Goal: Information Seeking & Learning: Learn about a topic

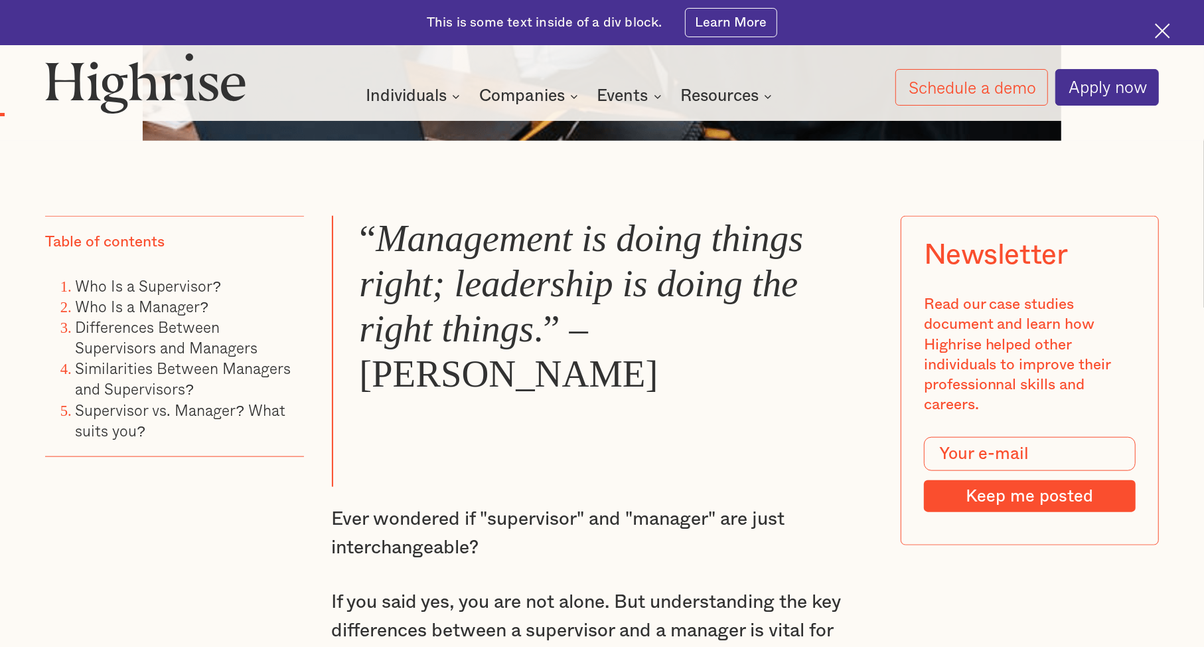
scroll to position [1045, 0]
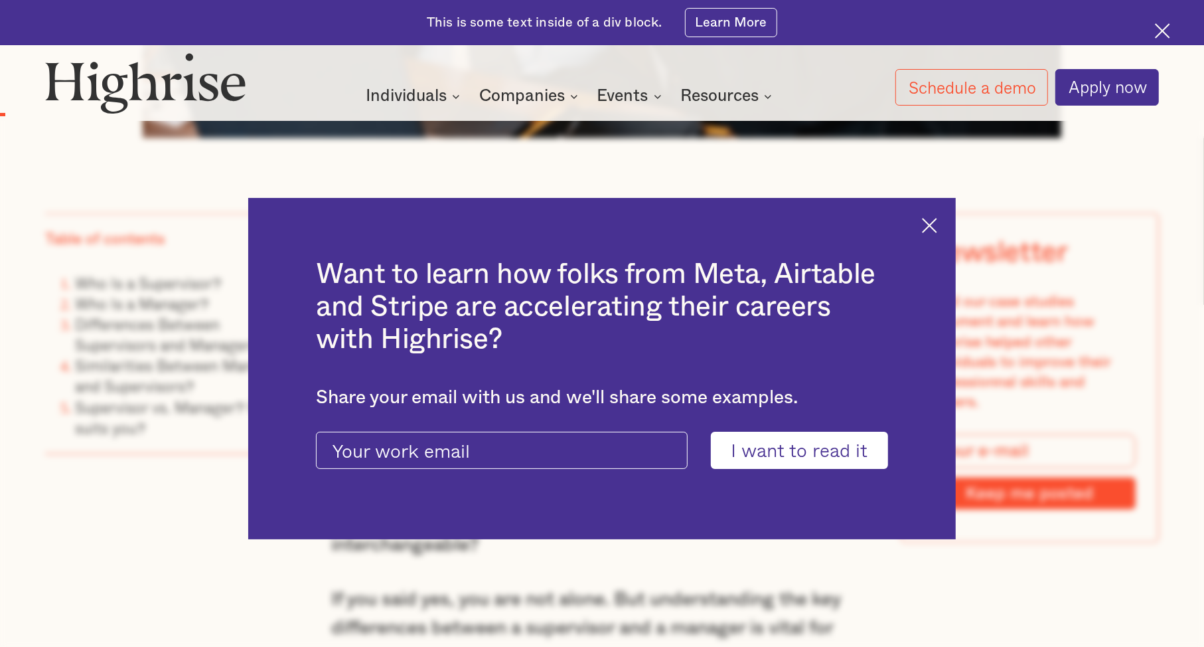
click at [935, 223] on img at bounding box center [929, 225] width 15 height 15
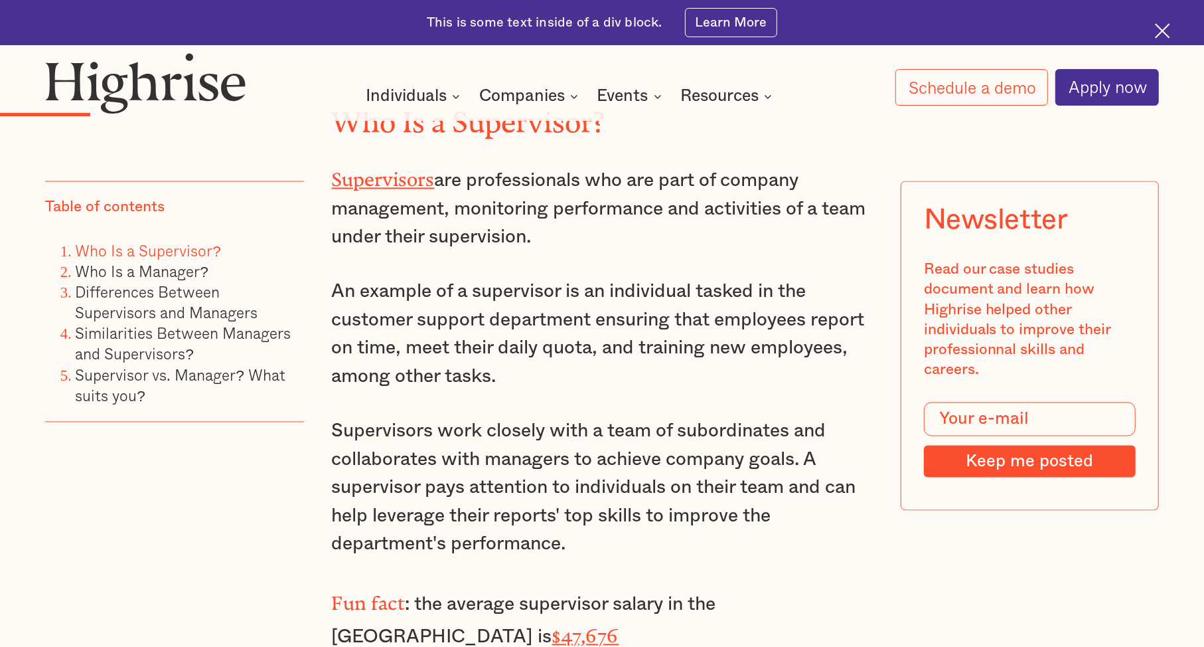
scroll to position [1957, 0]
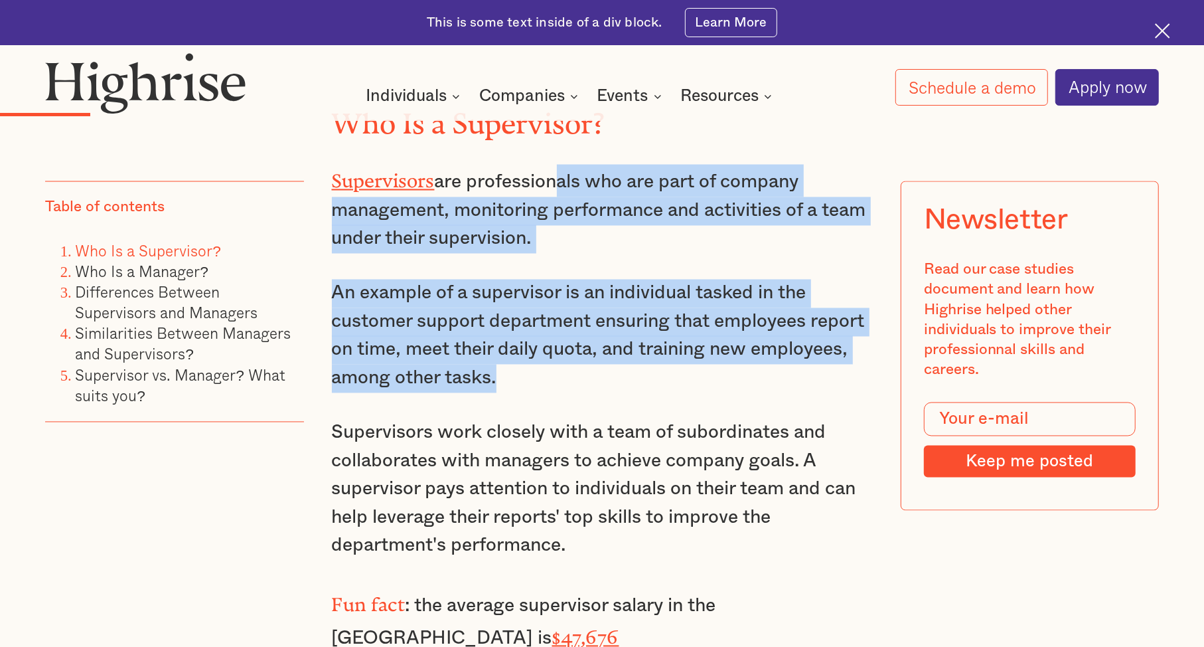
drag, startPoint x: 548, startPoint y: 143, endPoint x: 545, endPoint y: 347, distance: 204.5
click at [545, 347] on p "An example of a supervisor is an individual tasked in the customer support depa…" at bounding box center [602, 335] width 541 height 113
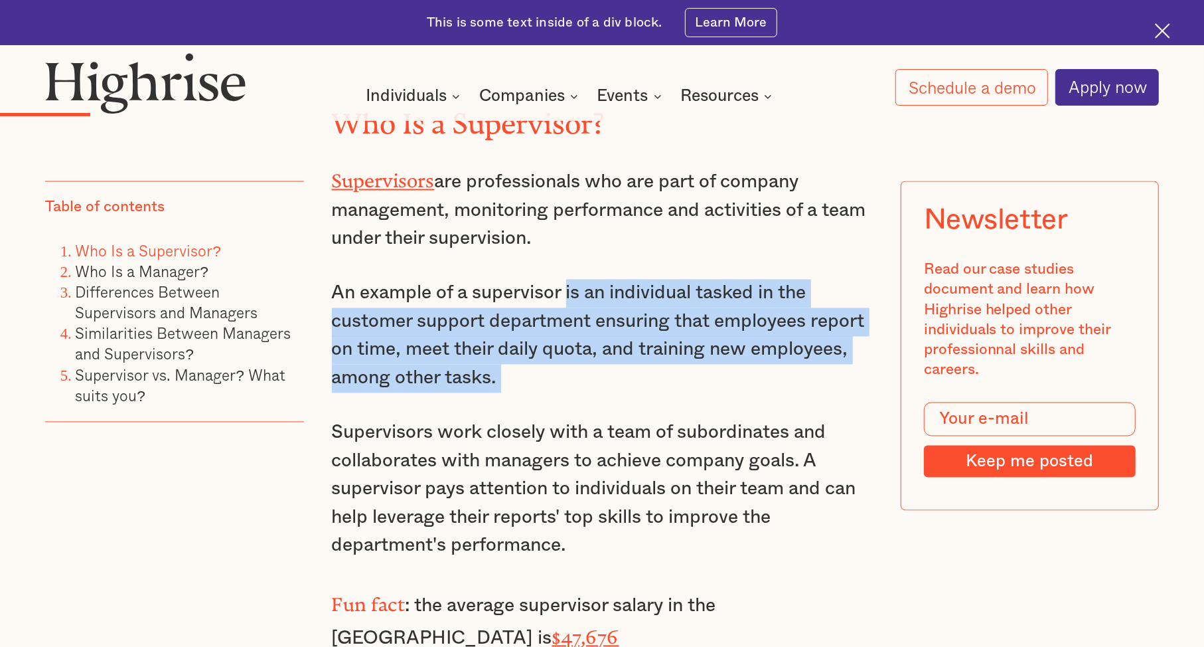
drag, startPoint x: 545, startPoint y: 347, endPoint x: 568, endPoint y: 242, distance: 107.4
click at [568, 279] on p "An example of a supervisor is an individual tasked in the customer support depa…" at bounding box center [602, 335] width 541 height 113
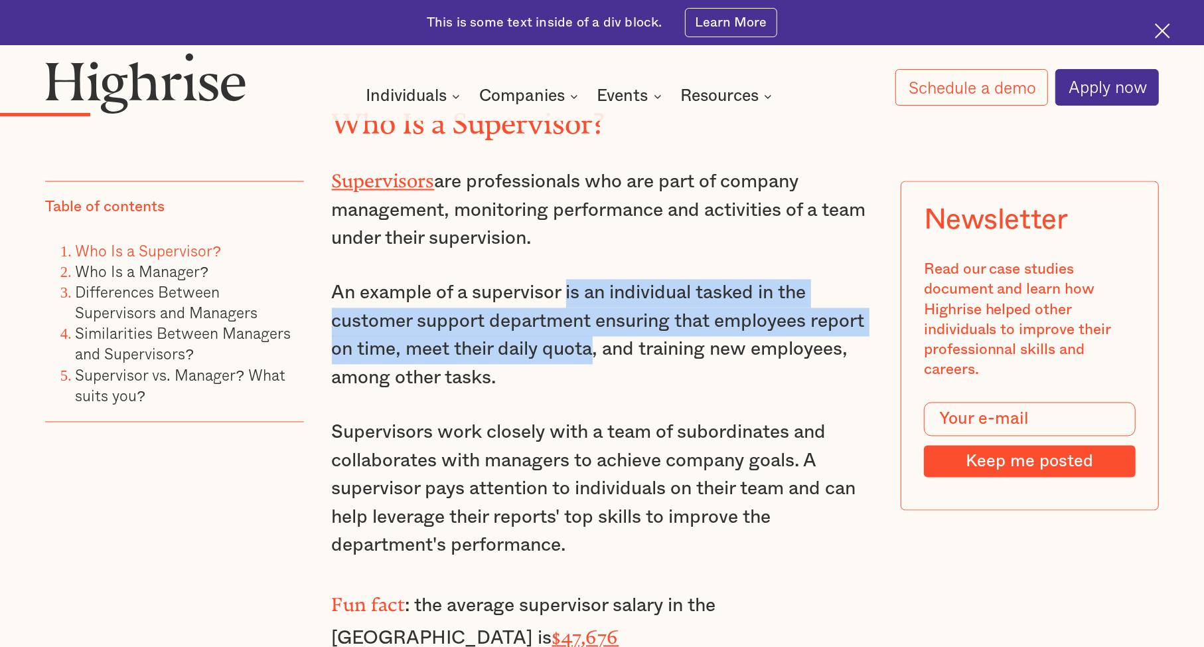
drag, startPoint x: 568, startPoint y: 242, endPoint x: 576, endPoint y: 313, distance: 71.5
click at [576, 313] on p "An example of a supervisor is an individual tasked in the customer support depa…" at bounding box center [602, 335] width 541 height 113
click at [578, 286] on p "An example of a supervisor is an individual tasked in the customer support depa…" at bounding box center [602, 335] width 541 height 113
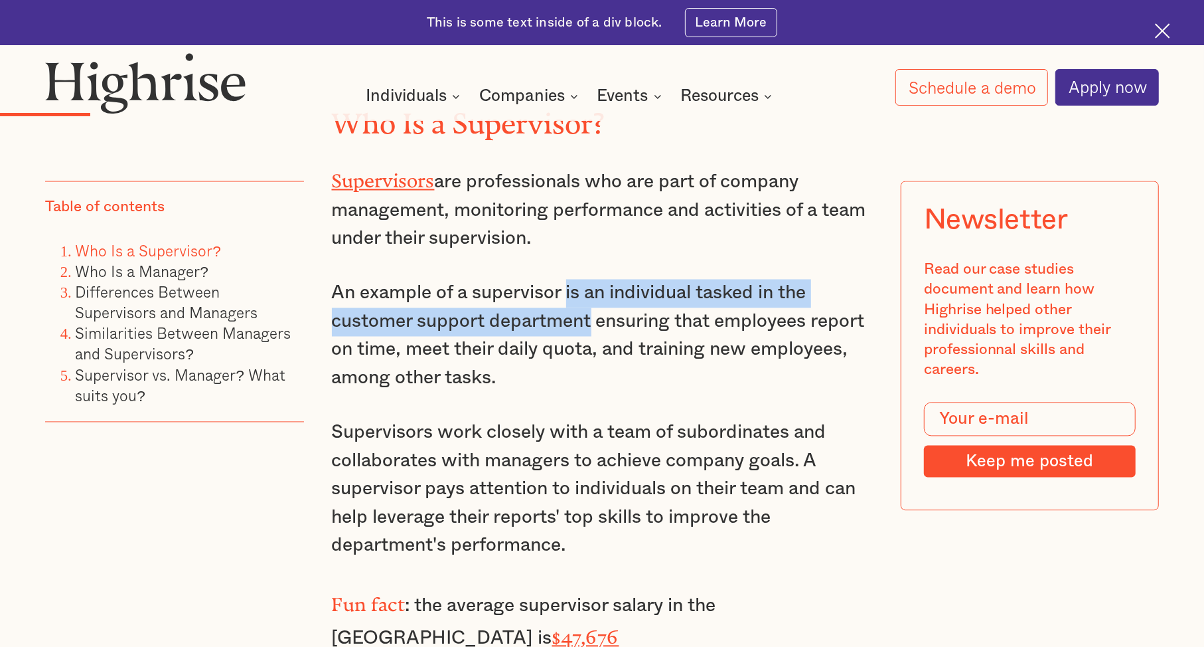
drag, startPoint x: 578, startPoint y: 286, endPoint x: 574, endPoint y: 244, distance: 42.7
click at [574, 279] on p "An example of a supervisor is an individual tasked in the customer support depa…" at bounding box center [602, 335] width 541 height 113
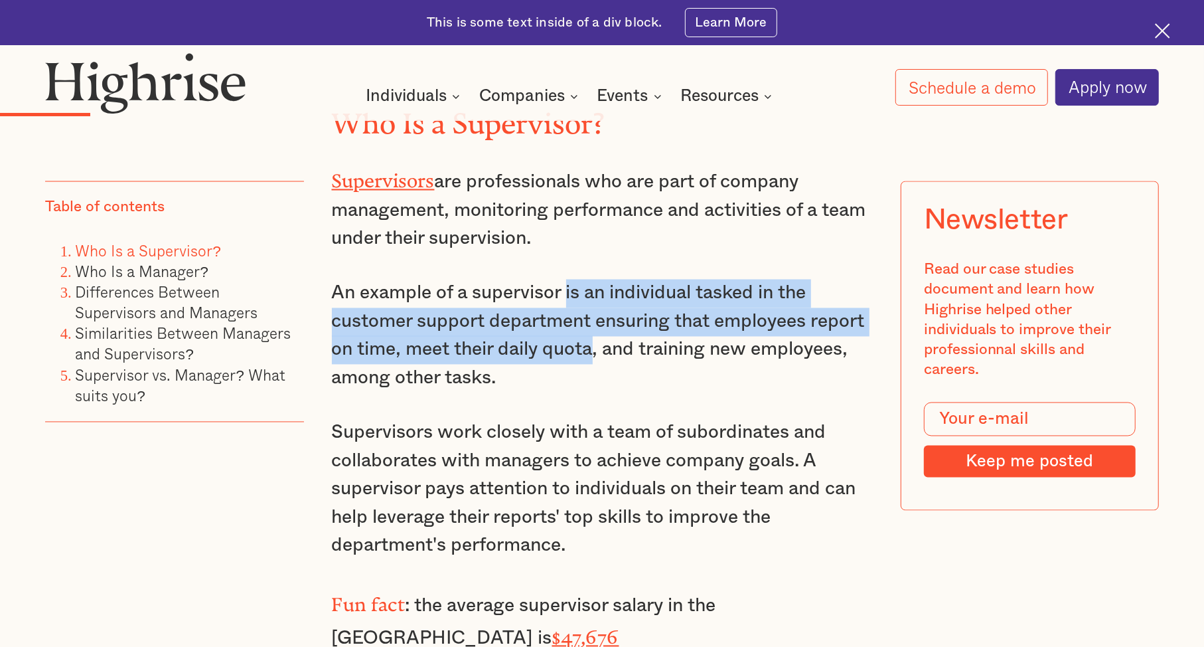
drag, startPoint x: 574, startPoint y: 244, endPoint x: 582, endPoint y: 315, distance: 72.2
click at [582, 315] on p "An example of a supervisor is an individual tasked in the customer support depa…" at bounding box center [602, 335] width 541 height 113
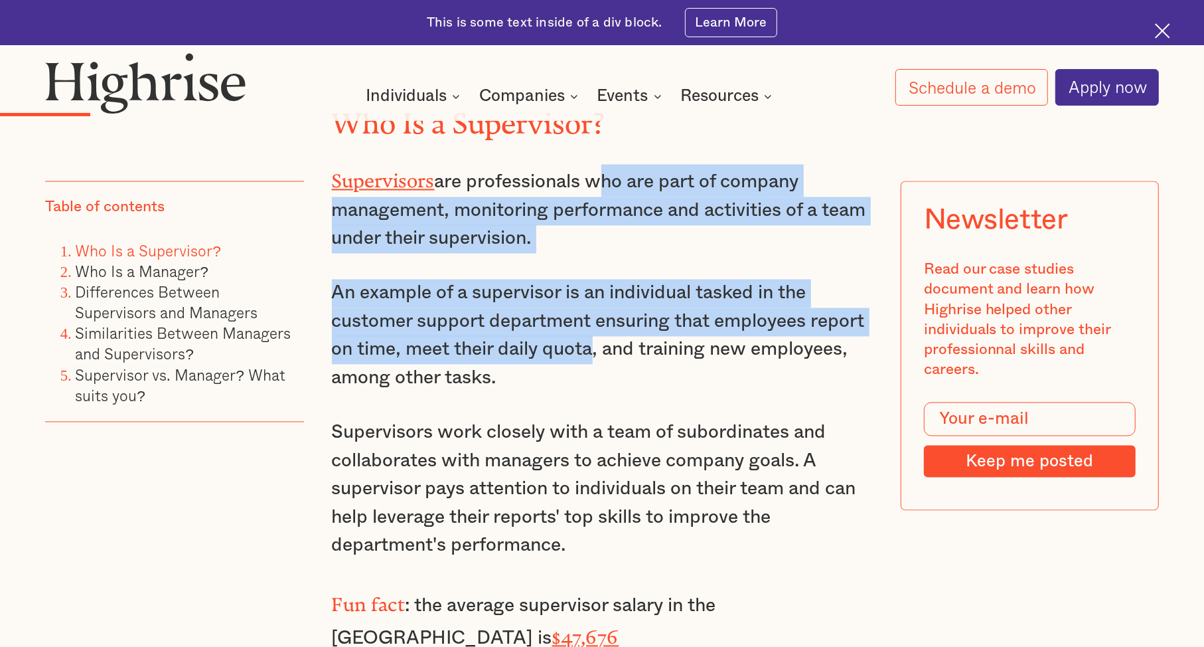
drag, startPoint x: 582, startPoint y: 315, endPoint x: 590, endPoint y: 144, distance: 171.5
click at [590, 165] on p "Supervisors are professionals who are part of company management, monitoring pe…" at bounding box center [602, 209] width 541 height 89
drag, startPoint x: 590, startPoint y: 144, endPoint x: 593, endPoint y: 318, distance: 174.0
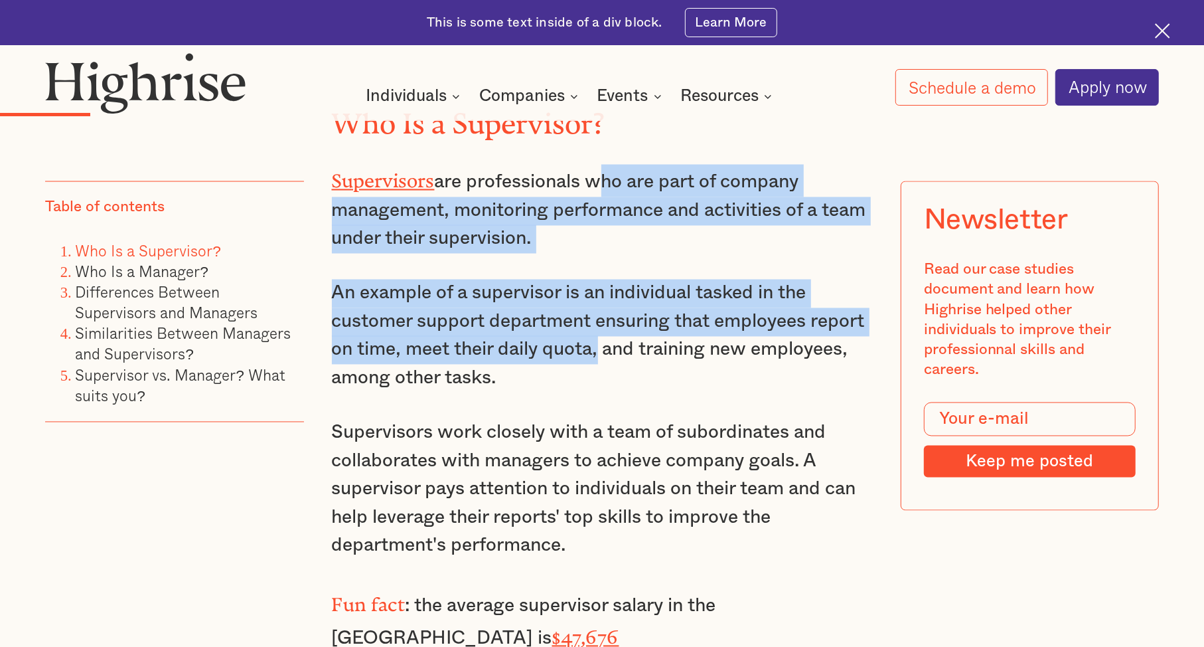
click at [593, 318] on p "An example of a supervisor is an individual tasked in the customer support depa…" at bounding box center [602, 335] width 541 height 113
drag, startPoint x: 593, startPoint y: 318, endPoint x: 590, endPoint y: 136, distance: 181.9
click at [590, 165] on p "Supervisors are professionals who are part of company management, monitoring pe…" at bounding box center [602, 209] width 541 height 89
drag, startPoint x: 590, startPoint y: 136, endPoint x: 596, endPoint y: 305, distance: 168.7
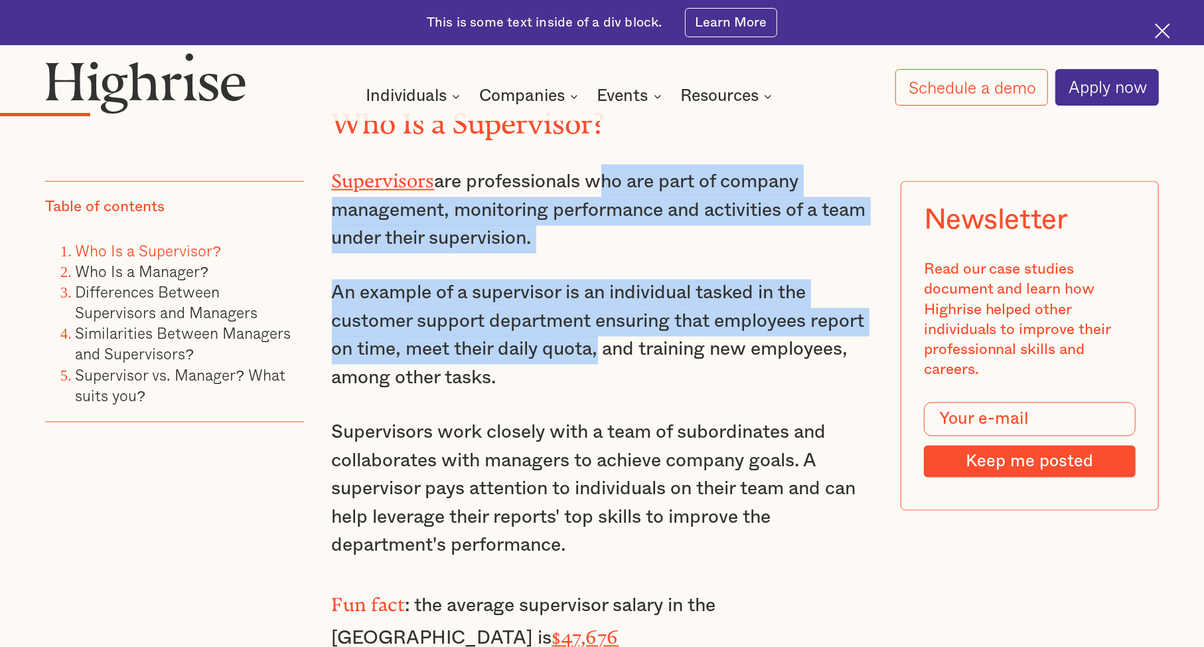
click at [596, 305] on p "An example of a supervisor is an individual tasked in the customer support depa…" at bounding box center [602, 335] width 541 height 113
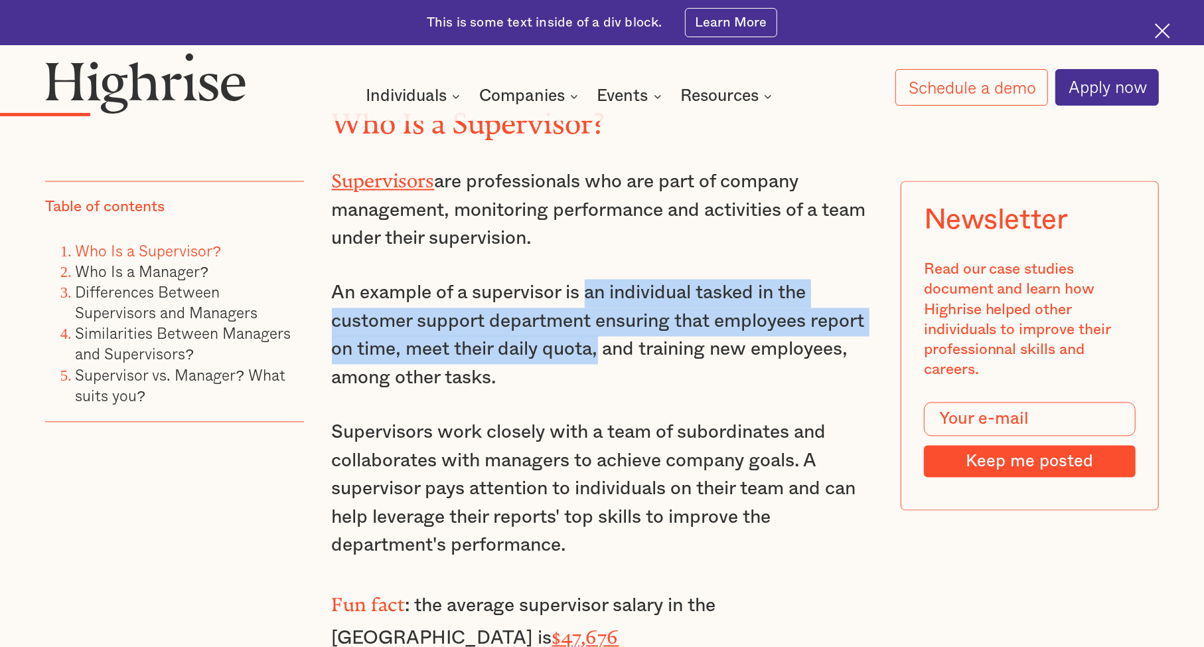
drag, startPoint x: 596, startPoint y: 305, endPoint x: 596, endPoint y: 250, distance: 54.4
click at [596, 279] on p "An example of a supervisor is an individual tasked in the customer support depa…" at bounding box center [602, 335] width 541 height 113
click at [598, 301] on p "An example of a supervisor is an individual tasked in the customer support depa…" at bounding box center [602, 335] width 541 height 113
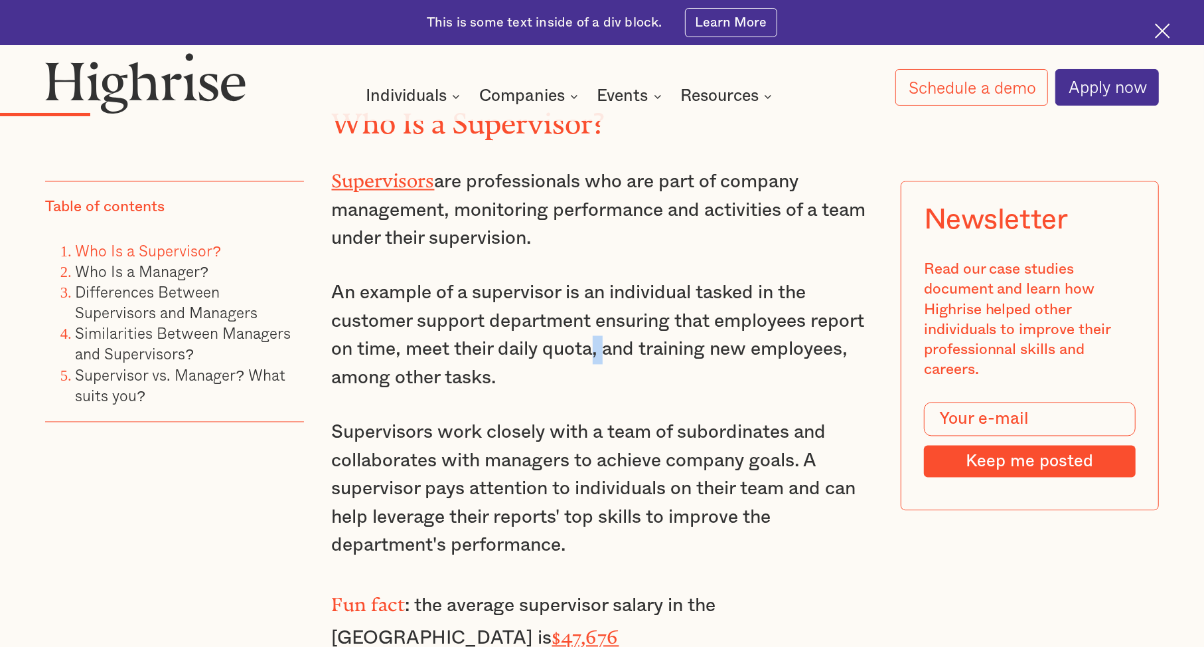
click at [598, 301] on p "An example of a supervisor is an individual tasked in the customer support depa…" at bounding box center [602, 335] width 541 height 113
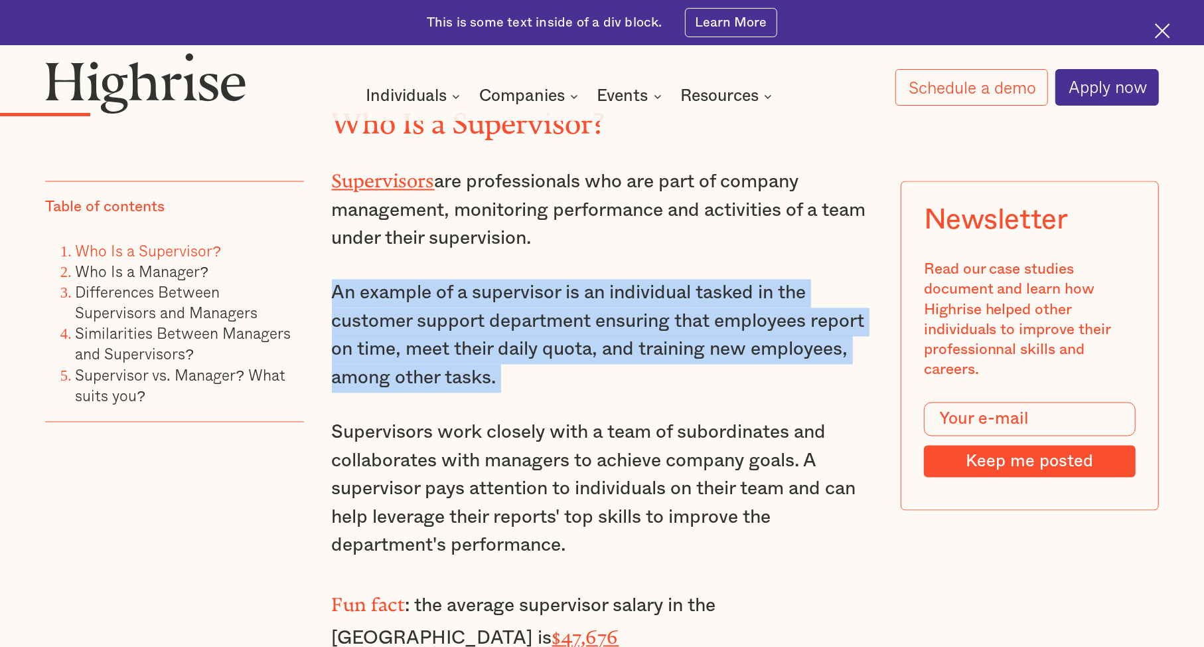
click at [598, 301] on p "An example of a supervisor is an individual tasked in the customer support depa…" at bounding box center [602, 335] width 541 height 113
click at [593, 331] on p "An example of a supervisor is an individual tasked in the customer support depa…" at bounding box center [602, 335] width 541 height 113
drag, startPoint x: 593, startPoint y: 331, endPoint x: 589, endPoint y: 254, distance: 76.4
click at [589, 279] on p "An example of a supervisor is an individual tasked in the customer support depa…" at bounding box center [602, 335] width 541 height 113
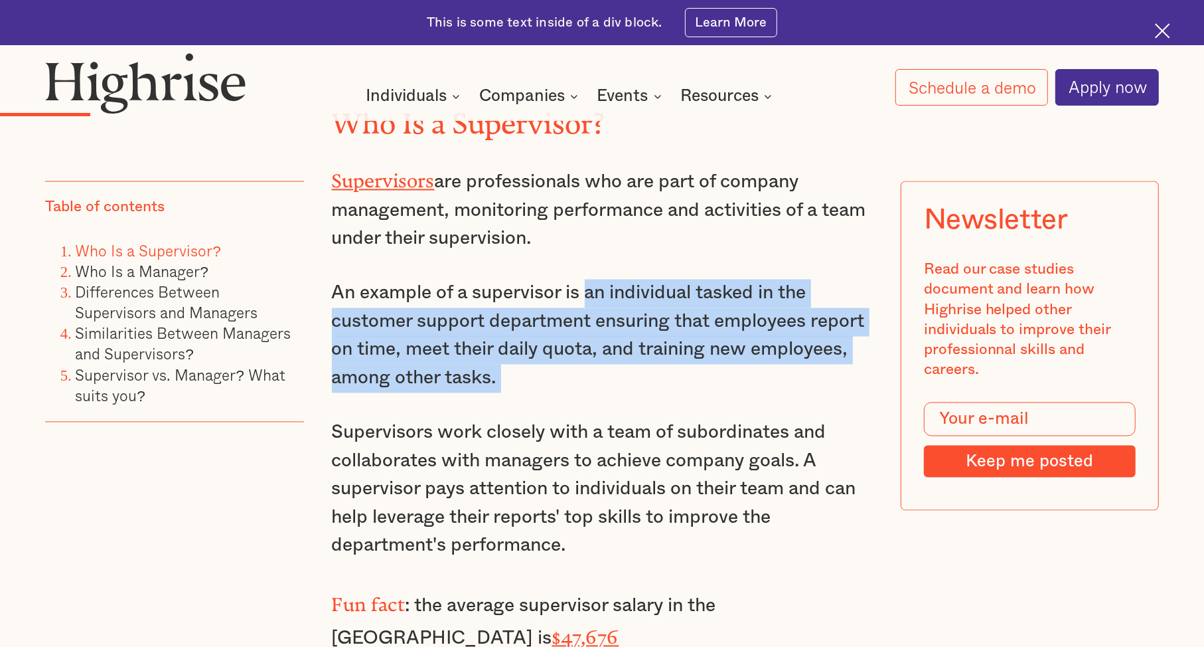
click at [589, 279] on p "An example of a supervisor is an individual tasked in the customer support depa…" at bounding box center [602, 335] width 541 height 113
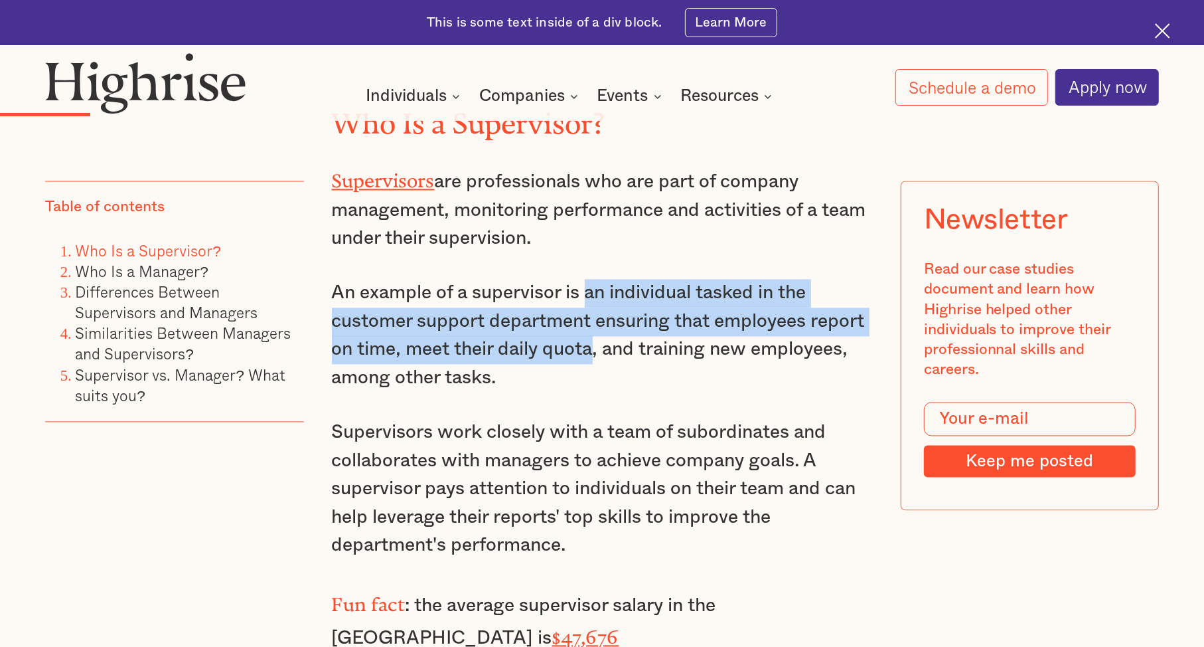
drag, startPoint x: 589, startPoint y: 254, endPoint x: 585, endPoint y: 321, distance: 67.2
click at [585, 321] on p "An example of a supervisor is an individual tasked in the customer support depa…" at bounding box center [602, 335] width 541 height 113
drag, startPoint x: 585, startPoint y: 321, endPoint x: 582, endPoint y: 244, distance: 77.0
click at [582, 279] on p "An example of a supervisor is an individual tasked in the customer support depa…" at bounding box center [602, 335] width 541 height 113
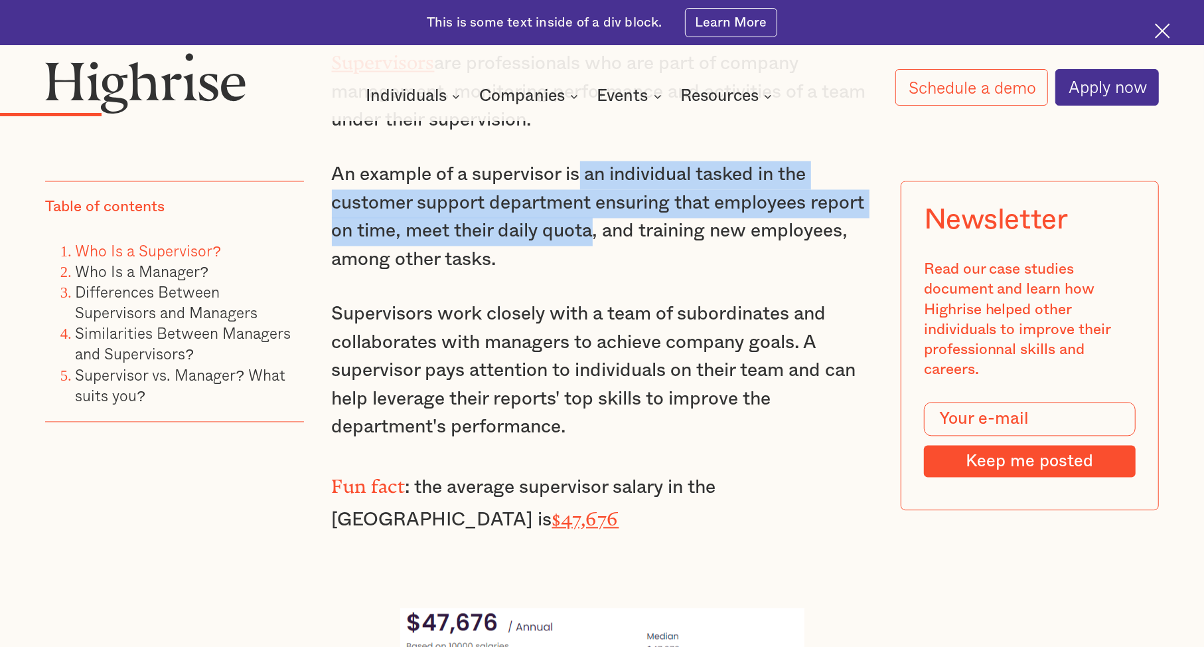
scroll to position [2078, 0]
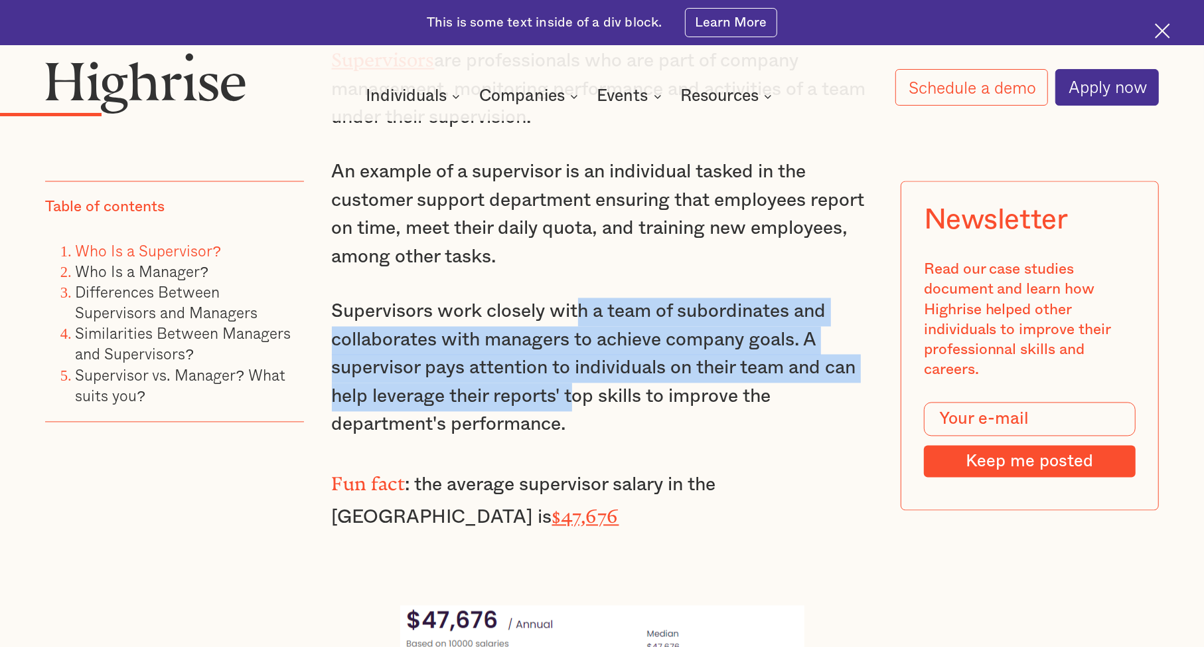
drag, startPoint x: 575, startPoint y: 278, endPoint x: 577, endPoint y: 356, distance: 78.4
click at [577, 356] on p "Supervisors work closely with a team of subordinates and collaborates with mana…" at bounding box center [602, 368] width 541 height 141
drag, startPoint x: 577, startPoint y: 356, endPoint x: 578, endPoint y: 252, distance: 104.2
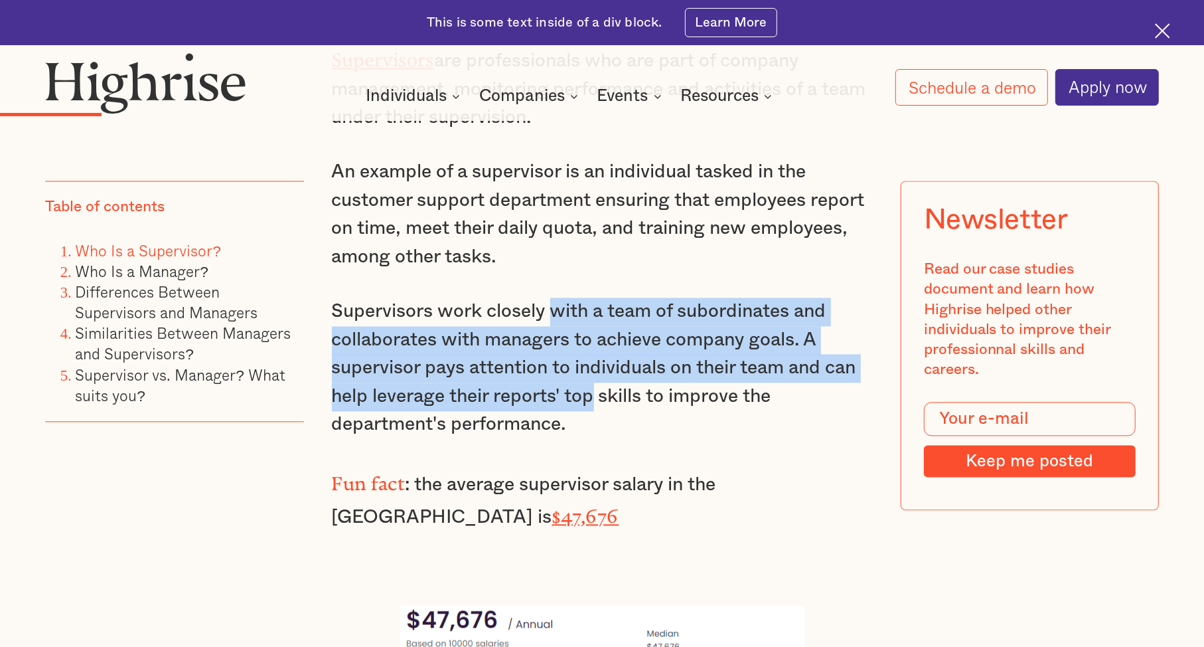
click at [589, 363] on p "Supervisors work closely with a team of subordinates and collaborates with mana…" at bounding box center [602, 368] width 541 height 141
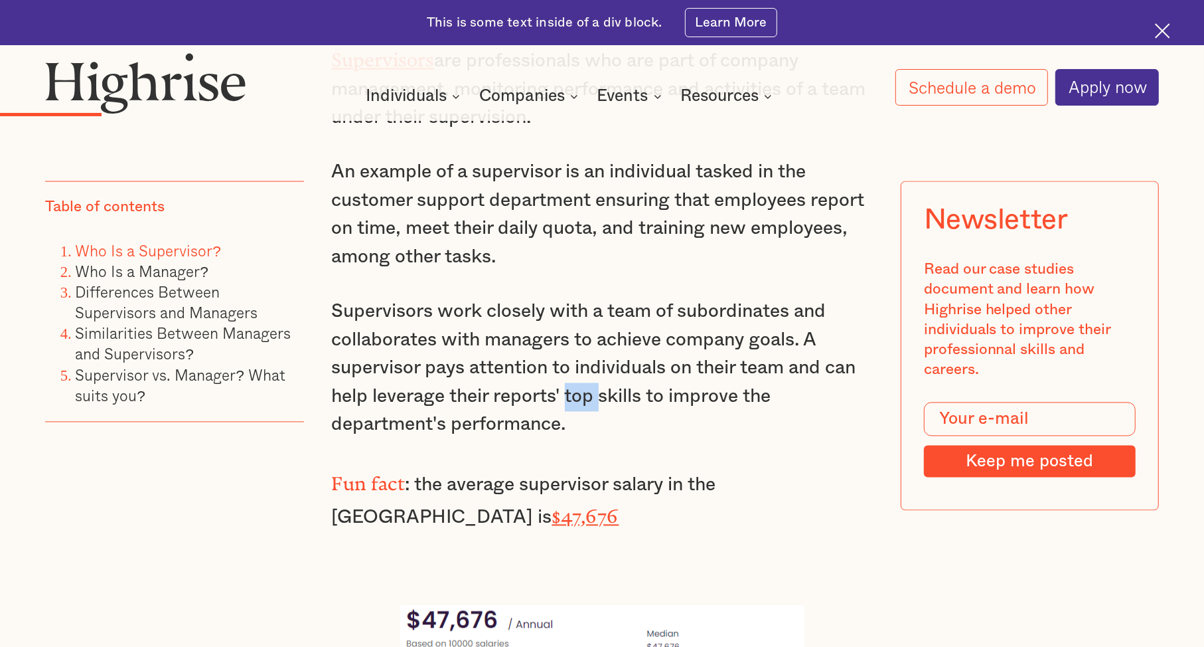
click at [589, 363] on p "Supervisors work closely with a team of subordinates and collaborates with mana…" at bounding box center [602, 368] width 541 height 141
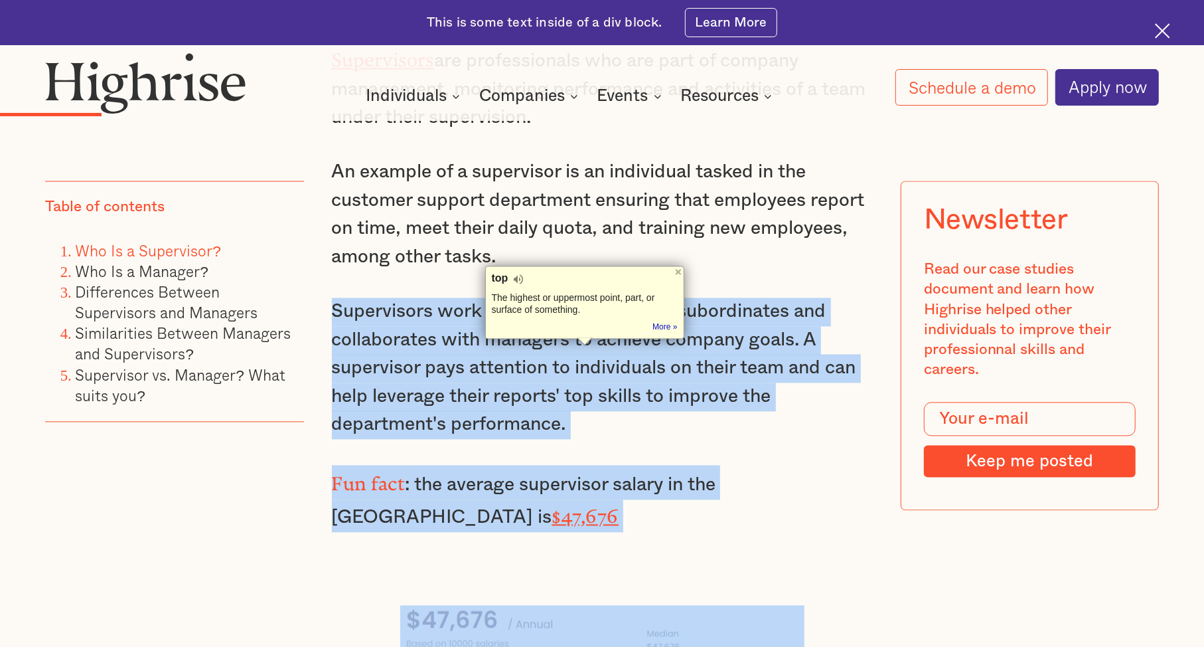
drag, startPoint x: 589, startPoint y: 363, endPoint x: 587, endPoint y: 295, distance: 68.4
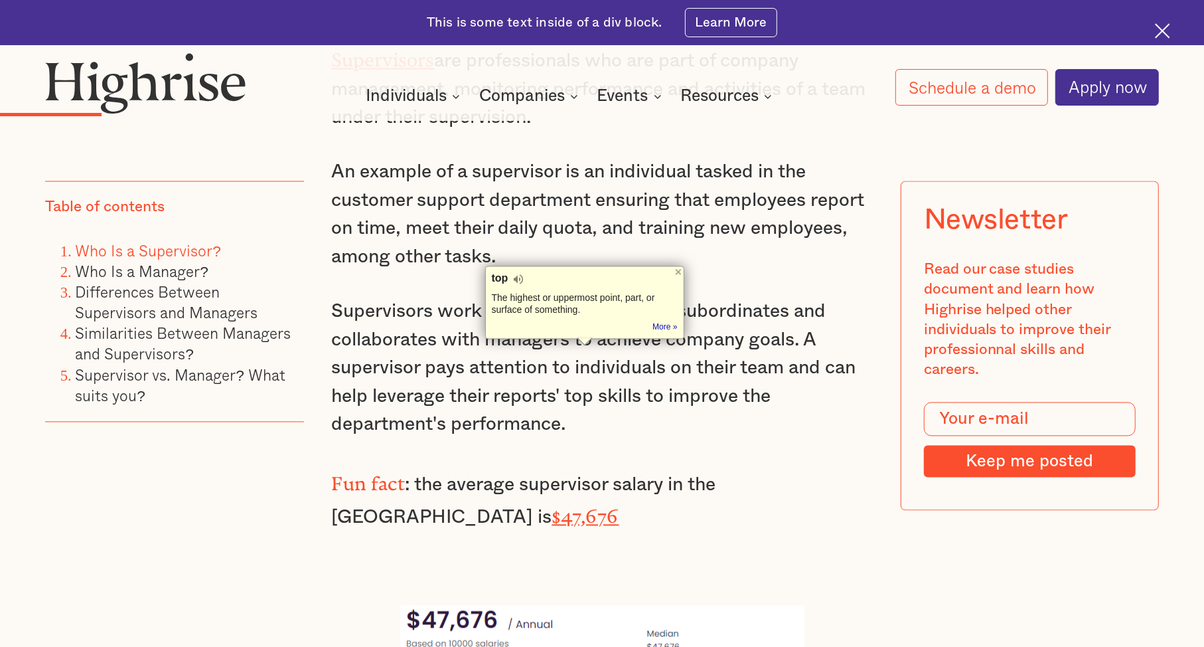
click at [587, 295] on div "The highest or uppermost point, part, or surface of something." at bounding box center [585, 304] width 186 height 24
drag, startPoint x: 587, startPoint y: 295, endPoint x: 678, endPoint y: 271, distance: 94.0
click at [678, 271] on div "top The highest or uppermost point, part, or surface of something. Tip: Didn't …" at bounding box center [584, 302] width 199 height 73
click at [678, 271] on div at bounding box center [678, 272] width 11 height 11
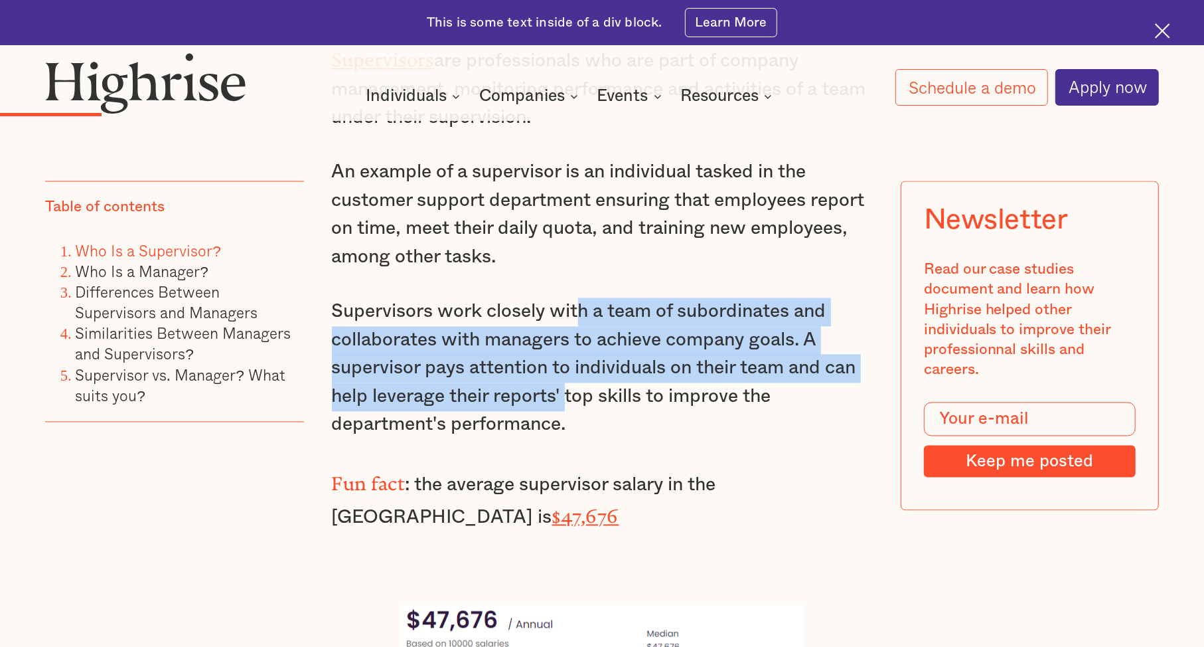
drag, startPoint x: 566, startPoint y: 363, endPoint x: 578, endPoint y: 279, distance: 84.5
click at [578, 298] on p "Supervisors work closely with a team of subordinates and collaborates with mana…" at bounding box center [602, 368] width 541 height 141
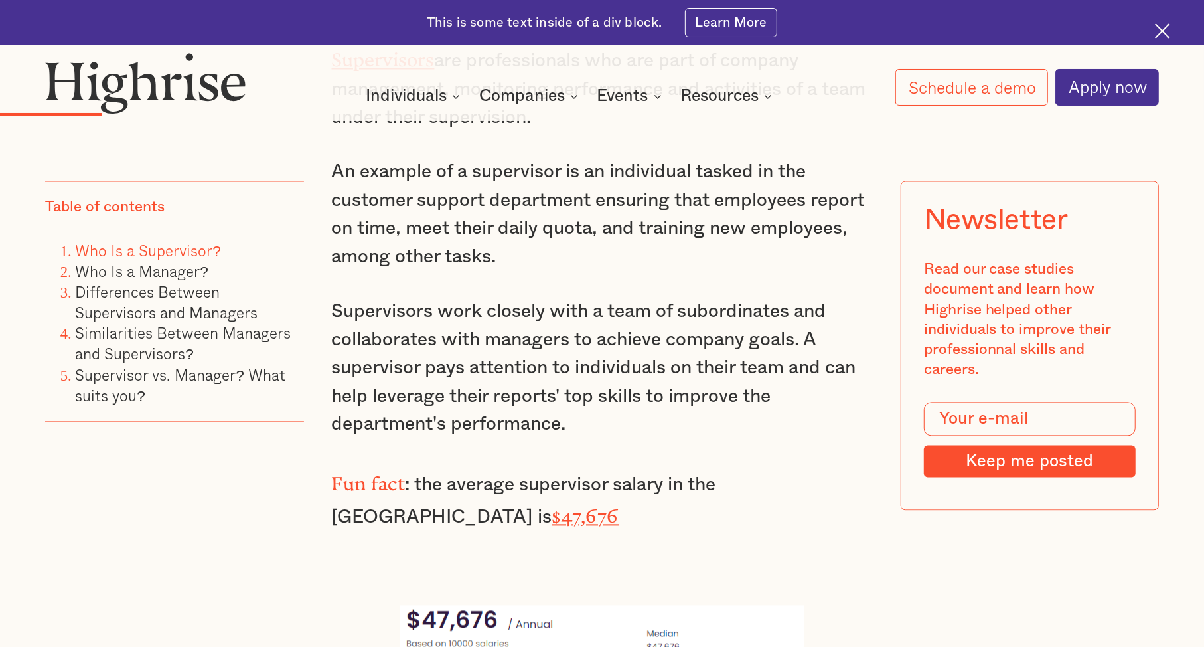
click at [576, 367] on p "Supervisors work closely with a team of subordinates and collaborates with mana…" at bounding box center [602, 368] width 541 height 141
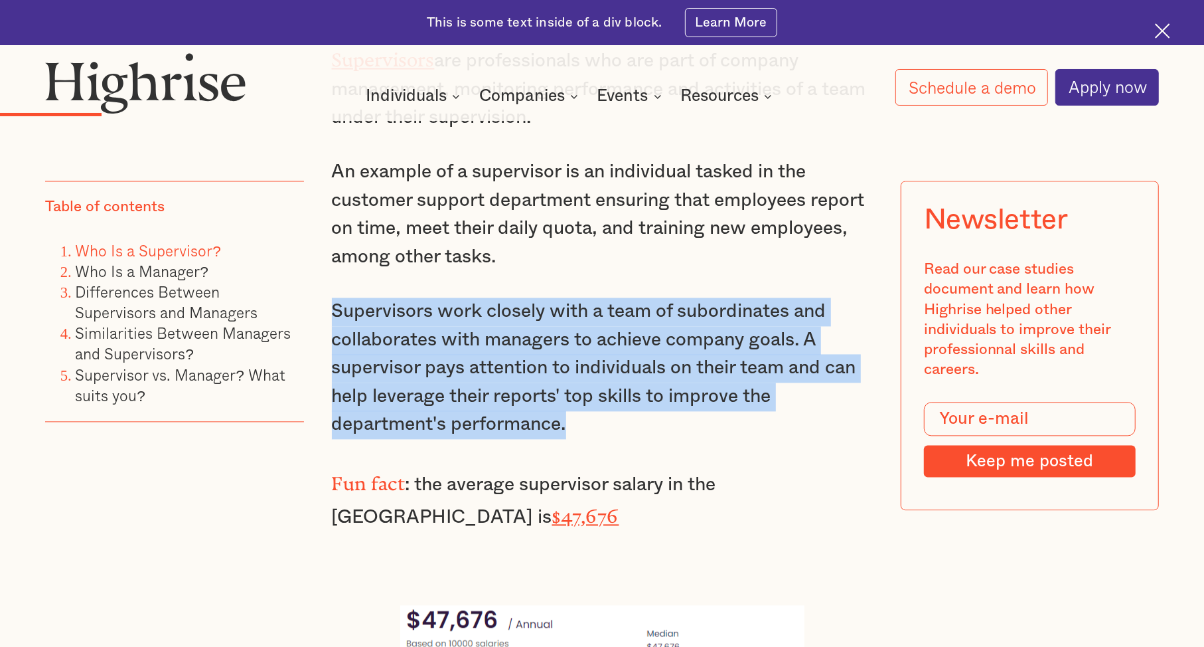
click at [576, 367] on p "Supervisors work closely with a team of subordinates and collaborates with mana…" at bounding box center [602, 368] width 541 height 141
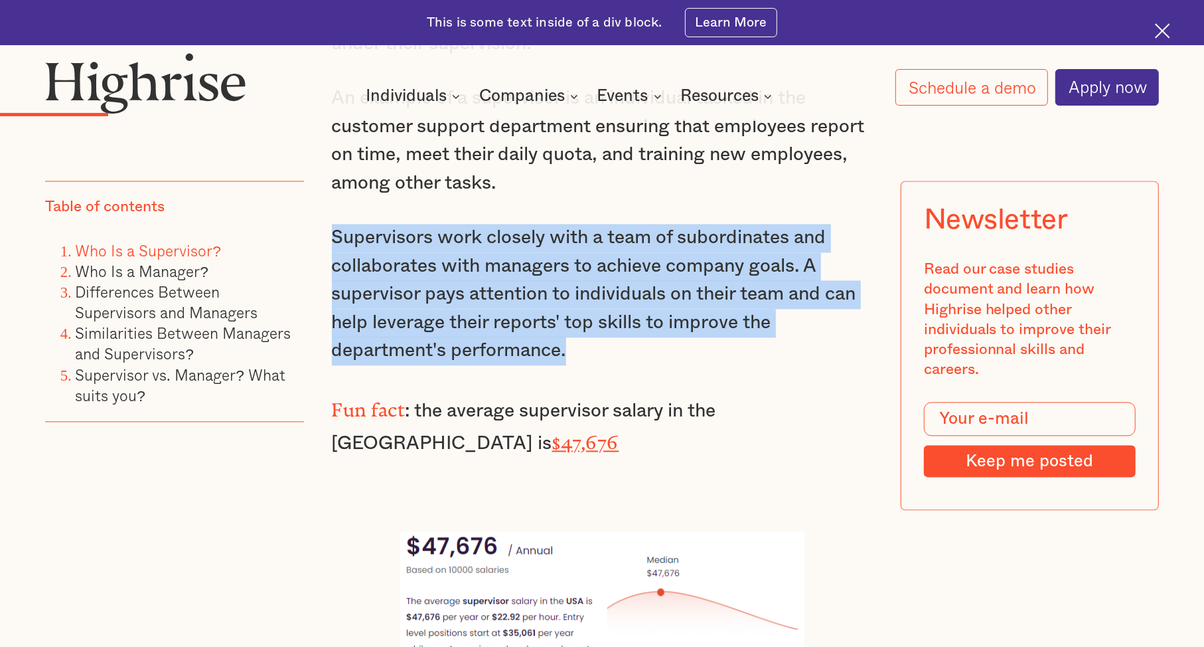
scroll to position [2157, 0]
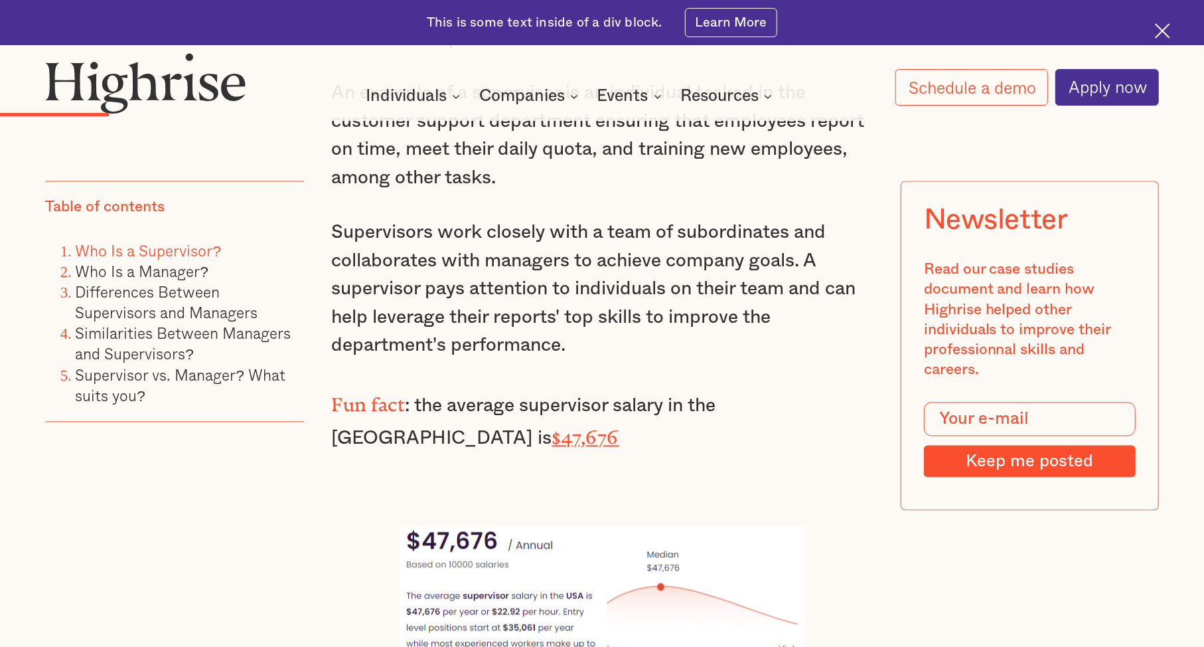
click at [576, 386] on p "Fun fact : the average supervisor salary in the [GEOGRAPHIC_DATA] is $47,676" at bounding box center [602, 419] width 541 height 66
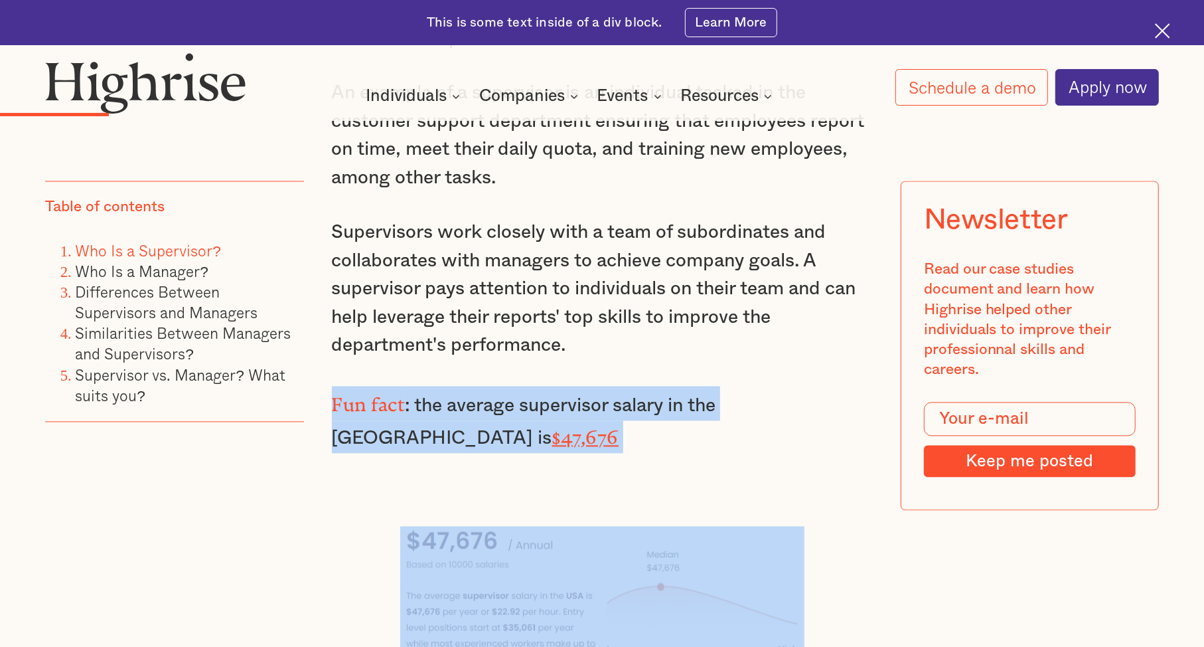
click at [576, 386] on p "Fun fact : the average supervisor salary in the [GEOGRAPHIC_DATA] is $47,676" at bounding box center [602, 419] width 541 height 66
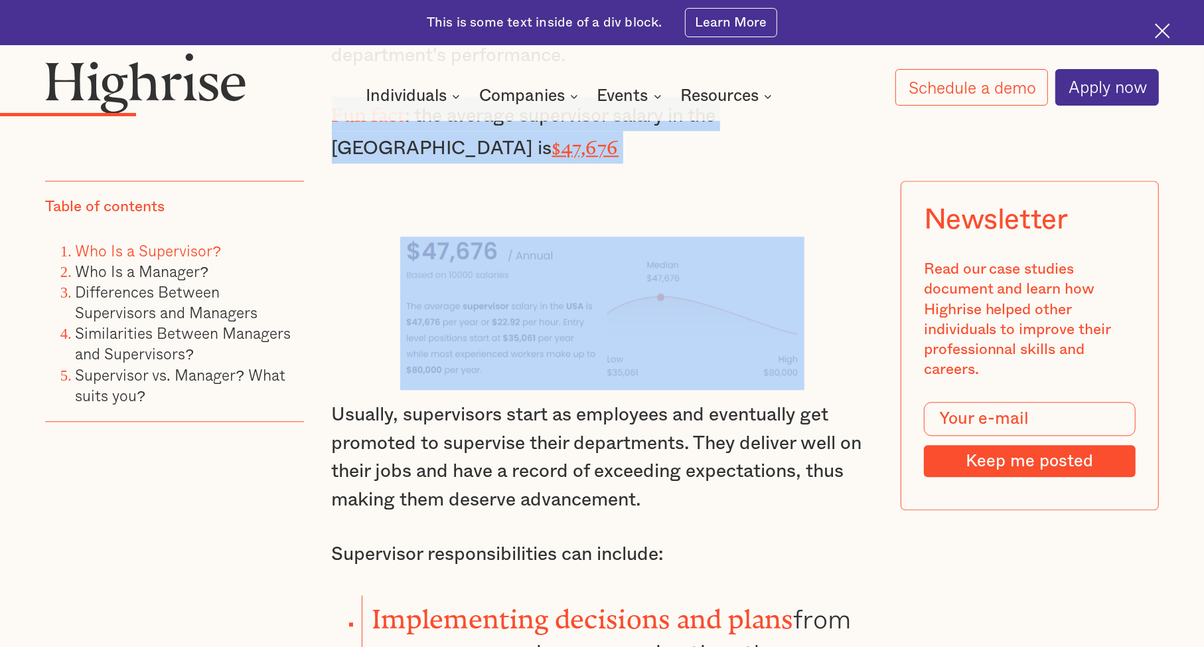
scroll to position [2450, 0]
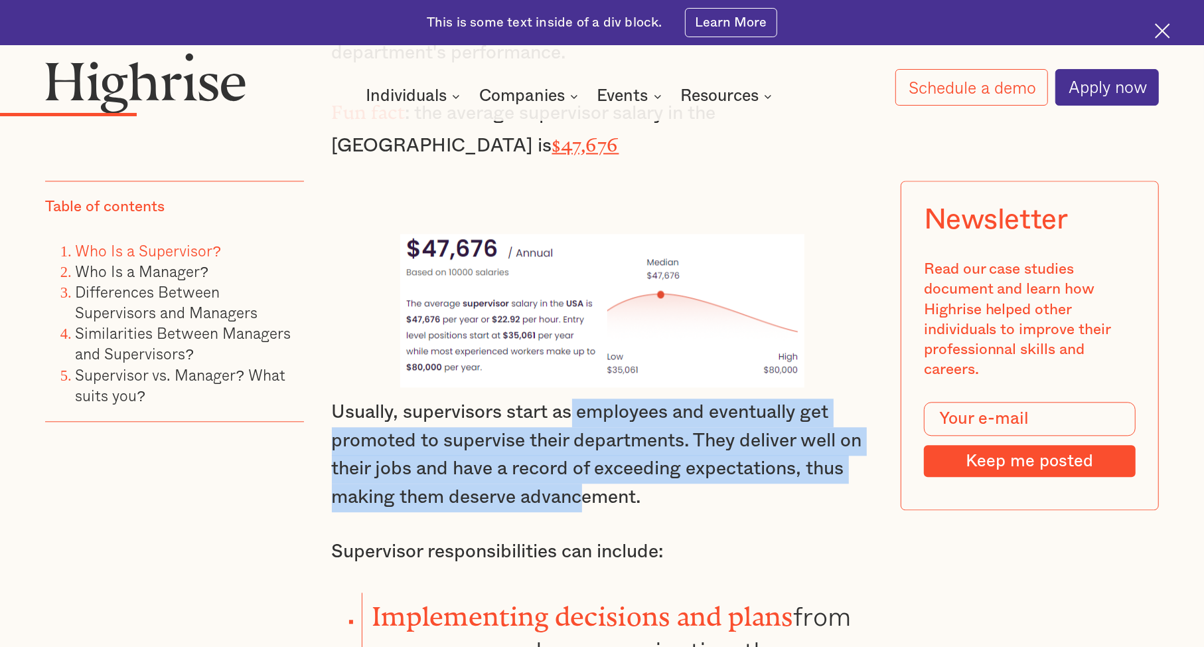
drag, startPoint x: 576, startPoint y: 367, endPoint x: 583, endPoint y: 456, distance: 89.2
click at [583, 456] on p "Usually, supervisors start as employees and eventually get promoted to supervis…" at bounding box center [602, 454] width 541 height 113
drag, startPoint x: 583, startPoint y: 456, endPoint x: 588, endPoint y: 374, distance: 81.8
click at [588, 398] on p "Usually, supervisors start as employees and eventually get promoted to supervis…" at bounding box center [602, 454] width 541 height 113
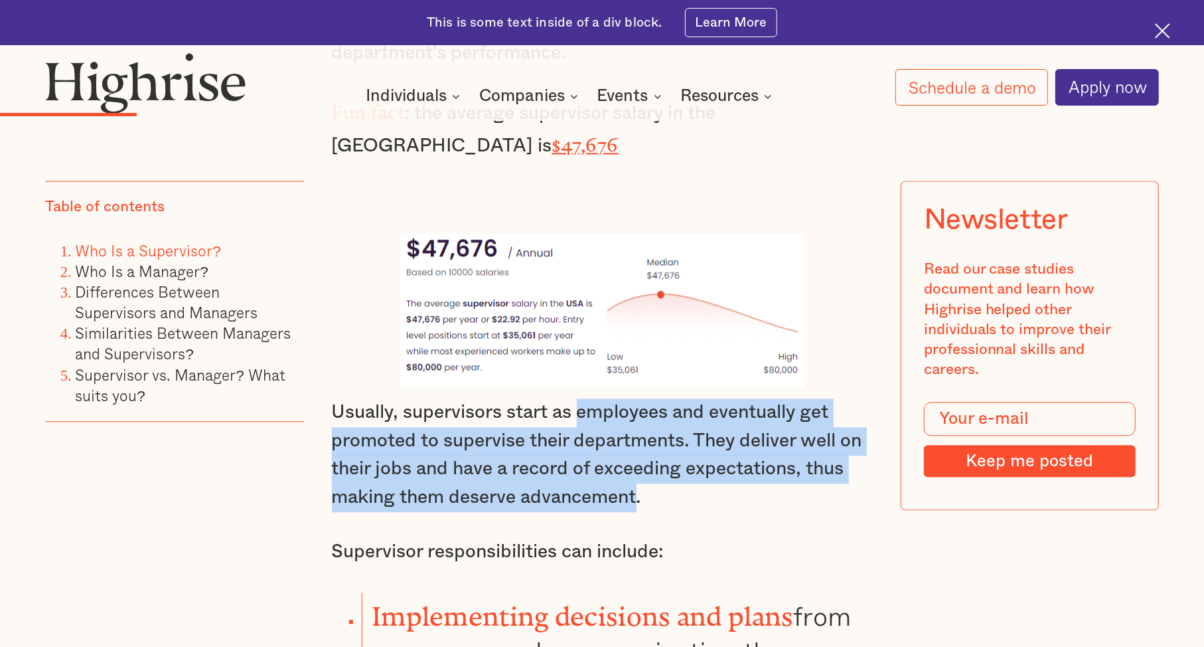
click at [588, 398] on p "Usually, supervisors start as employees and eventually get promoted to supervis…" at bounding box center [602, 454] width 541 height 113
drag, startPoint x: 588, startPoint y: 374, endPoint x: 525, endPoint y: 459, distance: 105.8
click at [525, 459] on p "Usually, supervisors start as employees and eventually get promoted to supervis…" at bounding box center [602, 454] width 541 height 113
drag, startPoint x: 525, startPoint y: 459, endPoint x: 580, endPoint y: 376, distance: 100.2
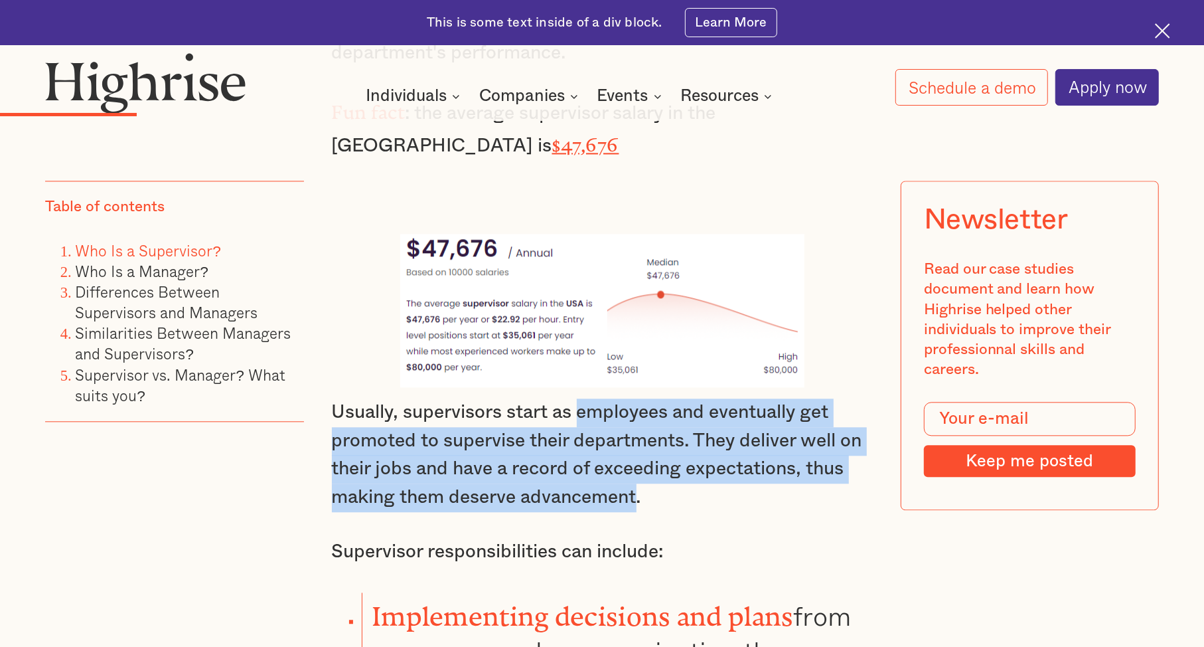
click at [580, 398] on p "Usually, supervisors start as employees and eventually get promoted to supervis…" at bounding box center [602, 454] width 541 height 113
drag, startPoint x: 580, startPoint y: 376, endPoint x: 513, endPoint y: 456, distance: 104.6
click at [513, 456] on p "Usually, supervisors start as employees and eventually get promoted to supervis…" at bounding box center [602, 454] width 541 height 113
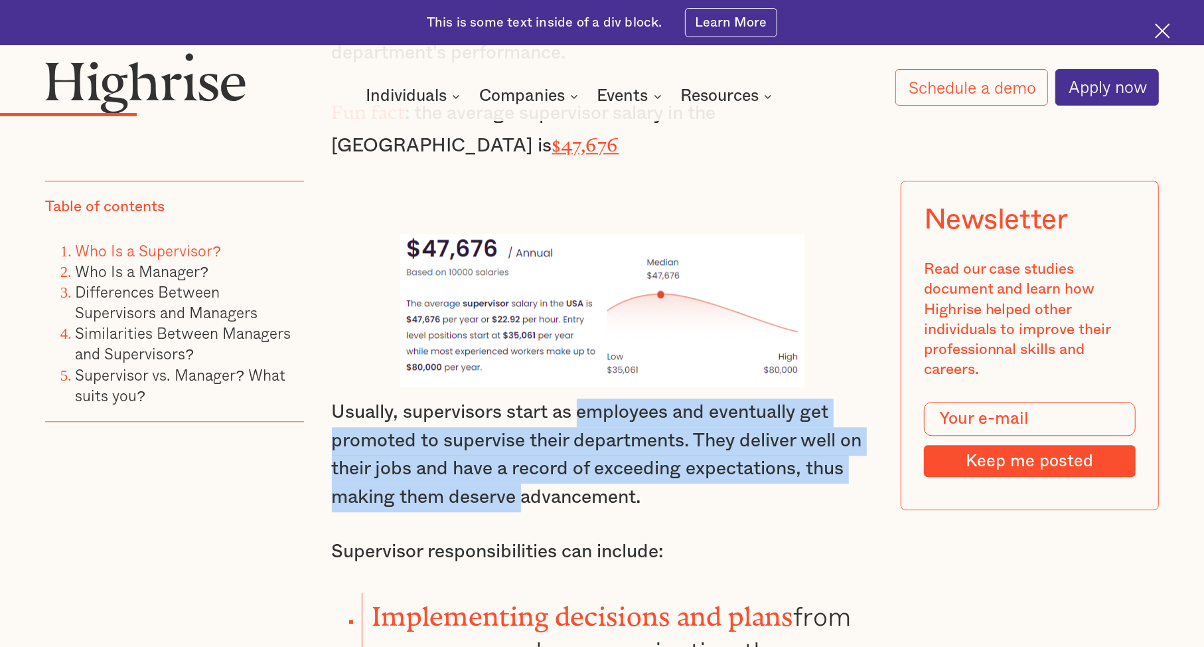
drag, startPoint x: 513, startPoint y: 456, endPoint x: 590, endPoint y: 372, distance: 113.7
click at [590, 398] on p "Usually, supervisors start as employees and eventually get promoted to supervis…" at bounding box center [602, 454] width 541 height 113
drag, startPoint x: 590, startPoint y: 372, endPoint x: 489, endPoint y: 454, distance: 130.3
click at [489, 454] on p "Usually, supervisors start as employees and eventually get promoted to supervis…" at bounding box center [602, 454] width 541 height 113
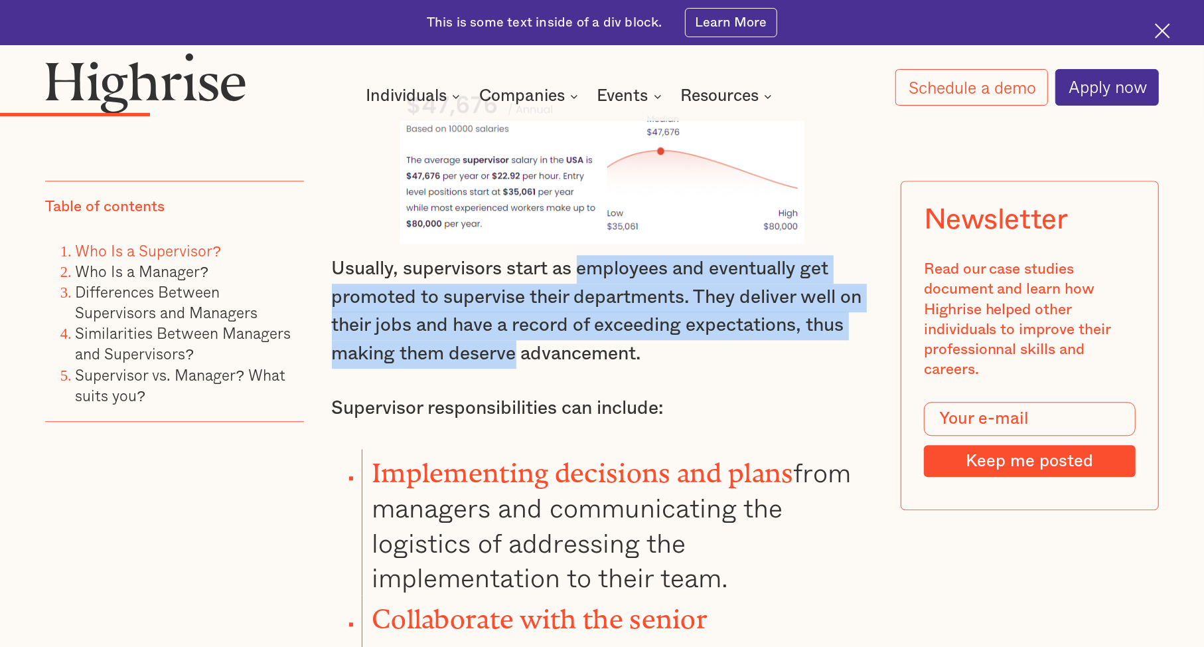
scroll to position [2596, 0]
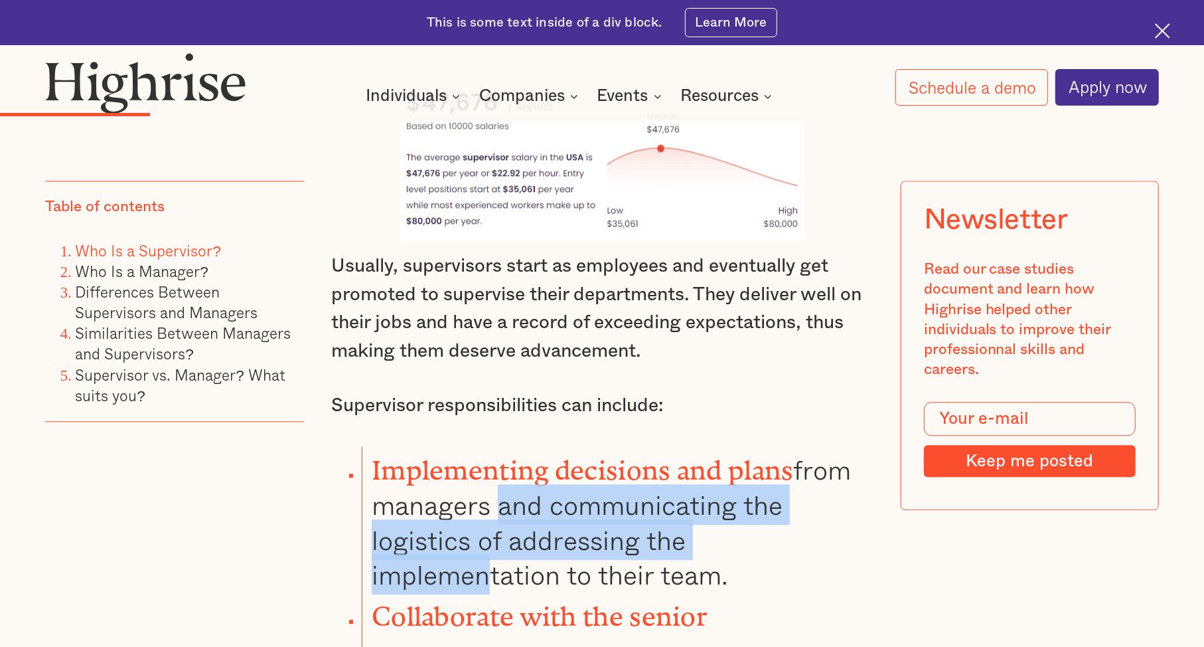
drag, startPoint x: 489, startPoint y: 454, endPoint x: 481, endPoint y: 526, distance: 72.8
click at [481, 526] on li "Implementing decisions and plans from managers and communicating the logistics …" at bounding box center [617, 519] width 511 height 146
drag, startPoint x: 481, startPoint y: 526, endPoint x: 555, endPoint y: 461, distance: 98.8
click at [555, 461] on li "Implementing decisions and plans from managers and communicating the logistics …" at bounding box center [617, 519] width 511 height 146
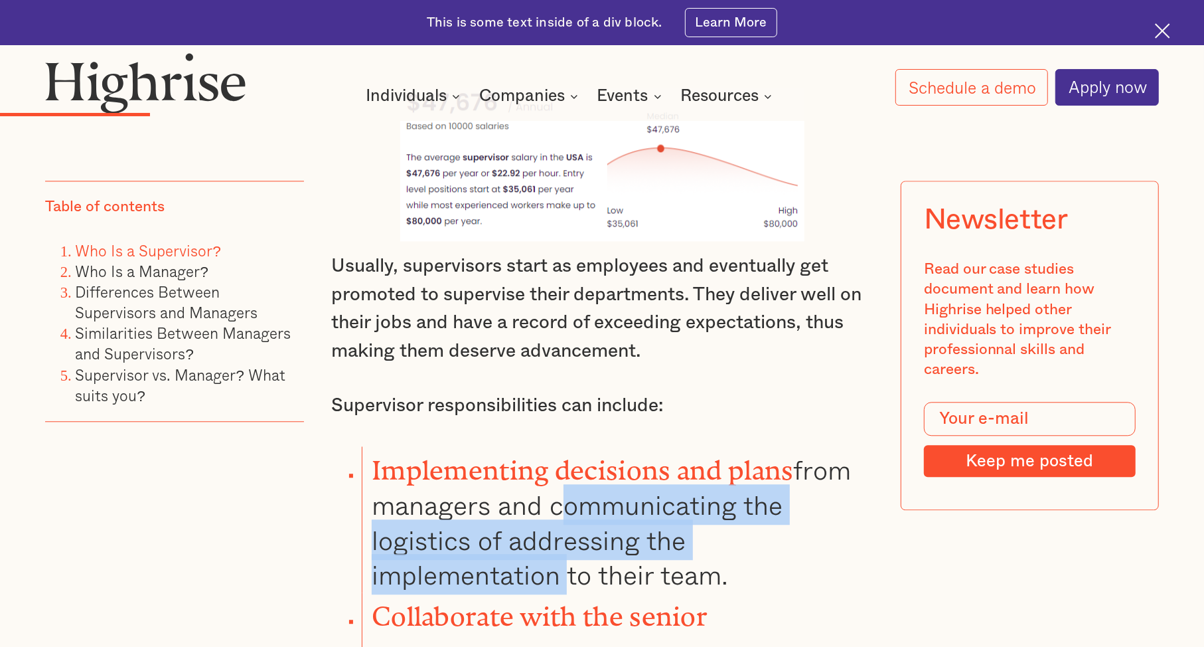
click at [555, 461] on li "Implementing decisions and plans from managers and communicating the logistics …" at bounding box center [617, 519] width 511 height 146
drag, startPoint x: 555, startPoint y: 461, endPoint x: 544, endPoint y: 529, distance: 68.6
click at [544, 529] on li "Implementing decisions and plans from managers and communicating the logistics …" at bounding box center [617, 519] width 511 height 146
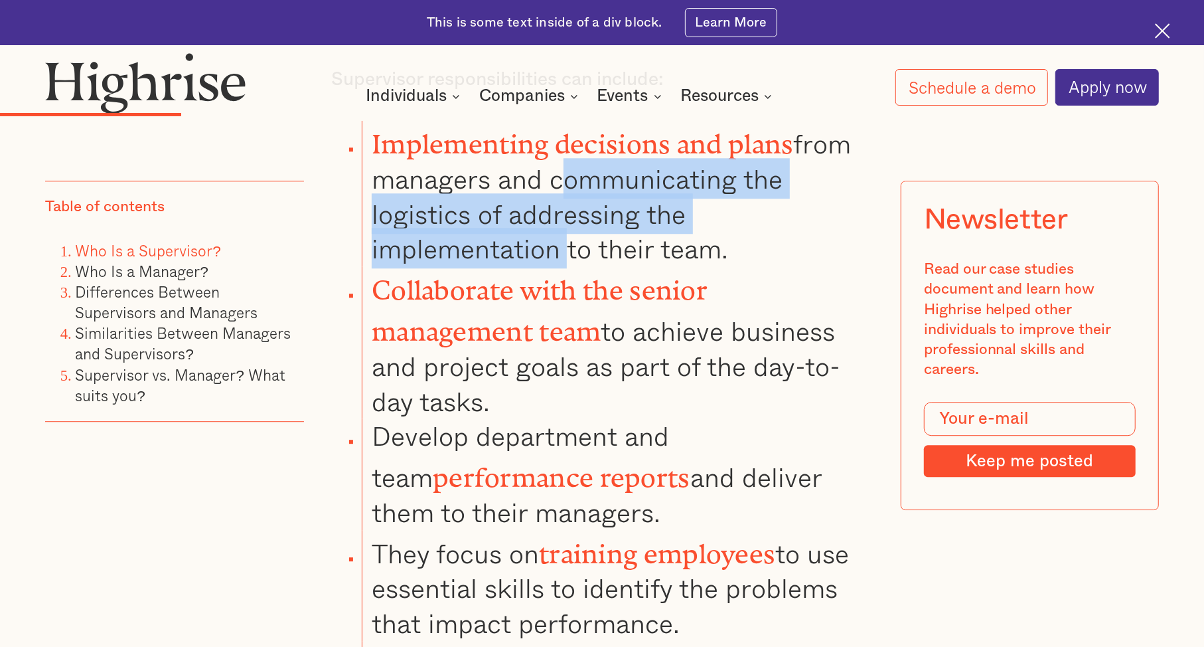
scroll to position [2922, 0]
drag, startPoint x: 615, startPoint y: 263, endPoint x: 580, endPoint y: 339, distance: 84.1
click at [580, 339] on li "Collaborate with the senior management team to achieve business and project goa…" at bounding box center [617, 342] width 511 height 152
drag, startPoint x: 580, startPoint y: 339, endPoint x: 606, endPoint y: 271, distance: 73.3
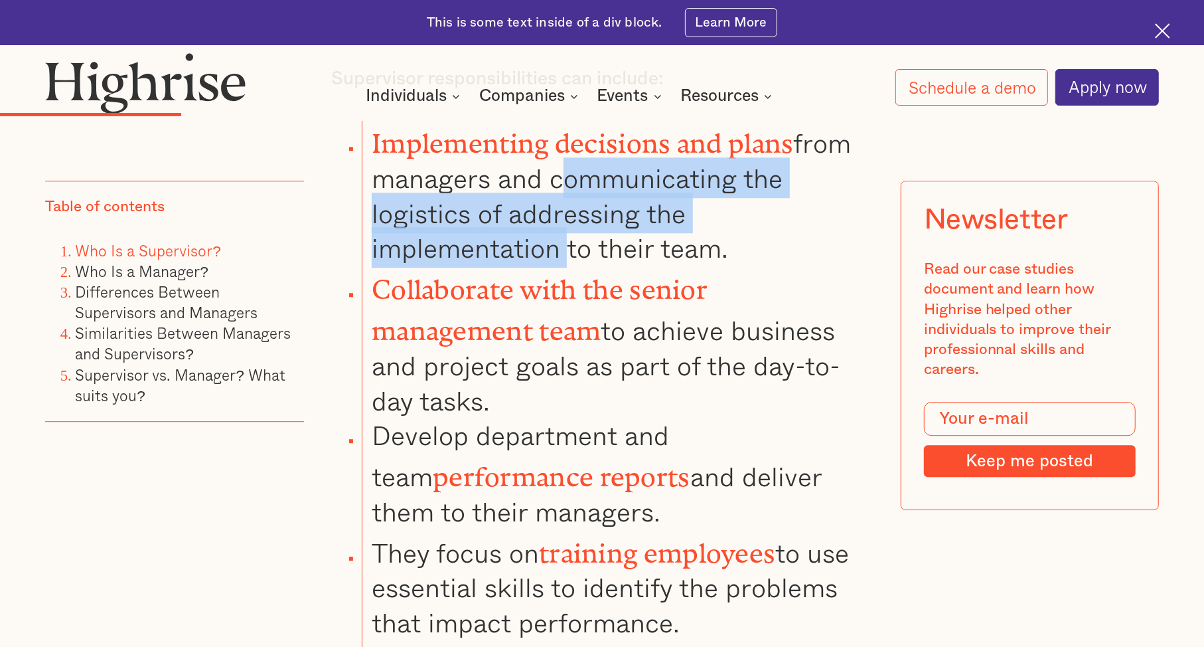
click at [606, 271] on li "Collaborate with the senior management team to achieve business and project goa…" at bounding box center [617, 342] width 511 height 152
click at [683, 321] on li "Collaborate with the senior management team to achieve business and project goa…" at bounding box center [617, 342] width 511 height 152
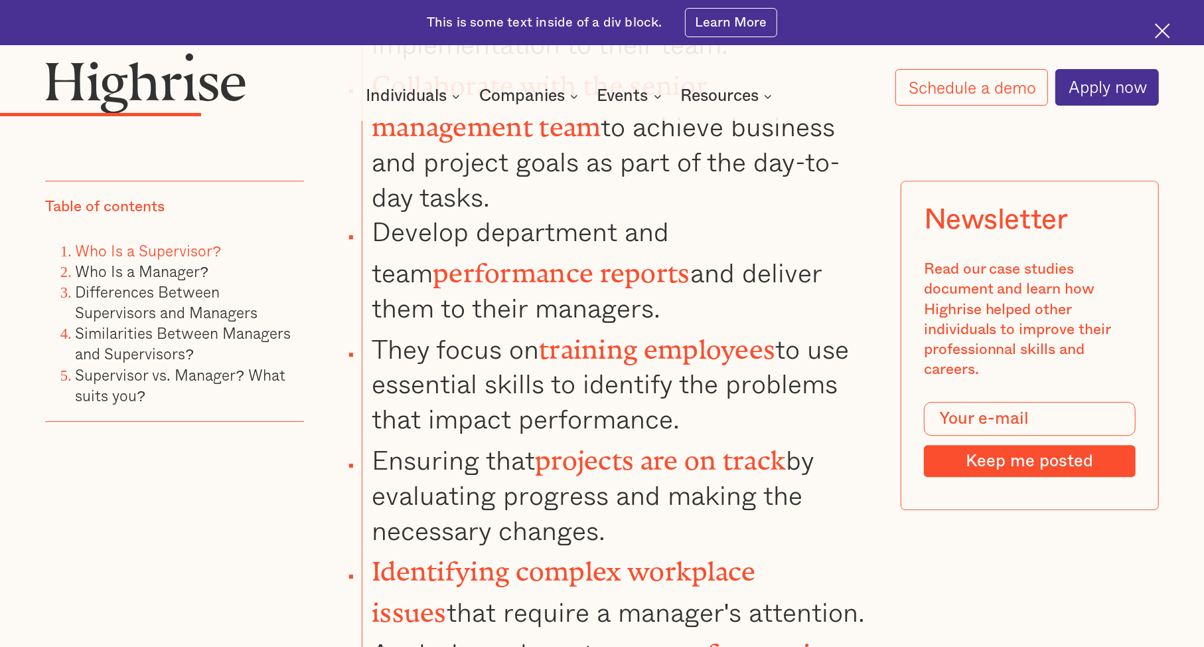
scroll to position [3127, 0]
drag, startPoint x: 683, startPoint y: 321, endPoint x: 684, endPoint y: 364, distance: 43.2
click at [684, 364] on li "They focus on training employees to use essential skills to identify the proble…" at bounding box center [617, 380] width 511 height 111
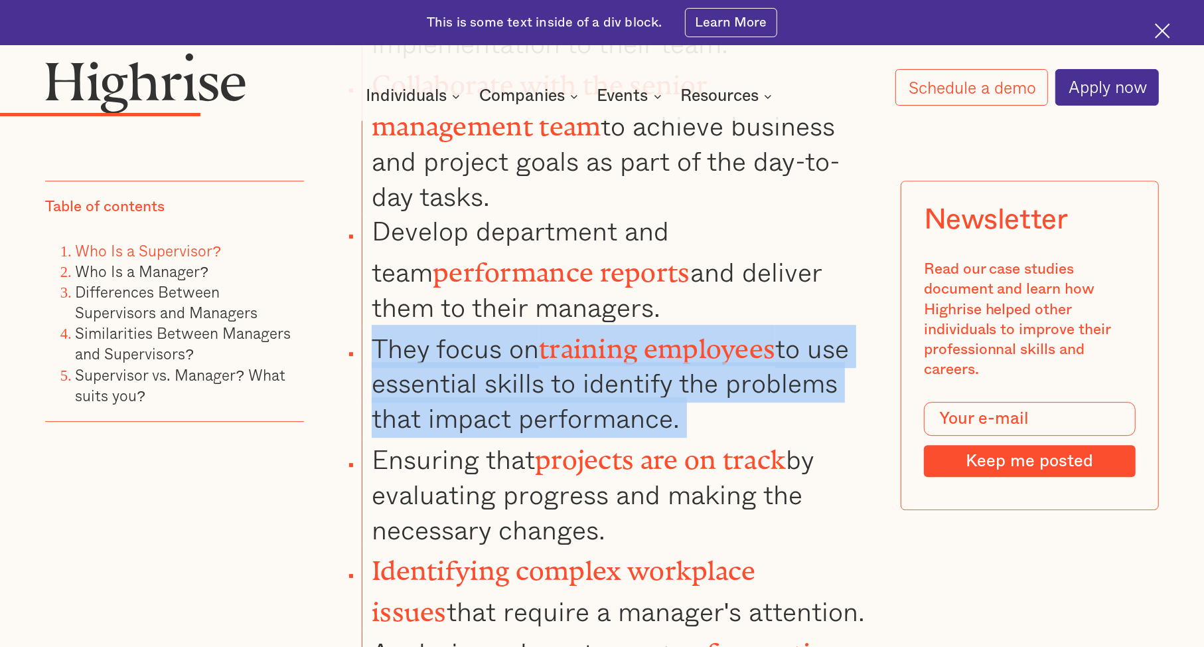
drag, startPoint x: 684, startPoint y: 364, endPoint x: 383, endPoint y: 279, distance: 312.7
click at [383, 325] on li "They focus on training employees to use essential skills to identify the proble…" at bounding box center [617, 380] width 511 height 111
drag, startPoint x: 383, startPoint y: 279, endPoint x: 564, endPoint y: 354, distance: 196.1
click at [564, 354] on li "They focus on training employees to use essential skills to identify the proble…" at bounding box center [617, 380] width 511 height 111
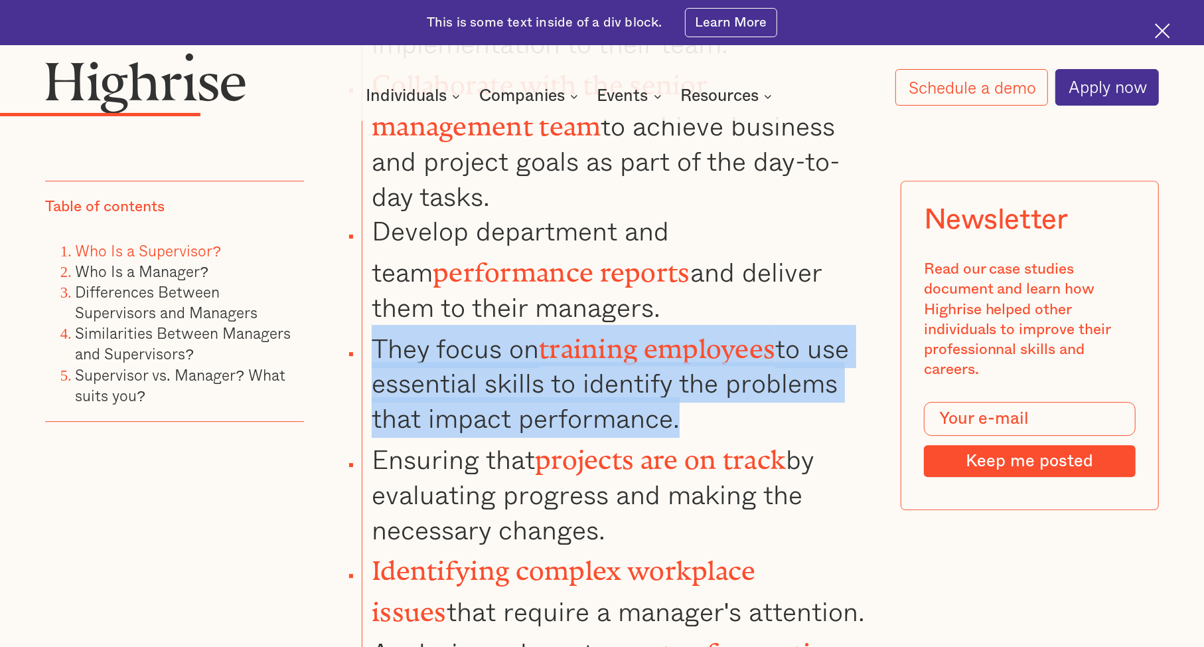
click at [564, 354] on li "They focus on training employees to use essential skills to identify the proble…" at bounding box center [617, 380] width 511 height 111
drag, startPoint x: 564, startPoint y: 354, endPoint x: 370, endPoint y: 274, distance: 210.2
click at [370, 325] on li "They focus on training employees to use essential skills to identify the proble…" at bounding box center [617, 380] width 511 height 111
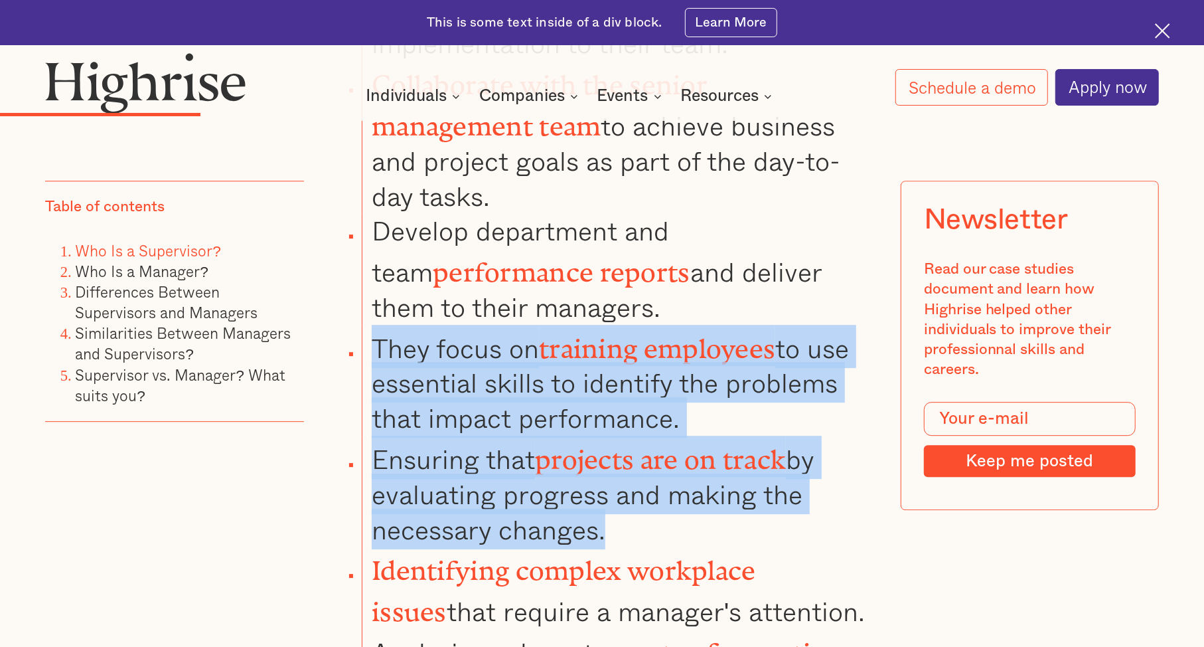
drag, startPoint x: 370, startPoint y: 274, endPoint x: 572, endPoint y: 462, distance: 276.2
click at [572, 462] on ul "Implementing decisions and plans from managers and communicating the logistics …" at bounding box center [591, 523] width 564 height 1216
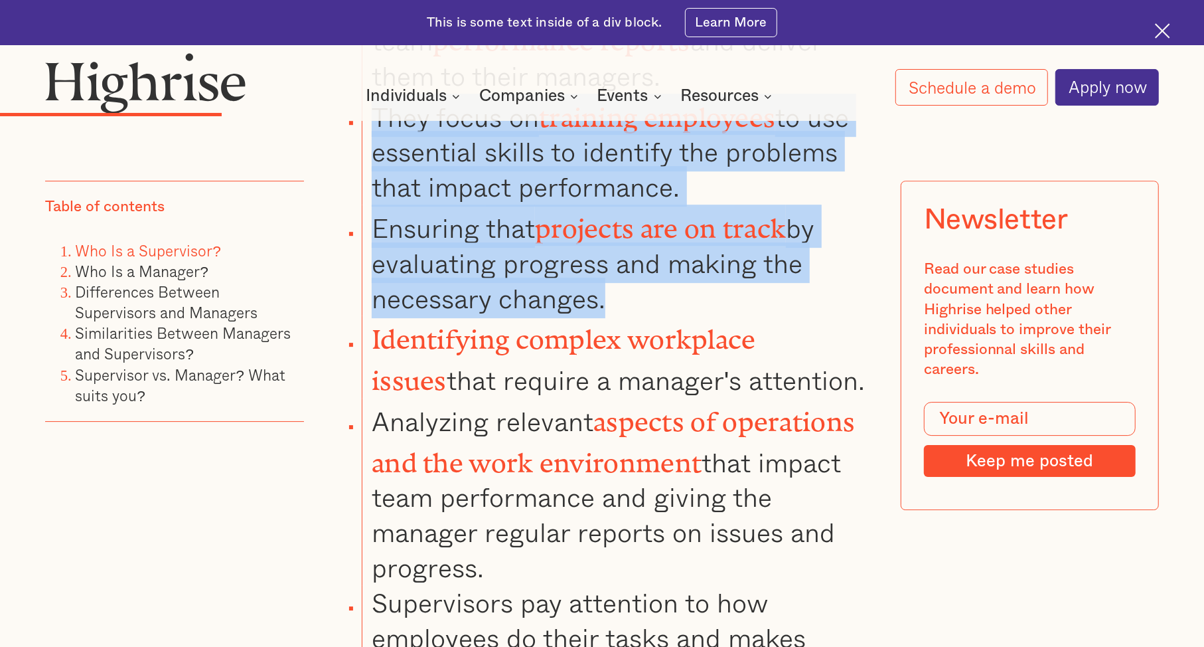
scroll to position [3363, 0]
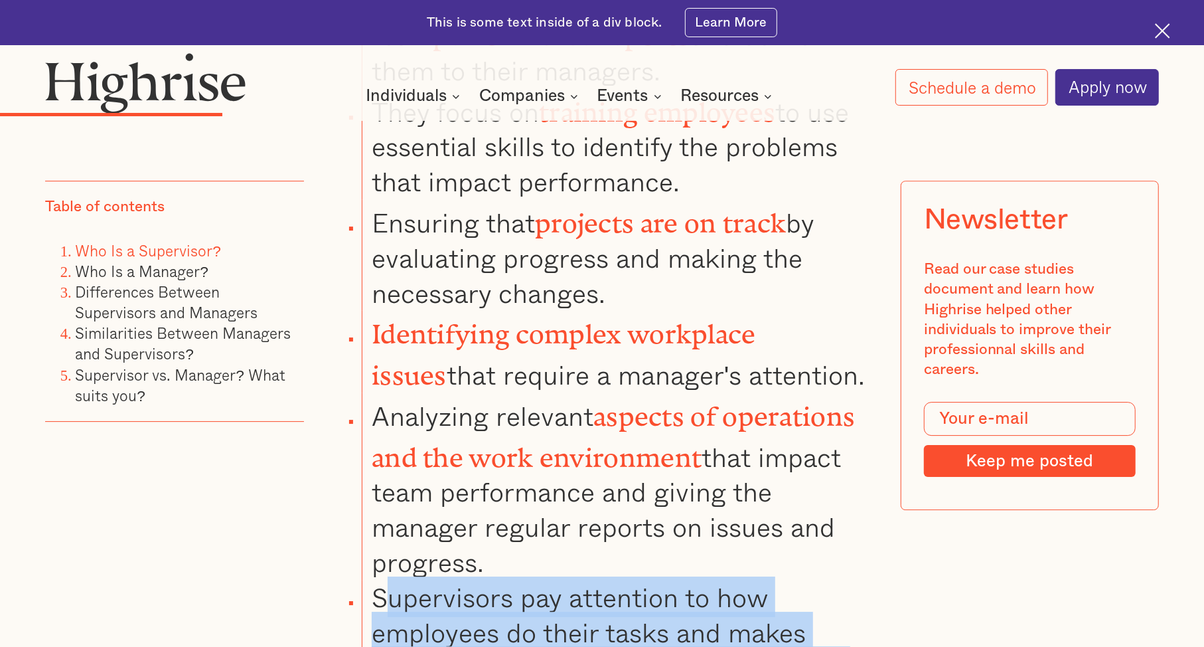
drag, startPoint x: 378, startPoint y: 506, endPoint x: 505, endPoint y: 637, distance: 181.7
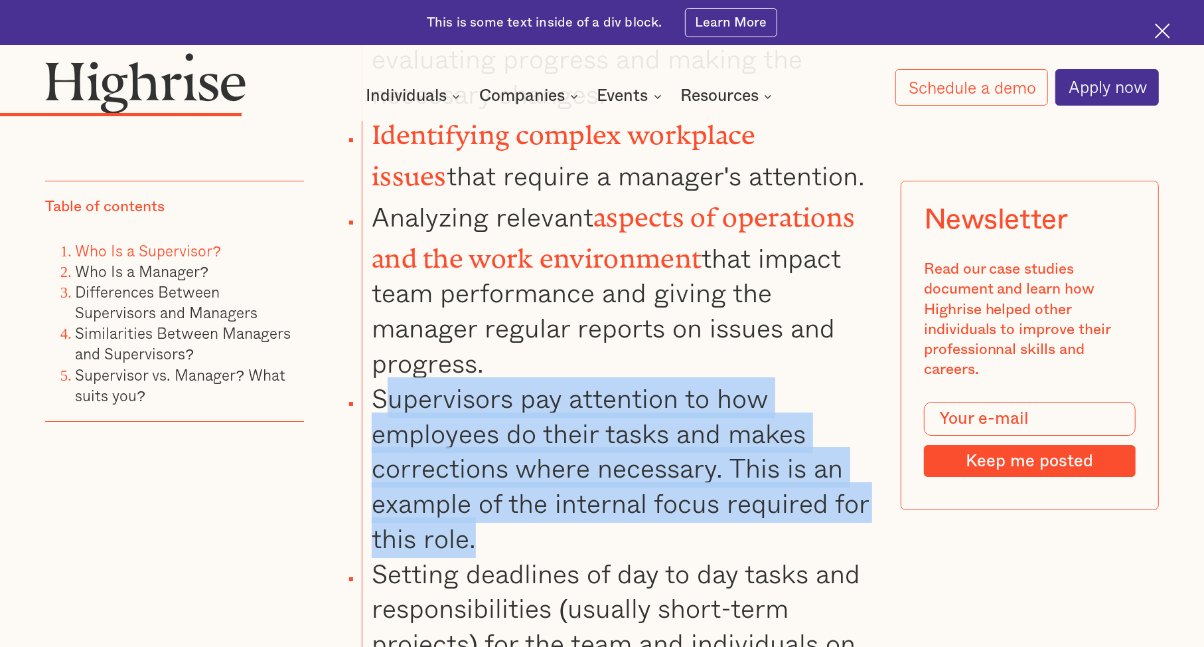
scroll to position [3562, 0]
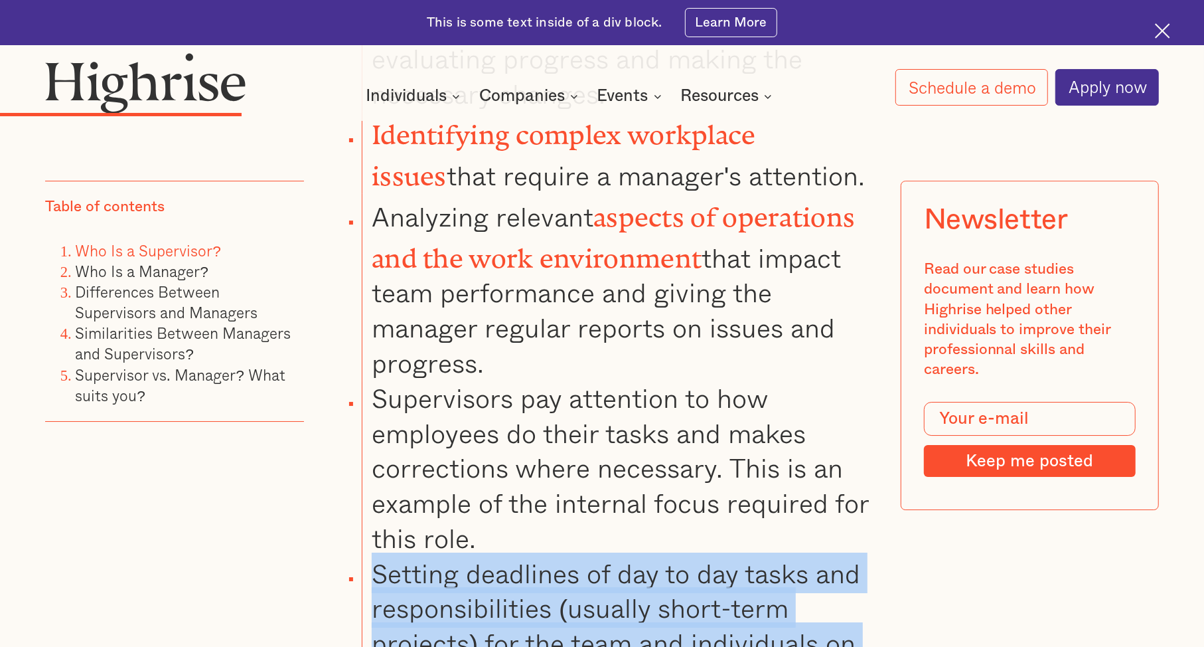
drag, startPoint x: 493, startPoint y: 599, endPoint x: 376, endPoint y: 483, distance: 165.2
click at [376, 556] on li "Setting deadlines of day to day tasks and responsibilities (usually short-term …" at bounding box center [617, 626] width 511 height 140
drag, startPoint x: 376, startPoint y: 483, endPoint x: 462, endPoint y: 589, distance: 136.4
click at [462, 589] on li "Setting deadlines of day to day tasks and responsibilities (usually short-term …" at bounding box center [617, 626] width 511 height 140
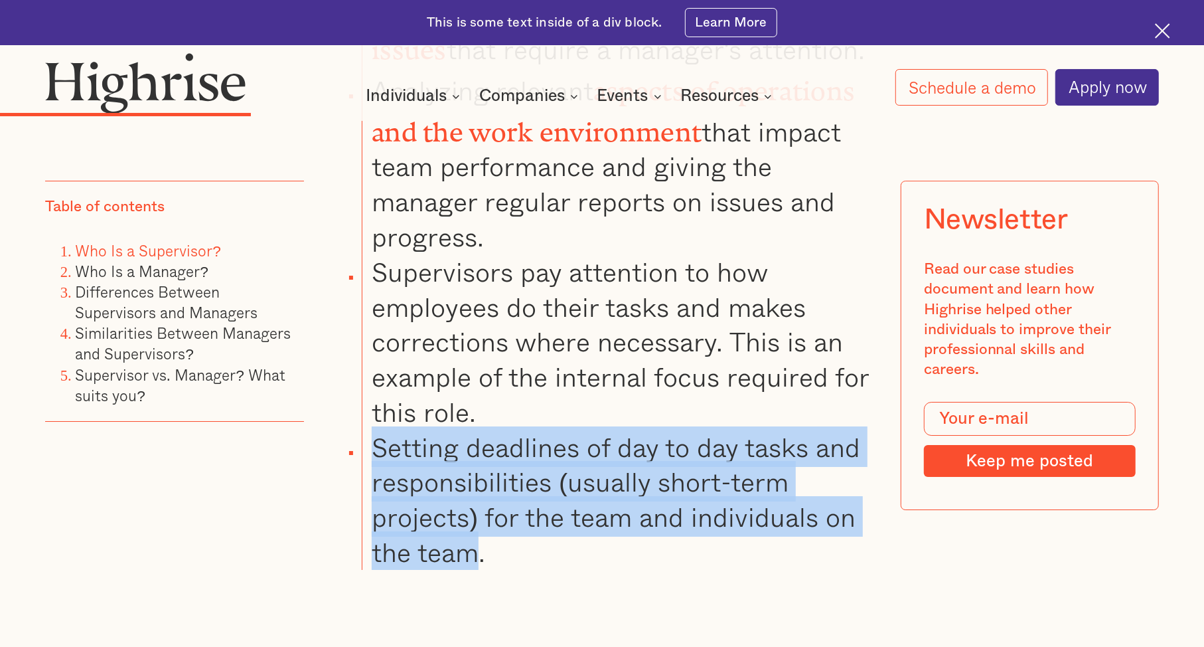
scroll to position [3687, 0]
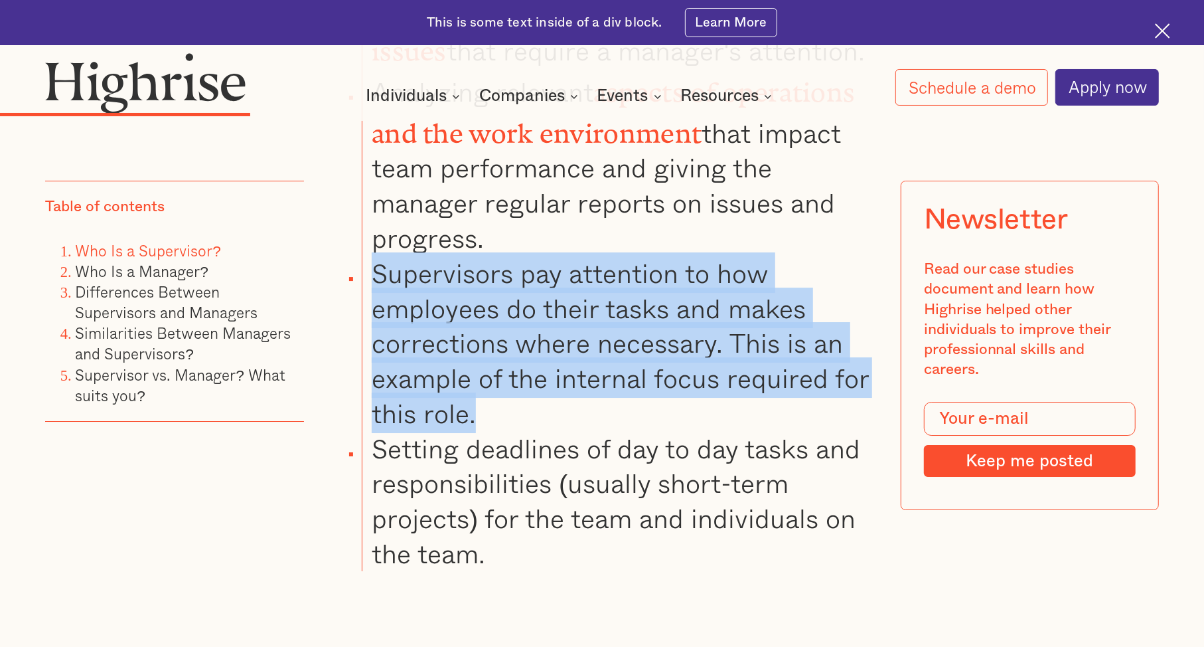
drag, startPoint x: 473, startPoint y: 323, endPoint x: 376, endPoint y: 179, distance: 174.5
click at [376, 256] on li "Supervisors pay attention to how employees do their tasks and makes corrections…" at bounding box center [617, 343] width 511 height 175
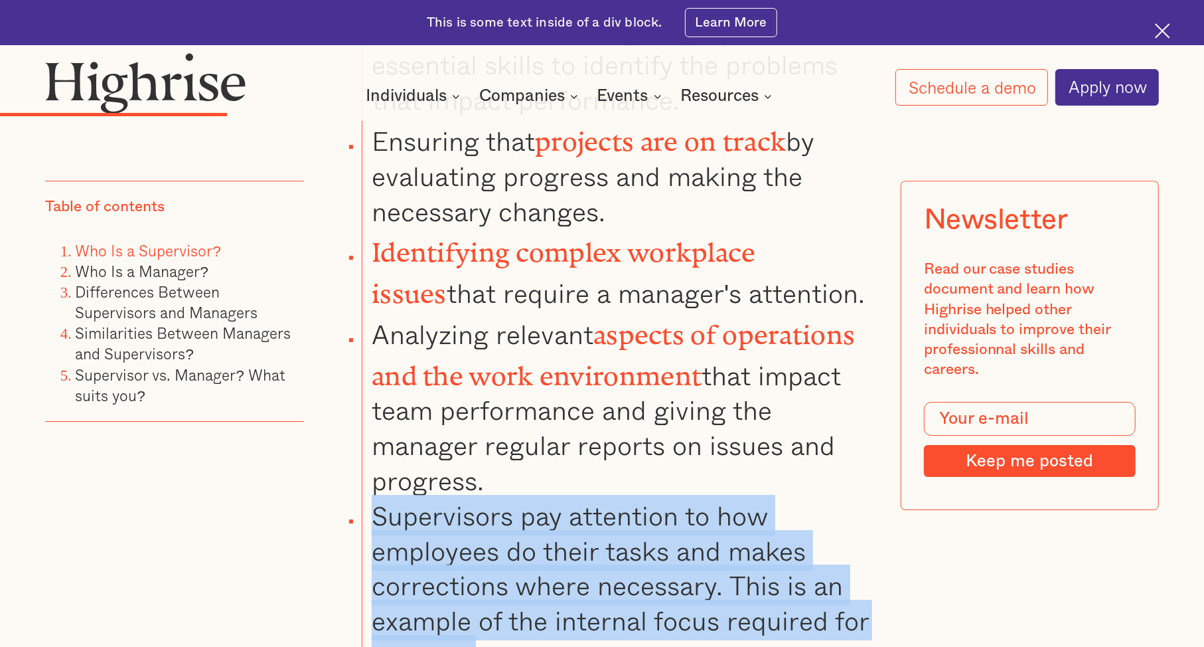
scroll to position [3444, 0]
drag, startPoint x: 374, startPoint y: 250, endPoint x: 511, endPoint y: 398, distance: 201.0
click at [511, 398] on li "Analyzing relevant aspects of operations and the work environment that impact t…" at bounding box center [617, 404] width 511 height 187
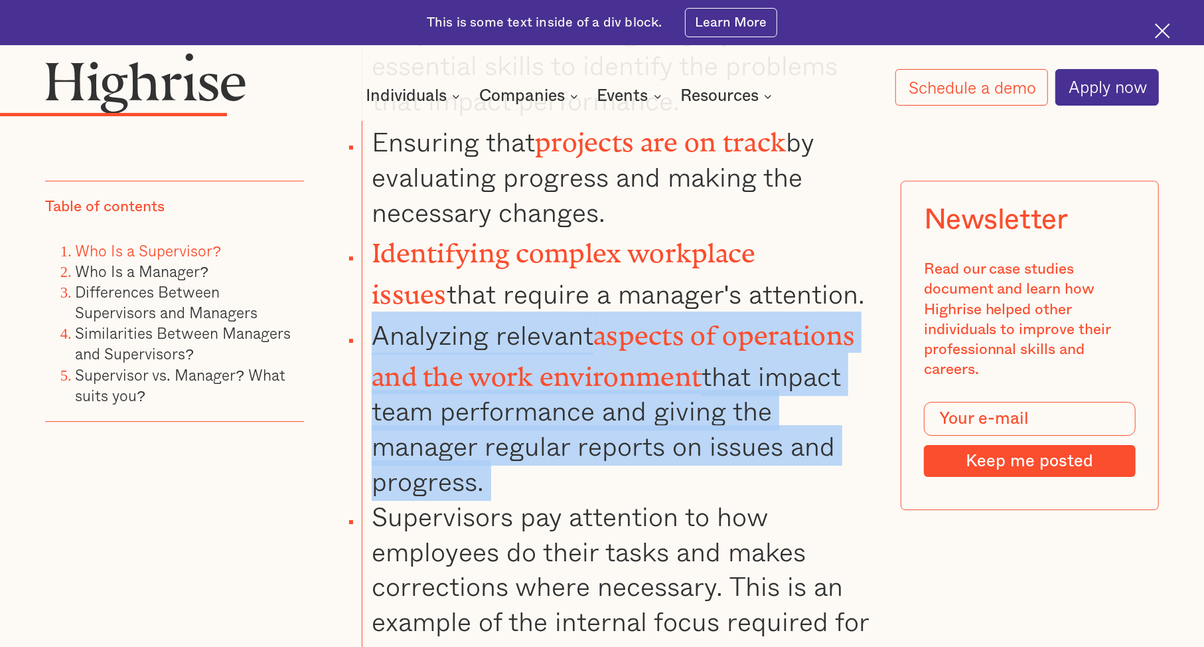
drag, startPoint x: 511, startPoint y: 398, endPoint x: 377, endPoint y: 244, distance: 203.7
click at [377, 311] on li "Analyzing relevant aspects of operations and the work environment that impact t…" at bounding box center [617, 404] width 511 height 187
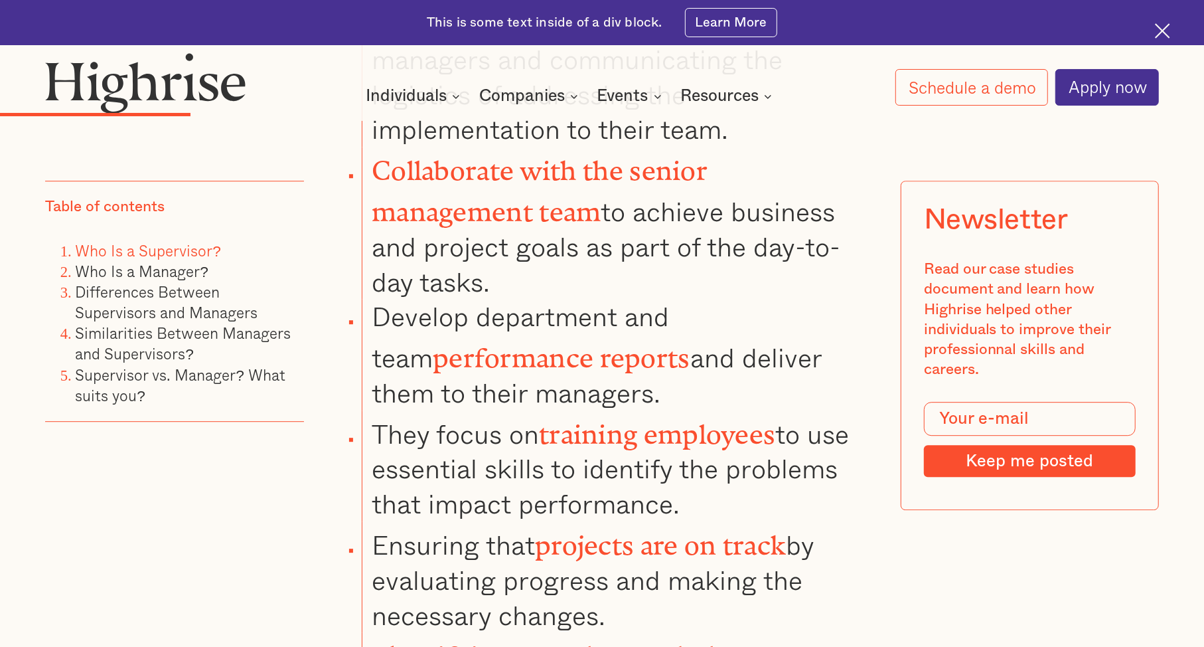
scroll to position [3039, 0]
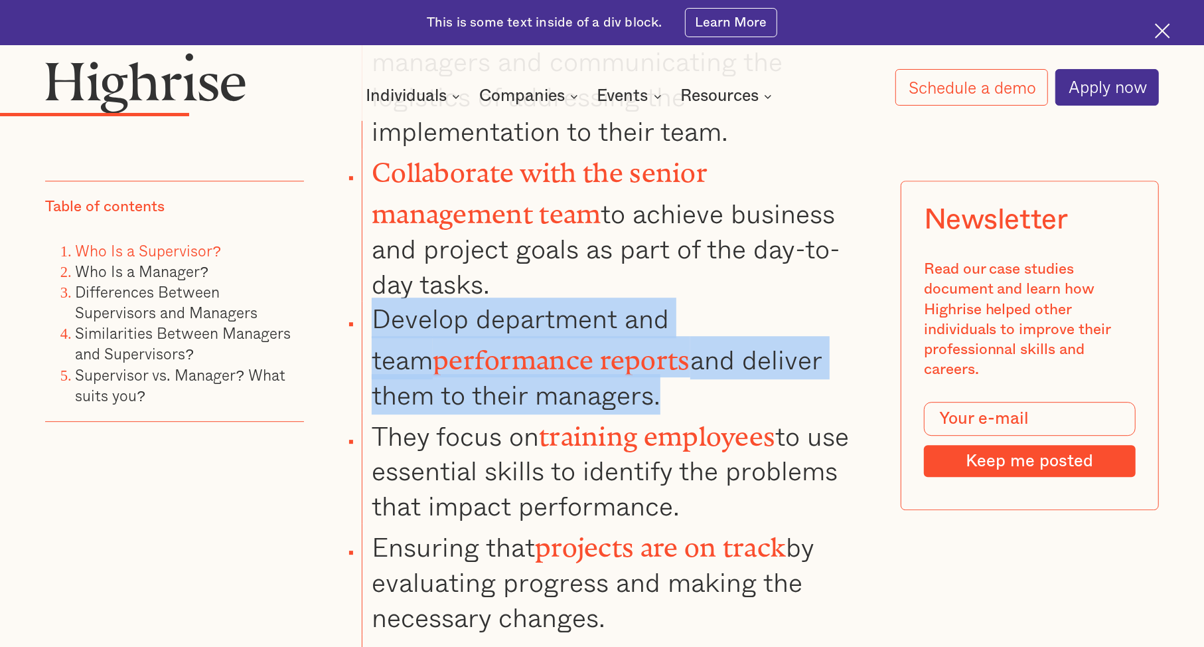
drag, startPoint x: 377, startPoint y: 244, endPoint x: 572, endPoint y: 336, distance: 215.0
click at [572, 336] on li "Develop department and team performance reports and deliver them to their manag…" at bounding box center [617, 356] width 511 height 111
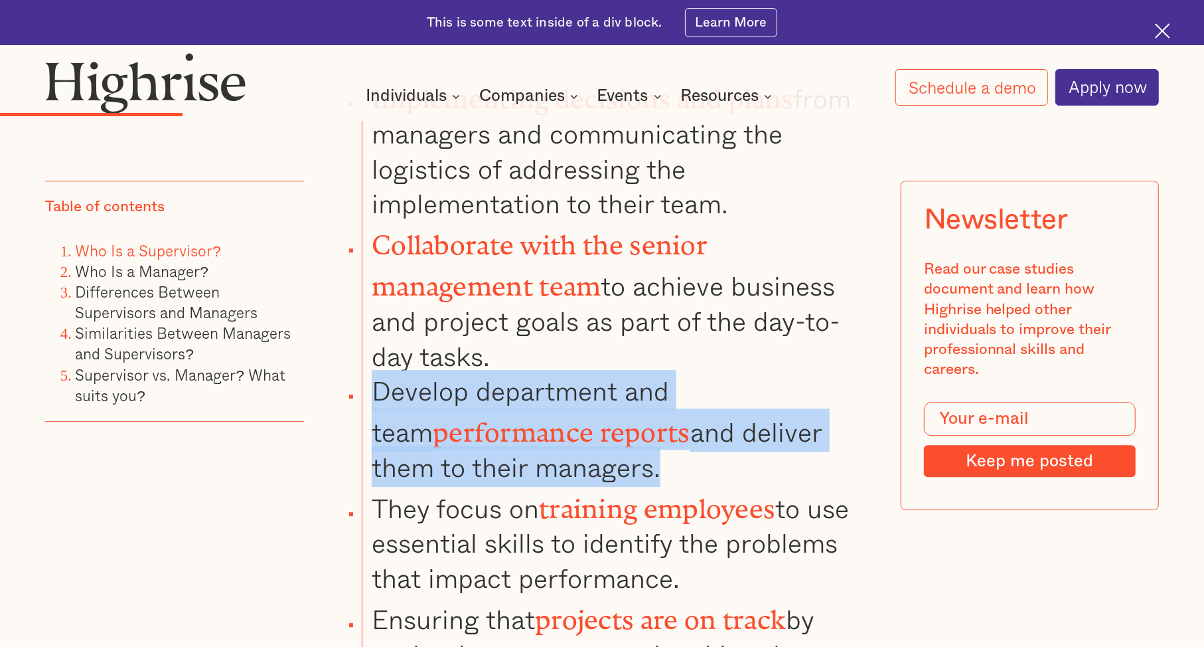
scroll to position [2967, 0]
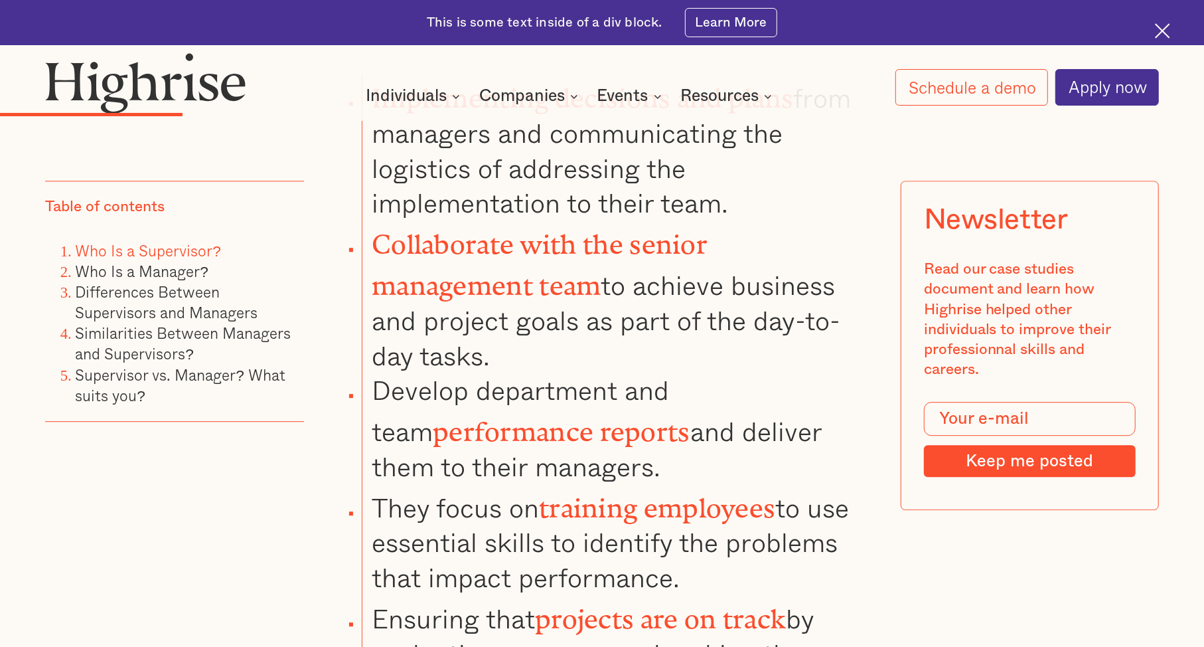
click at [558, 484] on li "They focus on training employees to use essential skills to identify the proble…" at bounding box center [617, 539] width 511 height 111
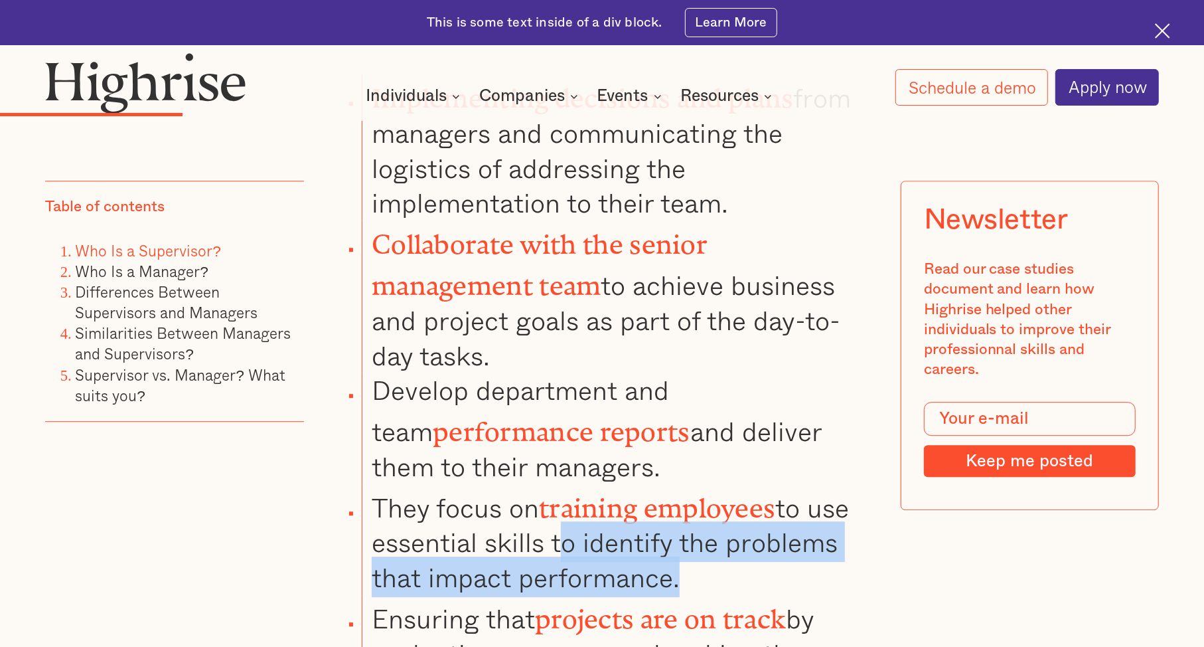
drag, startPoint x: 558, startPoint y: 477, endPoint x: 575, endPoint y: 506, distance: 33.6
click at [575, 506] on li "They focus on training employees to use essential skills to identify the proble…" at bounding box center [617, 539] width 511 height 111
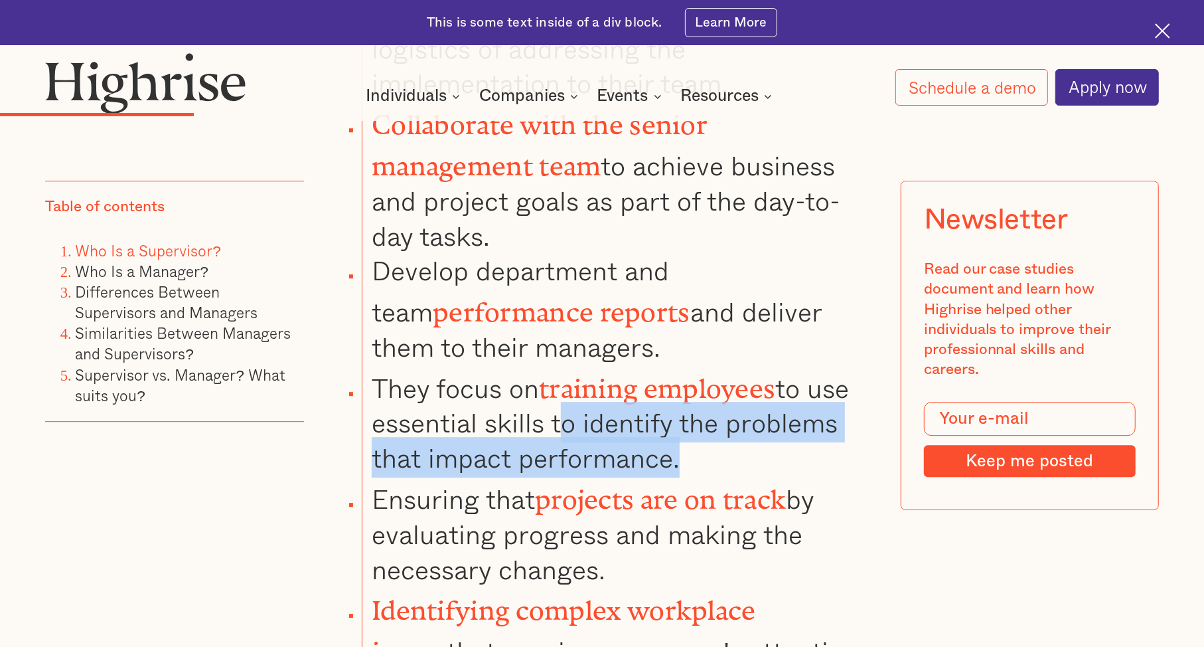
scroll to position [3088, 0]
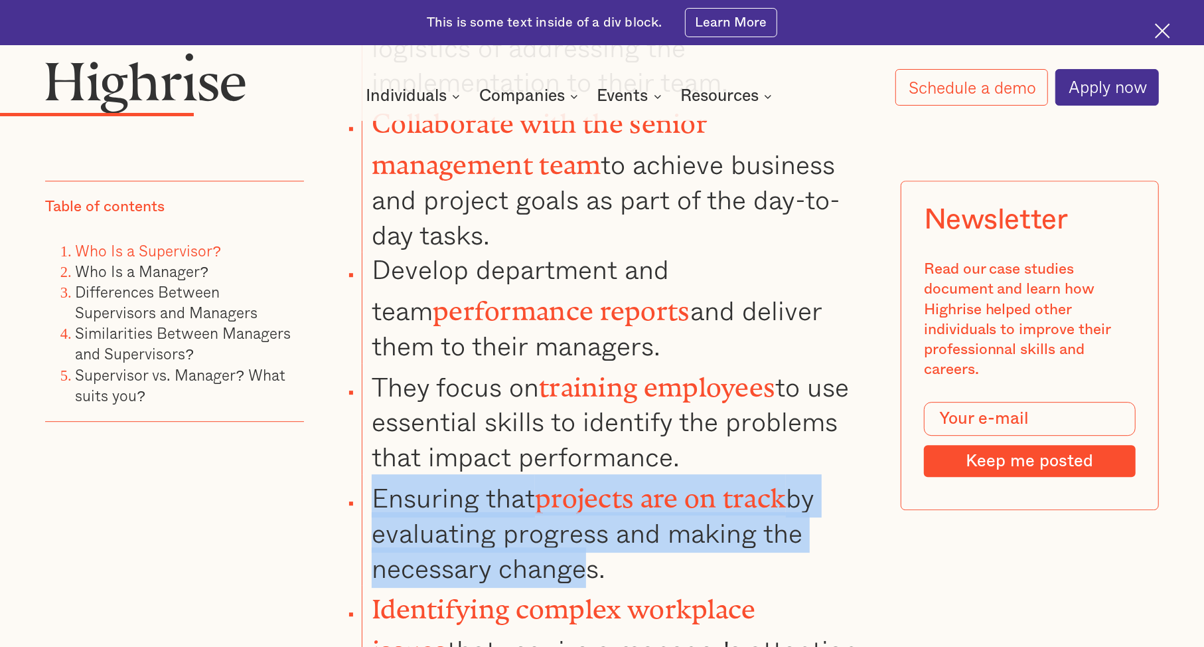
drag, startPoint x: 565, startPoint y: 483, endPoint x: 355, endPoint y: 431, distance: 216.1
click at [355, 431] on ul "Implementing decisions and plans from managers and communicating the logistics …" at bounding box center [591, 562] width 564 height 1216
click at [384, 474] on li "Ensuring that projects are on track by evaluating progress and making the neces…" at bounding box center [617, 529] width 511 height 111
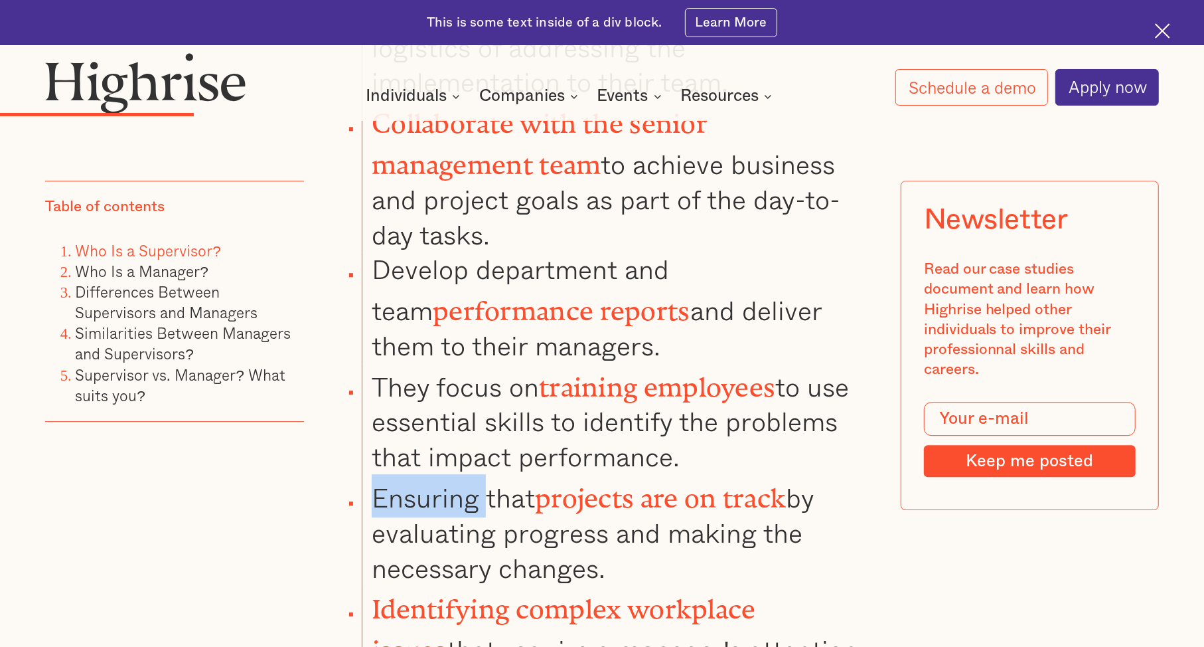
click at [384, 474] on li "Ensuring that projects are on track by evaluating progress and making the neces…" at bounding box center [617, 529] width 511 height 111
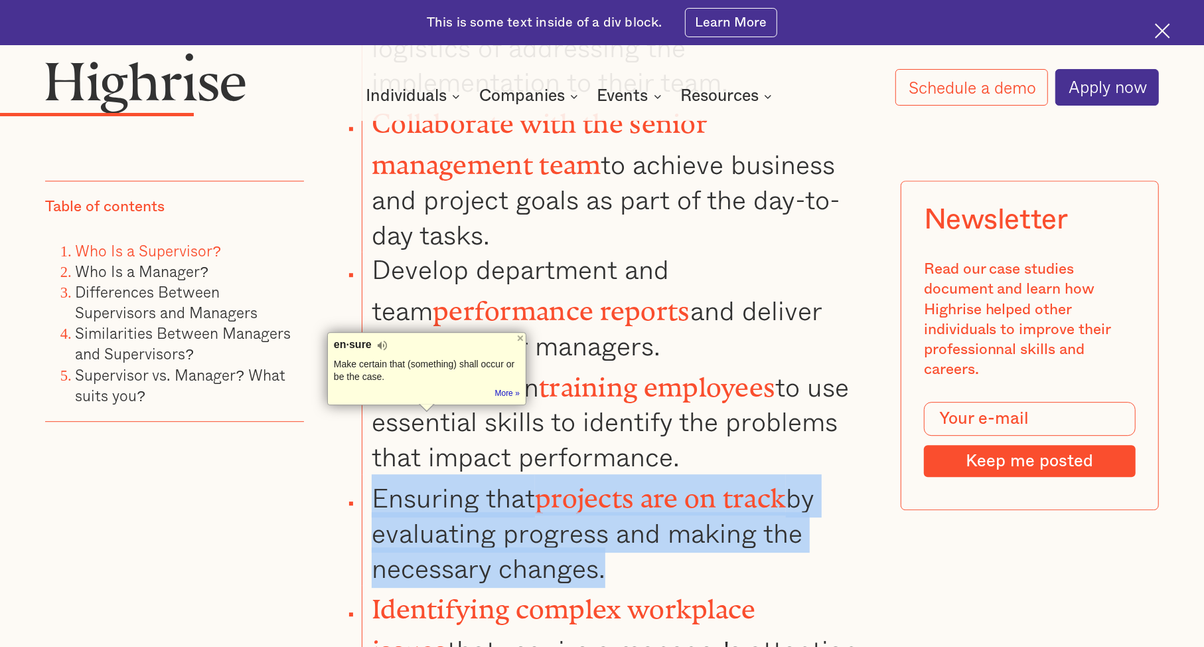
drag, startPoint x: 384, startPoint y: 428, endPoint x: 485, endPoint y: 479, distance: 112.5
click at [485, 479] on li "Ensuring that projects are on track by evaluating progress and making the neces…" at bounding box center [617, 529] width 511 height 111
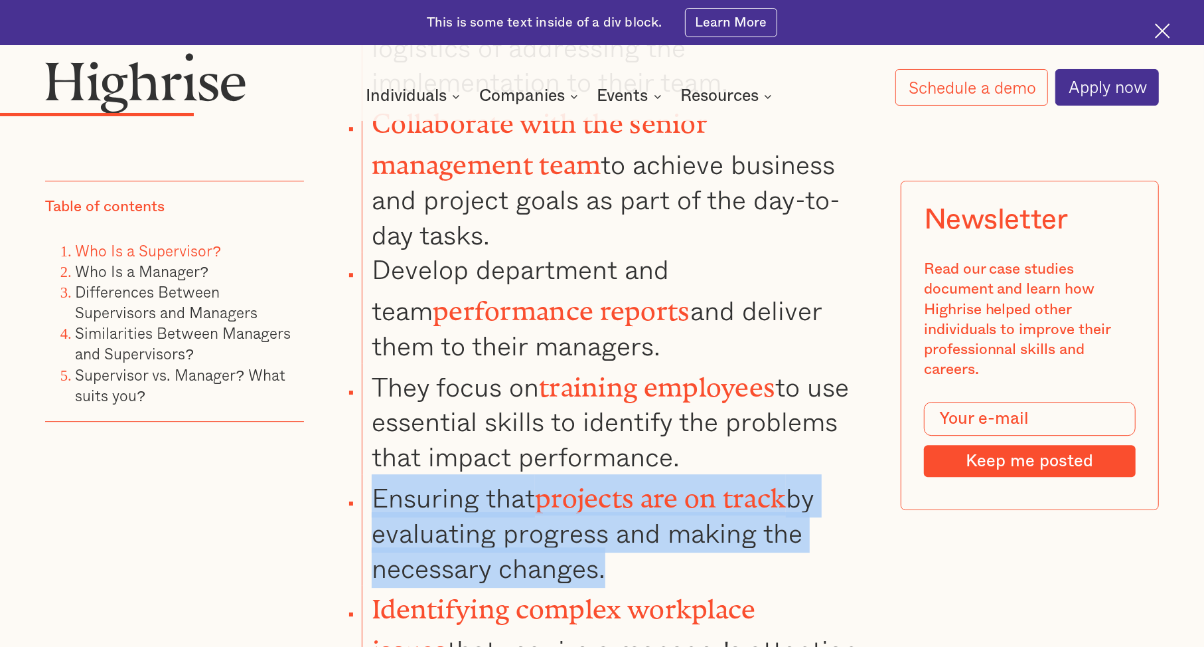
click at [485, 479] on li "Ensuring that projects are on track by evaluating progress and making the neces…" at bounding box center [617, 529] width 511 height 111
drag, startPoint x: 485, startPoint y: 479, endPoint x: 382, endPoint y: 428, distance: 114.3
click at [382, 474] on li "Ensuring that projects are on track by evaluating progress and making the neces…" at bounding box center [617, 529] width 511 height 111
drag, startPoint x: 382, startPoint y: 428, endPoint x: 564, endPoint y: 499, distance: 194.6
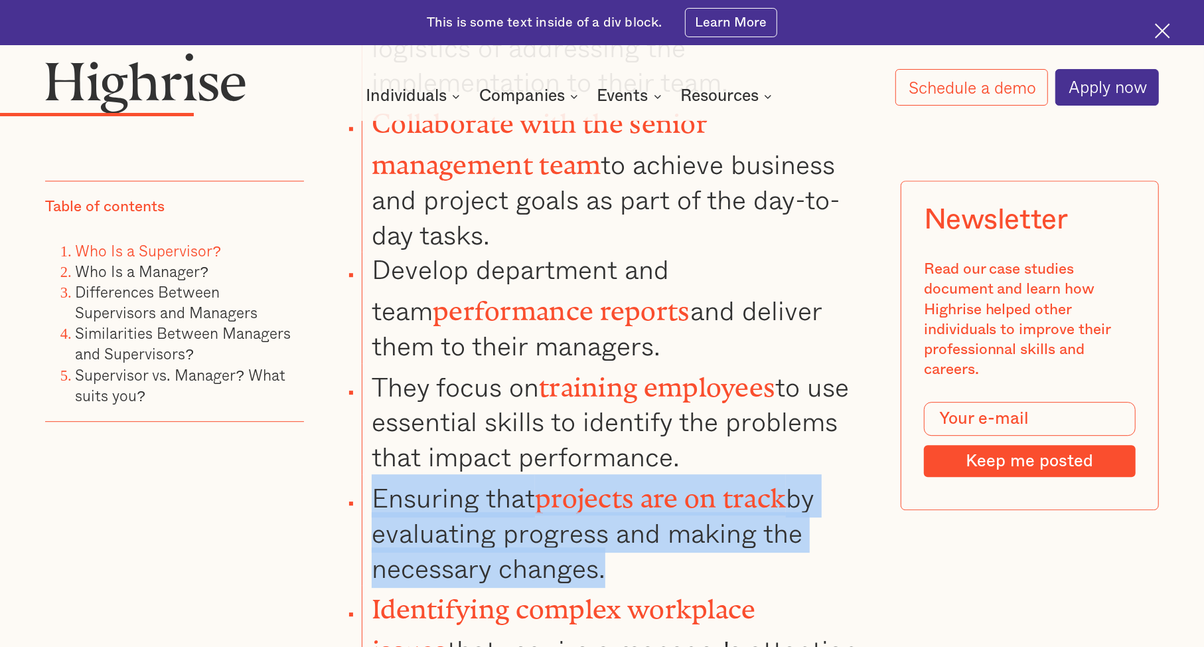
click at [564, 499] on li "Ensuring that projects are on track by evaluating progress and making the neces…" at bounding box center [617, 529] width 511 height 111
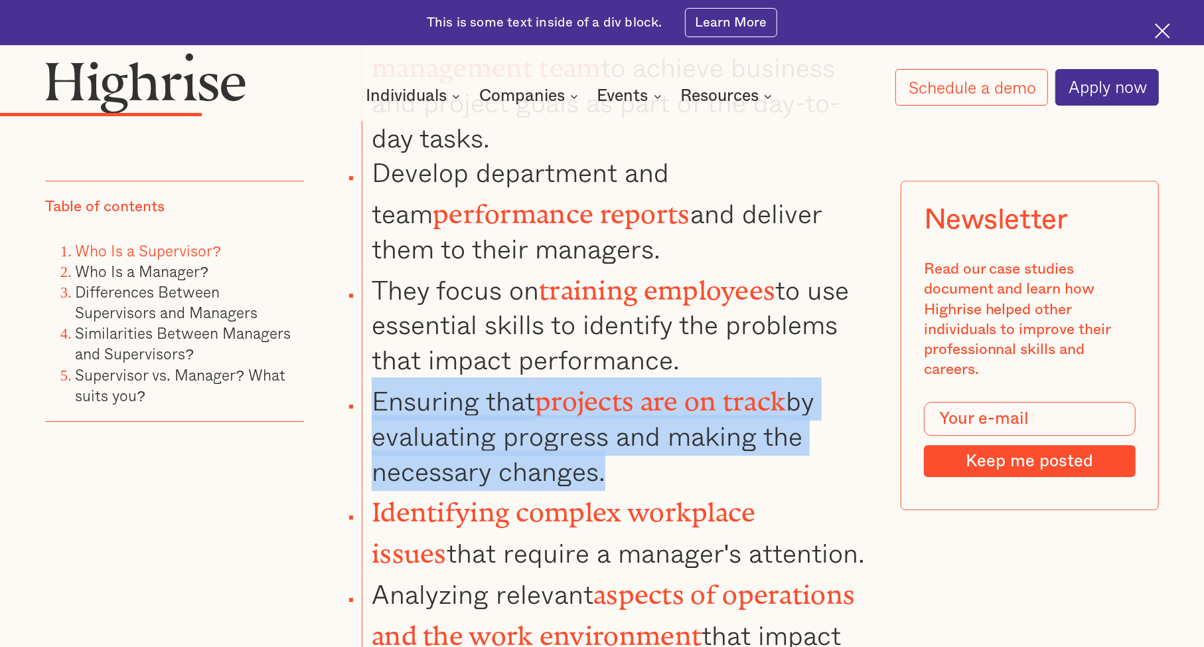
scroll to position [3185, 0]
drag, startPoint x: 812, startPoint y: 477, endPoint x: 366, endPoint y: 424, distance: 449.2
click at [366, 488] on li "Identifying complex workplace issues that require a manager's attention." at bounding box center [617, 529] width 511 height 82
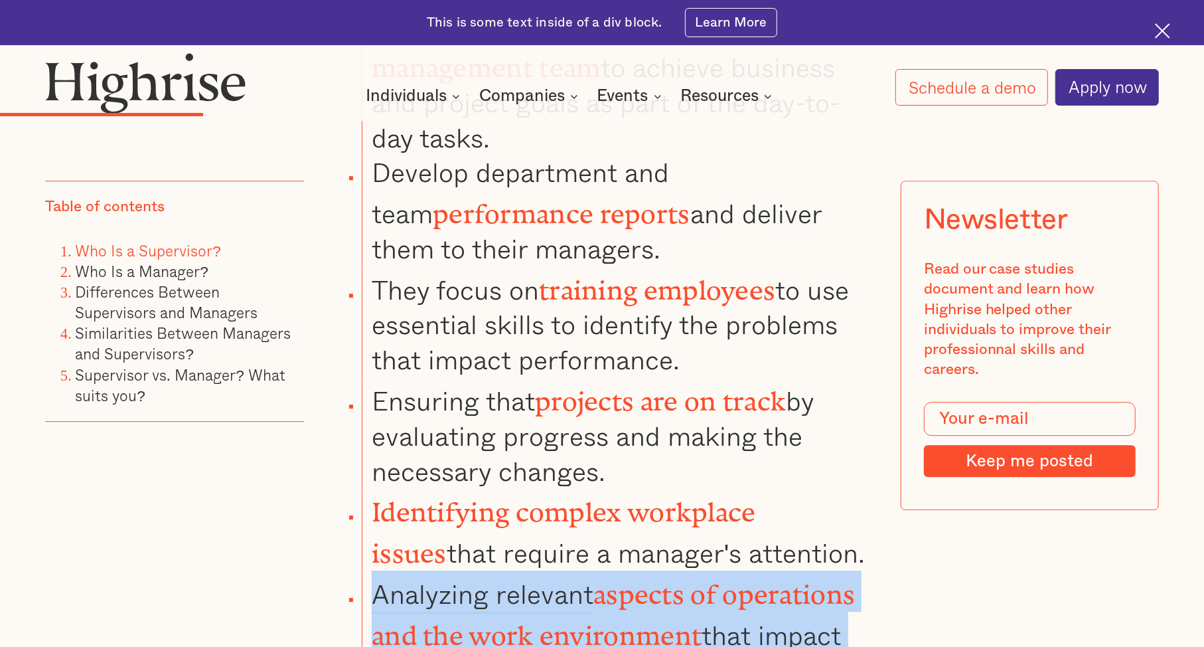
drag, startPoint x: 370, startPoint y: 499, endPoint x: 838, endPoint y: 611, distance: 481.3
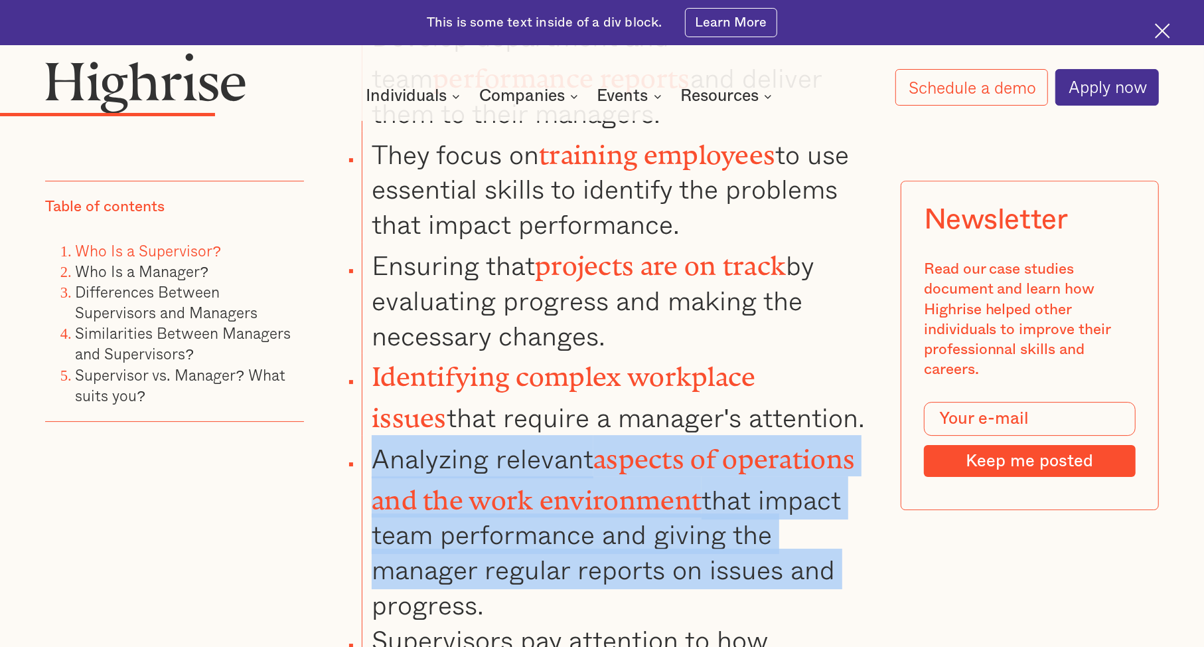
scroll to position [3320, 0]
drag, startPoint x: 548, startPoint y: 517, endPoint x: 364, endPoint y: 367, distance: 237.8
click at [364, 435] on li "Analyzing relevant aspects of operations and the work environment that impact t…" at bounding box center [617, 528] width 511 height 187
drag, startPoint x: 364, startPoint y: 367, endPoint x: 455, endPoint y: 516, distance: 175.2
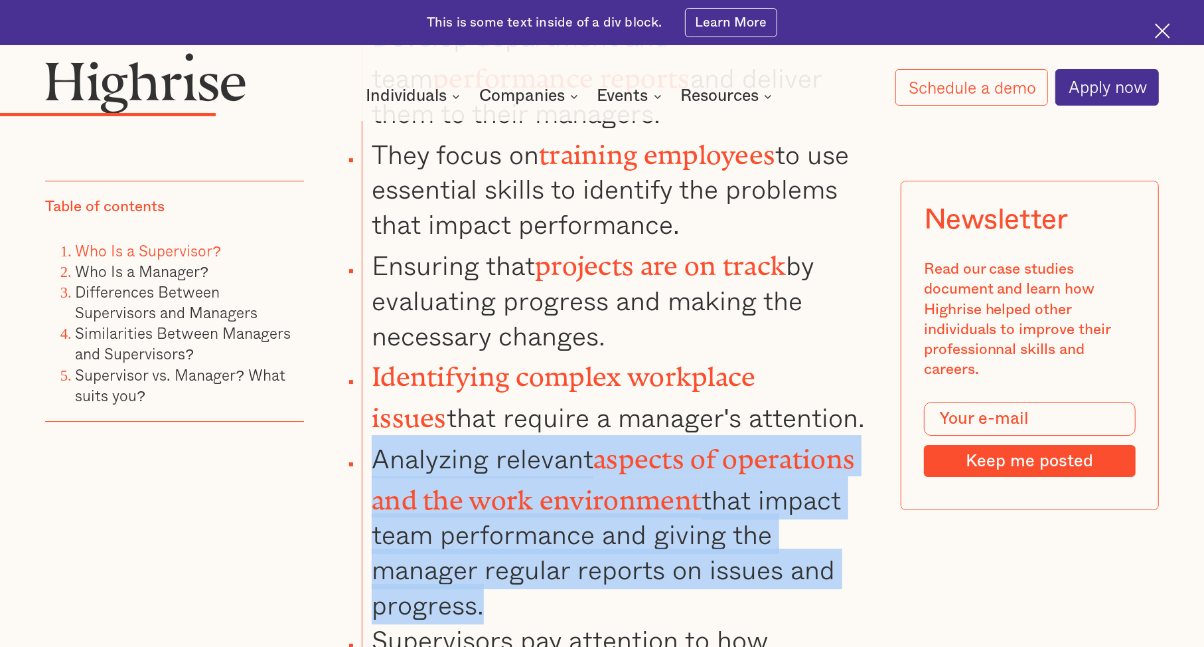
click at [455, 516] on li "Analyzing relevant aspects of operations and the work environment that impact t…" at bounding box center [617, 528] width 511 height 187
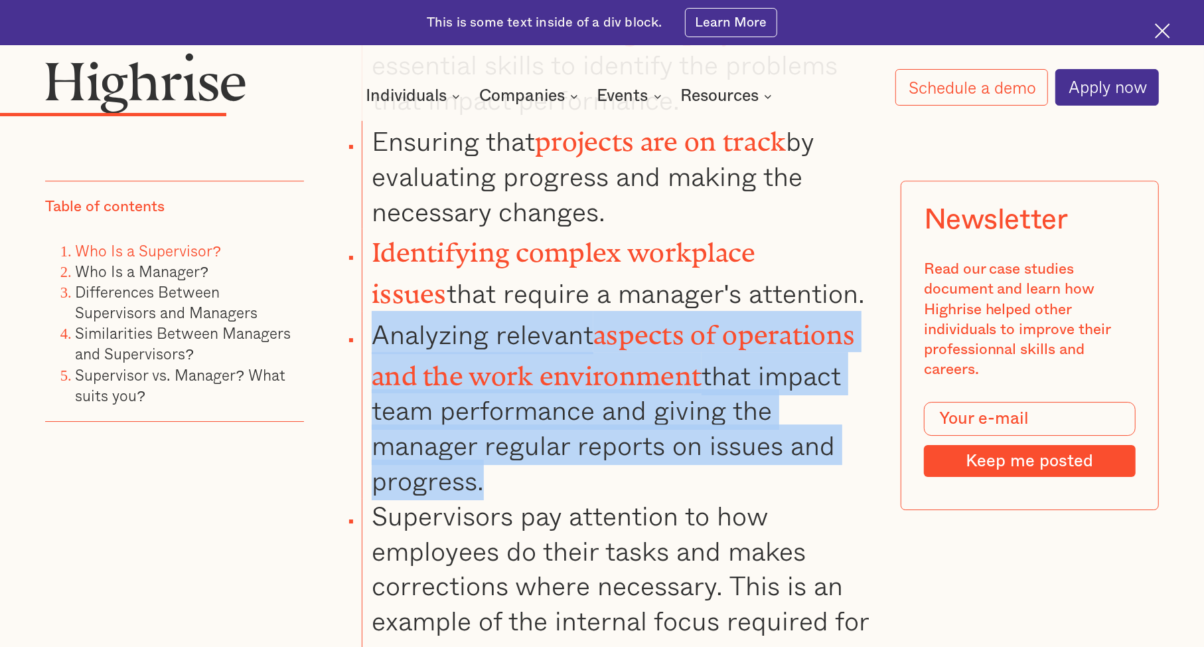
scroll to position [3448, 0]
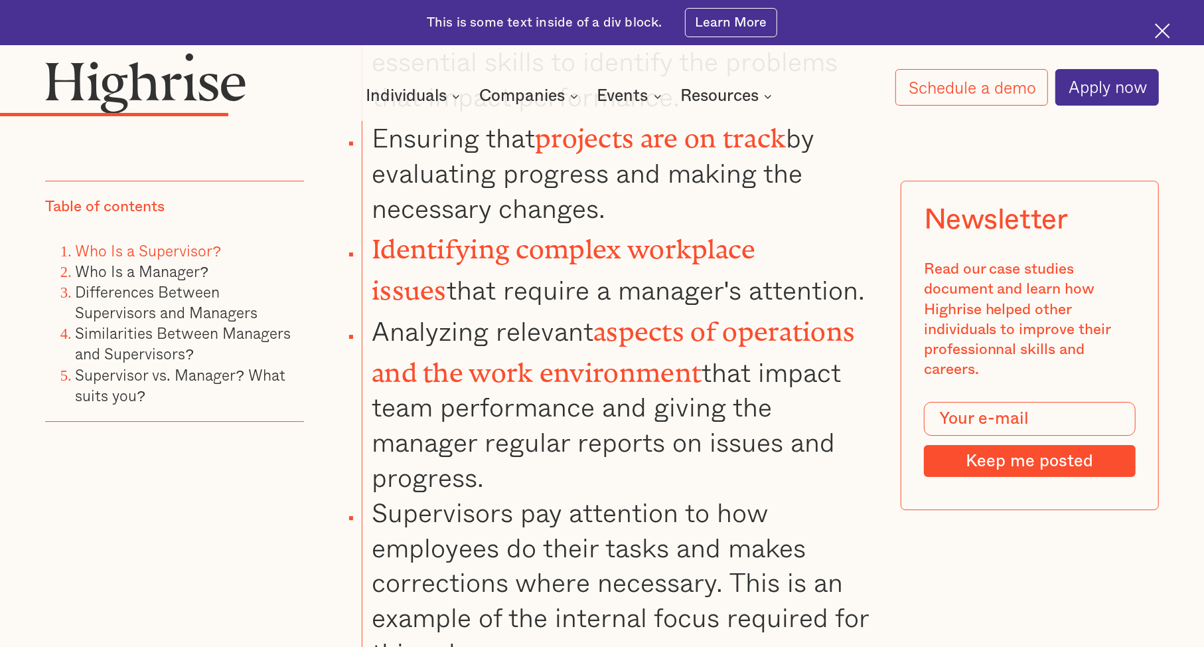
click at [703, 495] on li "Supervisors pay attention to how employees do their tasks and makes corrections…" at bounding box center [617, 582] width 511 height 175
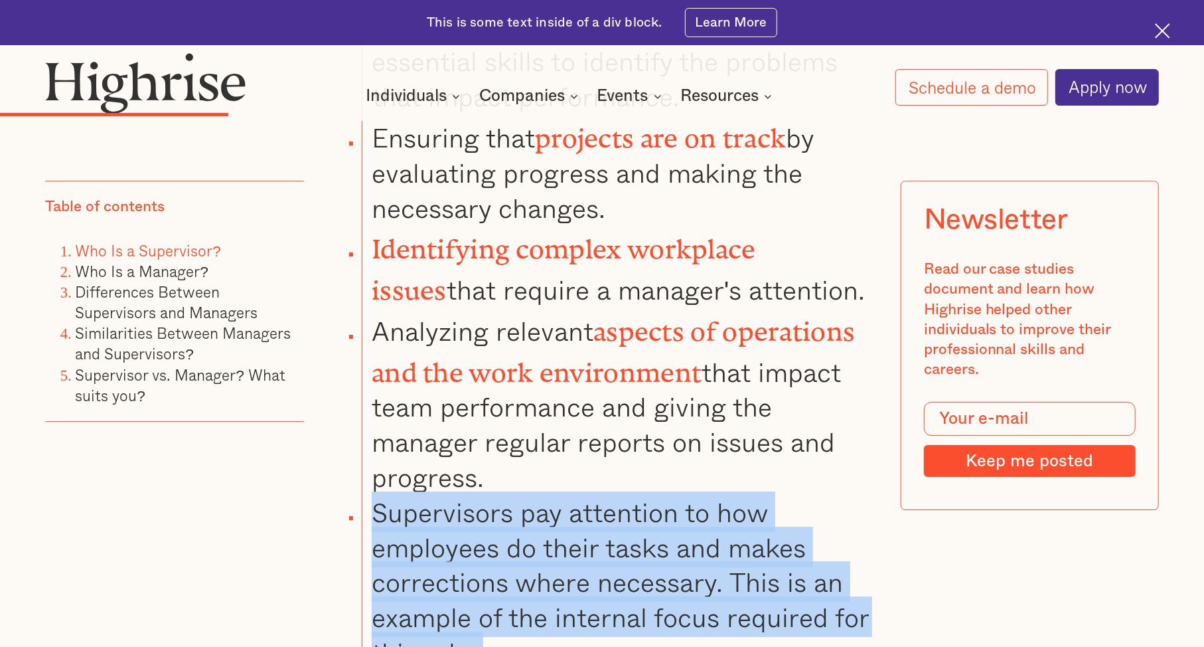
click at [703, 495] on li "Supervisors pay attention to how employees do their tasks and makes corrections…" at bounding box center [617, 582] width 511 height 175
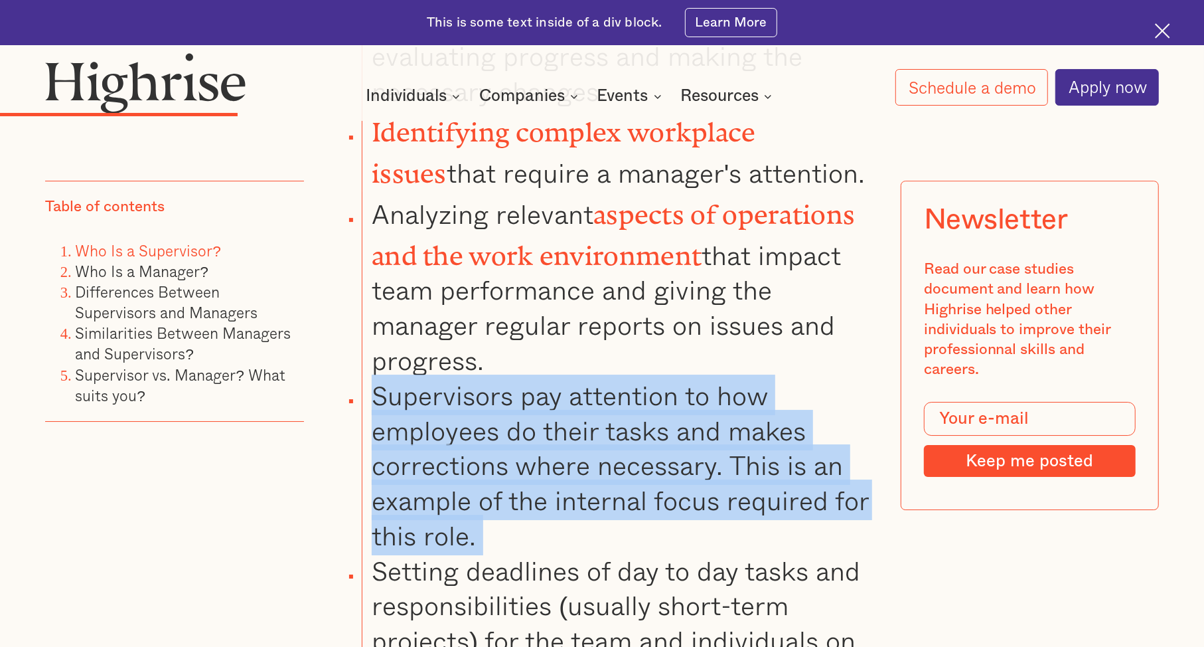
scroll to position [3572, 0]
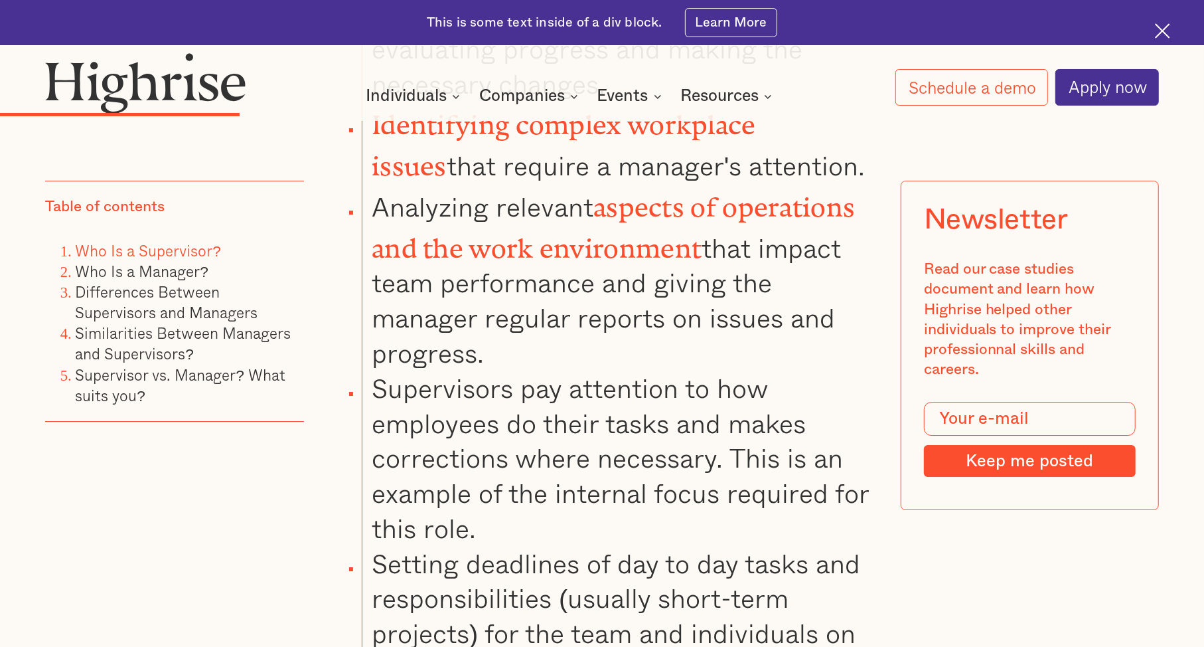
click at [664, 550] on li "Setting deadlines of day to day tasks and responsibilities (usually short-term …" at bounding box center [617, 616] width 511 height 140
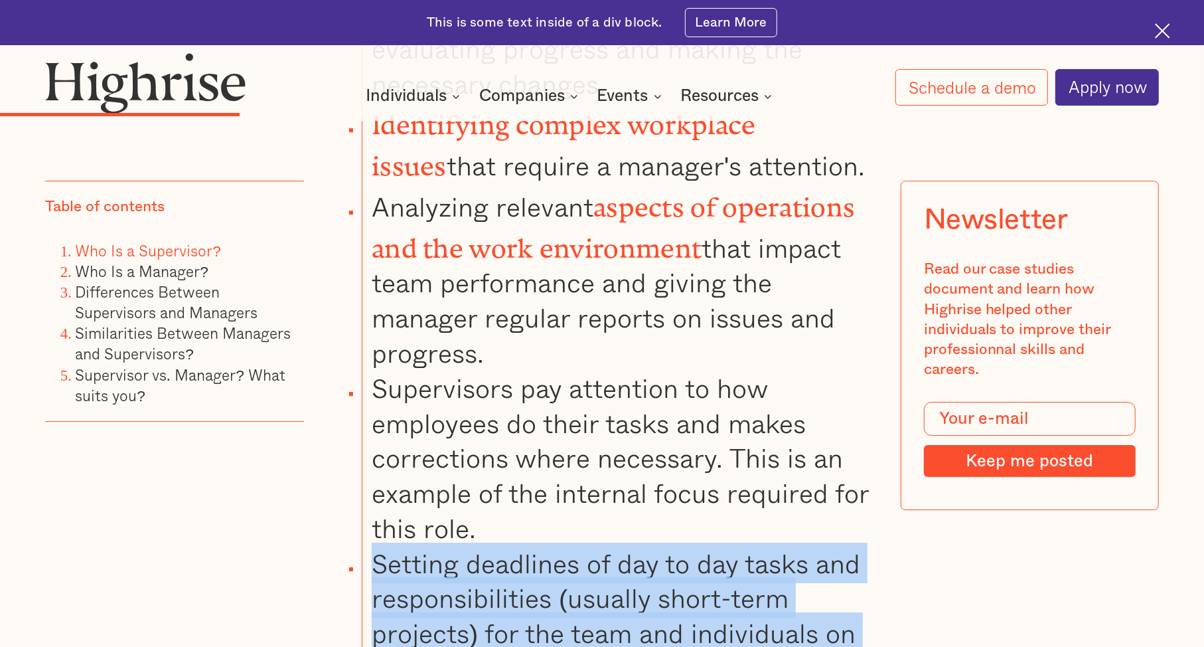
click at [664, 550] on li "Setting deadlines of day to day tasks and responsibilities (usually short-term …" at bounding box center [617, 616] width 511 height 140
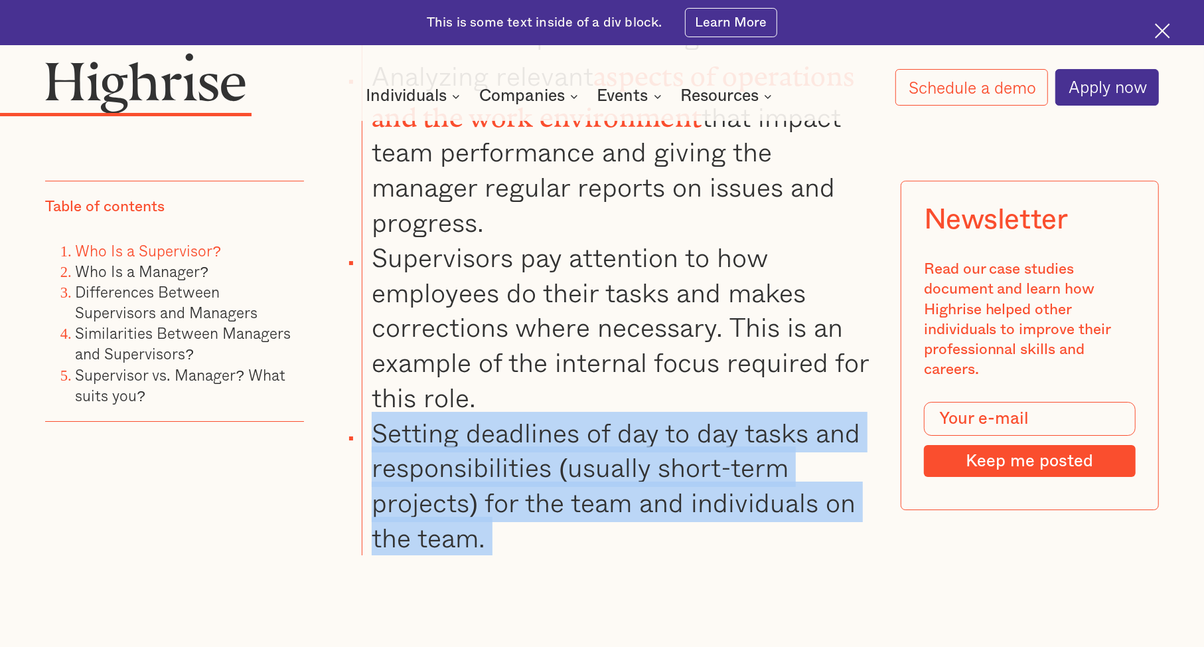
scroll to position [3705, 0]
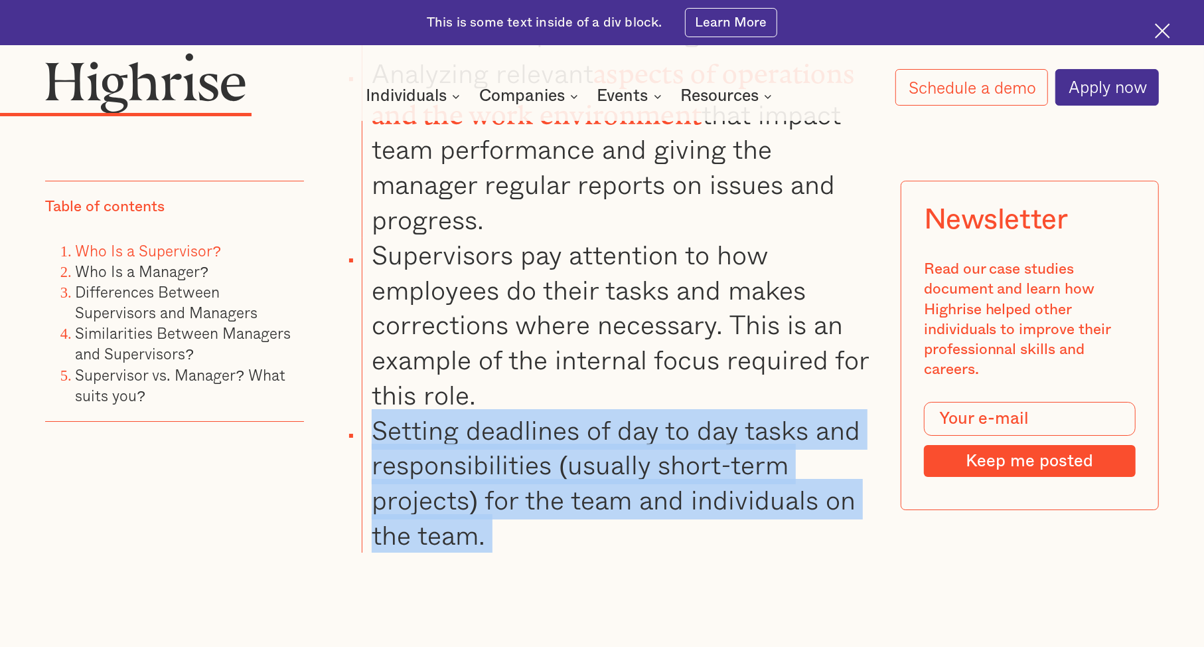
click at [509, 412] on li "Setting deadlines of day to day tasks and responsibilities (usually short-term …" at bounding box center [617, 482] width 511 height 140
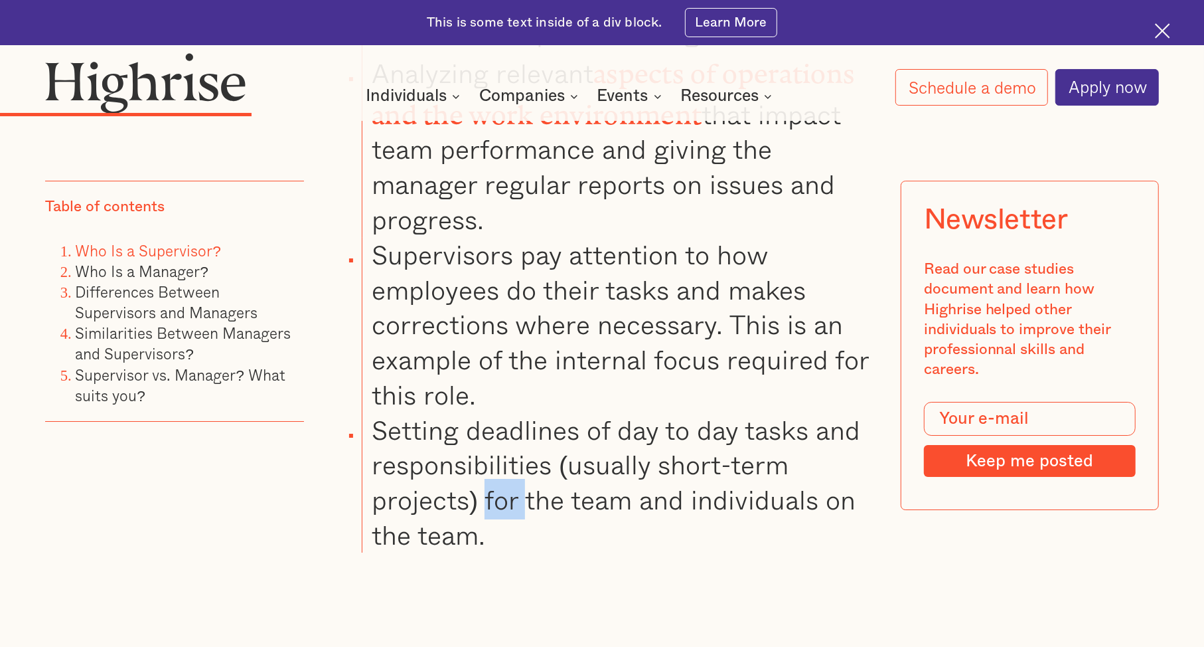
click at [509, 412] on li "Setting deadlines of day to day tasks and responsibilities (usually short-term …" at bounding box center [617, 482] width 511 height 140
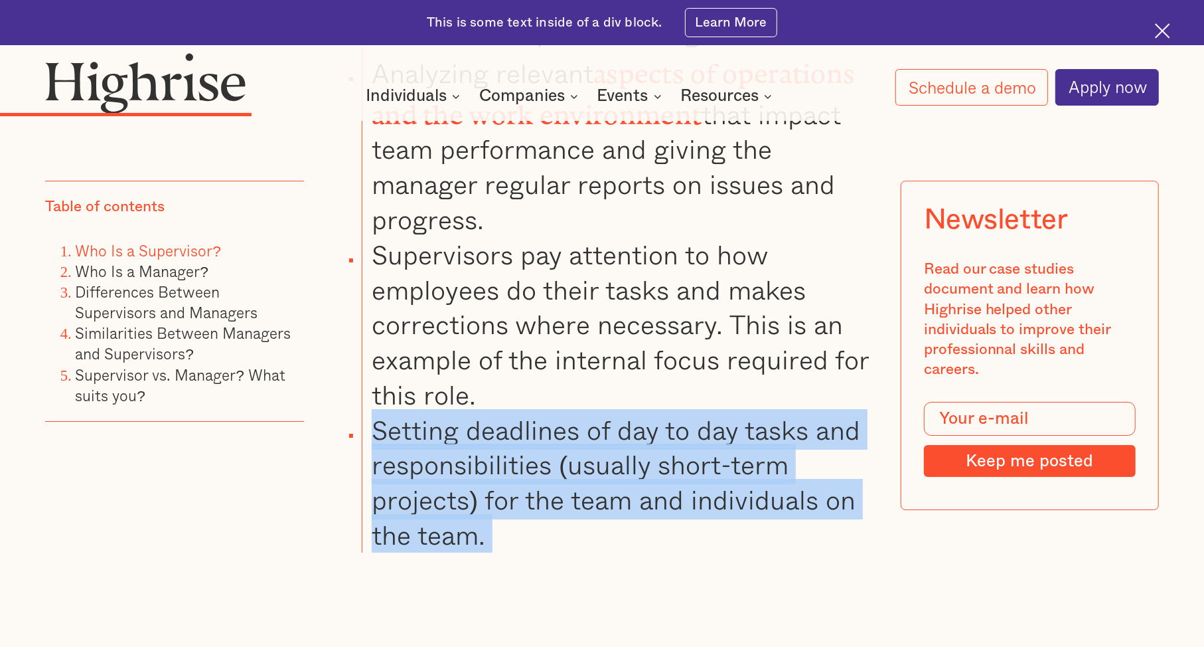
click at [509, 412] on li "Setting deadlines of day to day tasks and responsibilities (usually short-term …" at bounding box center [617, 482] width 511 height 140
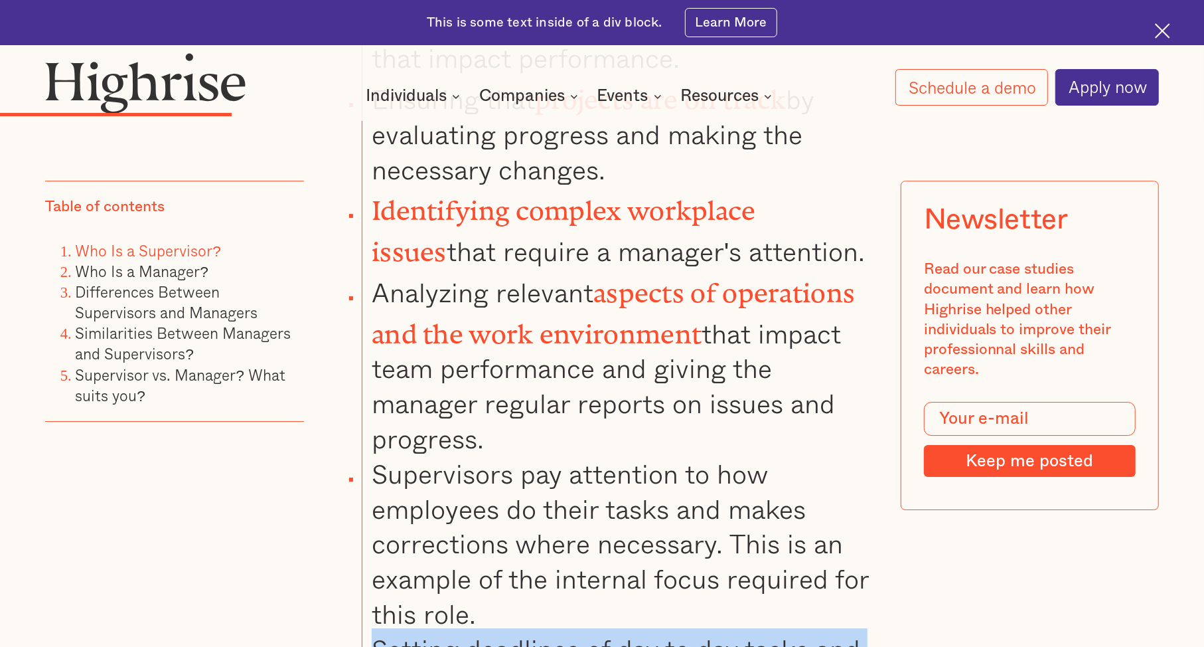
scroll to position [3482, 0]
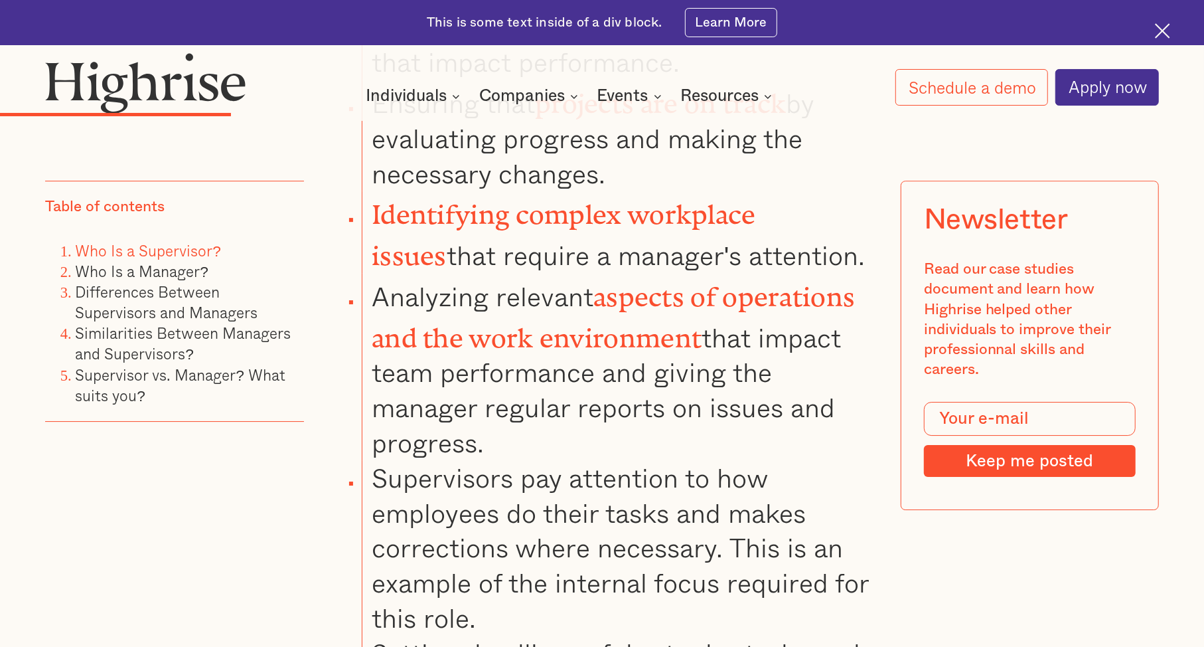
click at [509, 460] on li "Supervisors pay attention to how employees do their tasks and makes corrections…" at bounding box center [617, 547] width 511 height 175
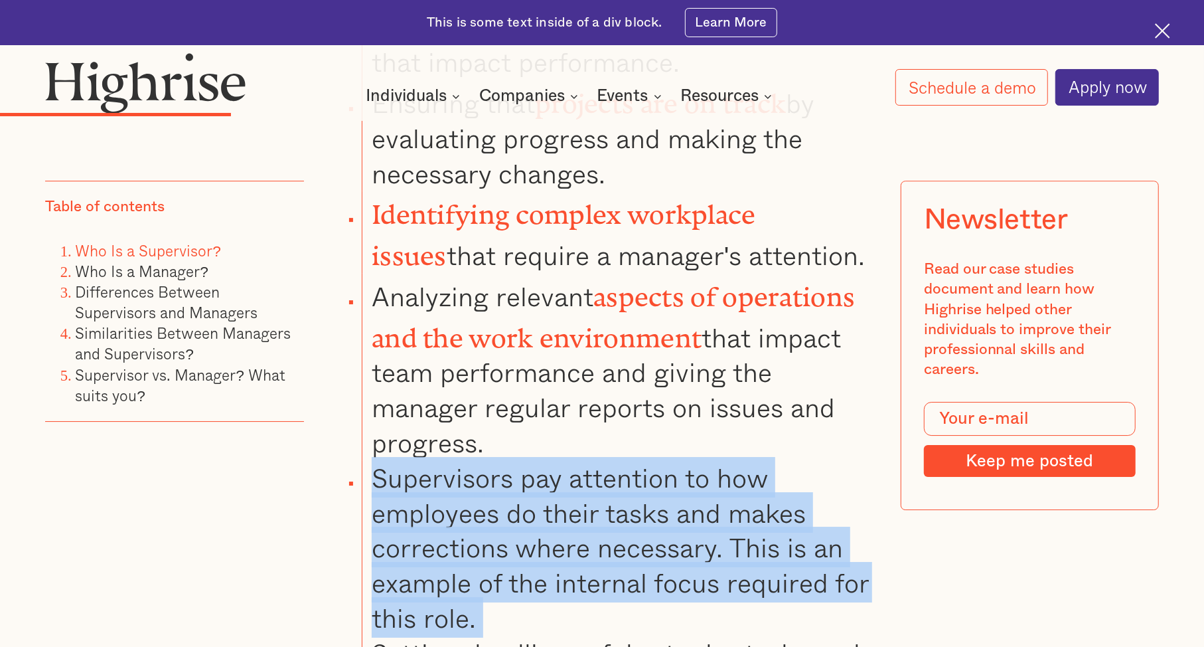
click at [509, 460] on li "Supervisors pay attention to how employees do their tasks and makes corrections…" at bounding box center [617, 547] width 511 height 175
drag, startPoint x: 521, startPoint y: 386, endPoint x: 475, endPoint y: 521, distance: 142.3
click at [475, 521] on li "Supervisors pay attention to how employees do their tasks and makes corrections…" at bounding box center [617, 547] width 511 height 175
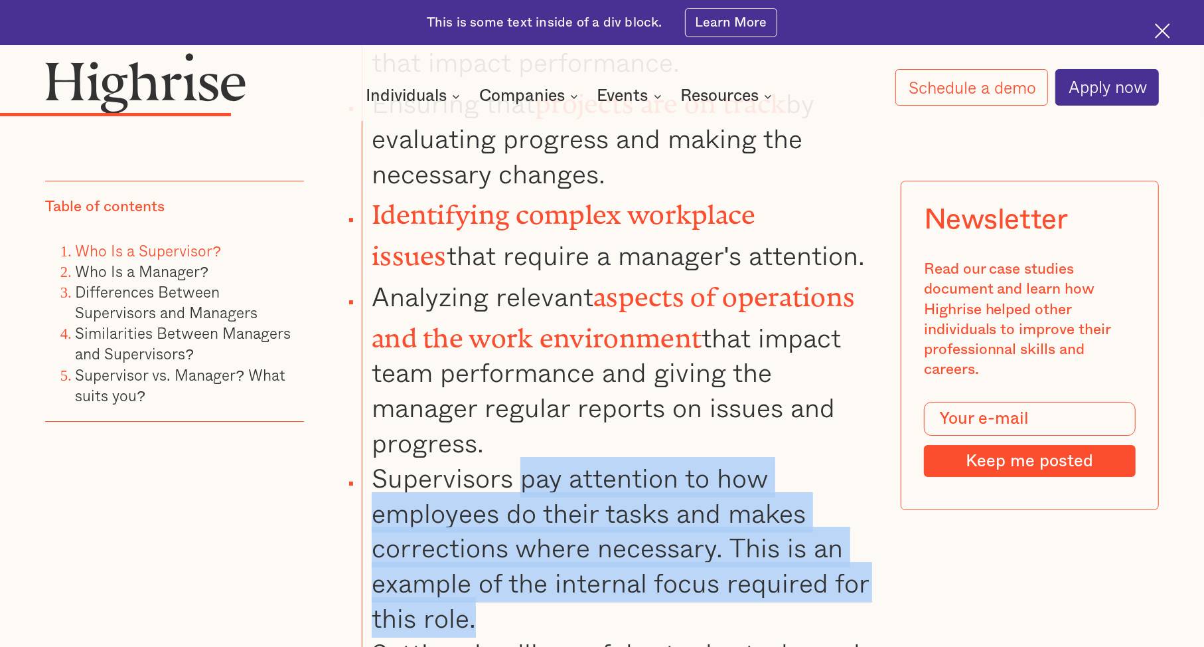
click at [475, 521] on li "Supervisors pay attention to how employees do their tasks and makes corrections…" at bounding box center [617, 547] width 511 height 175
drag, startPoint x: 475, startPoint y: 521, endPoint x: 518, endPoint y: 391, distance: 137.1
click at [518, 460] on li "Supervisors pay attention to how employees do their tasks and makes corrections…" at bounding box center [617, 547] width 511 height 175
drag, startPoint x: 518, startPoint y: 391, endPoint x: 465, endPoint y: 525, distance: 144.5
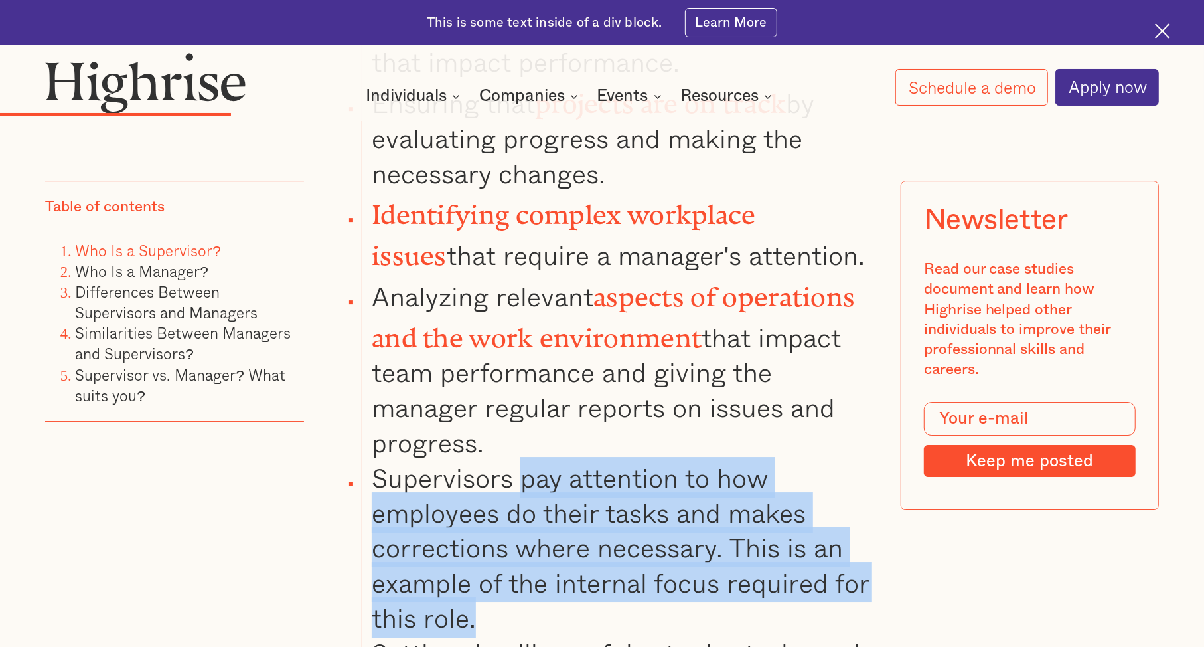
click at [465, 525] on li "Supervisors pay attention to how employees do their tasks and makes corrections…" at bounding box center [617, 547] width 511 height 175
drag, startPoint x: 465, startPoint y: 525, endPoint x: 461, endPoint y: 396, distance: 128.8
click at [461, 460] on li "Supervisors pay attention to how employees do their tasks and makes corrections…" at bounding box center [617, 547] width 511 height 175
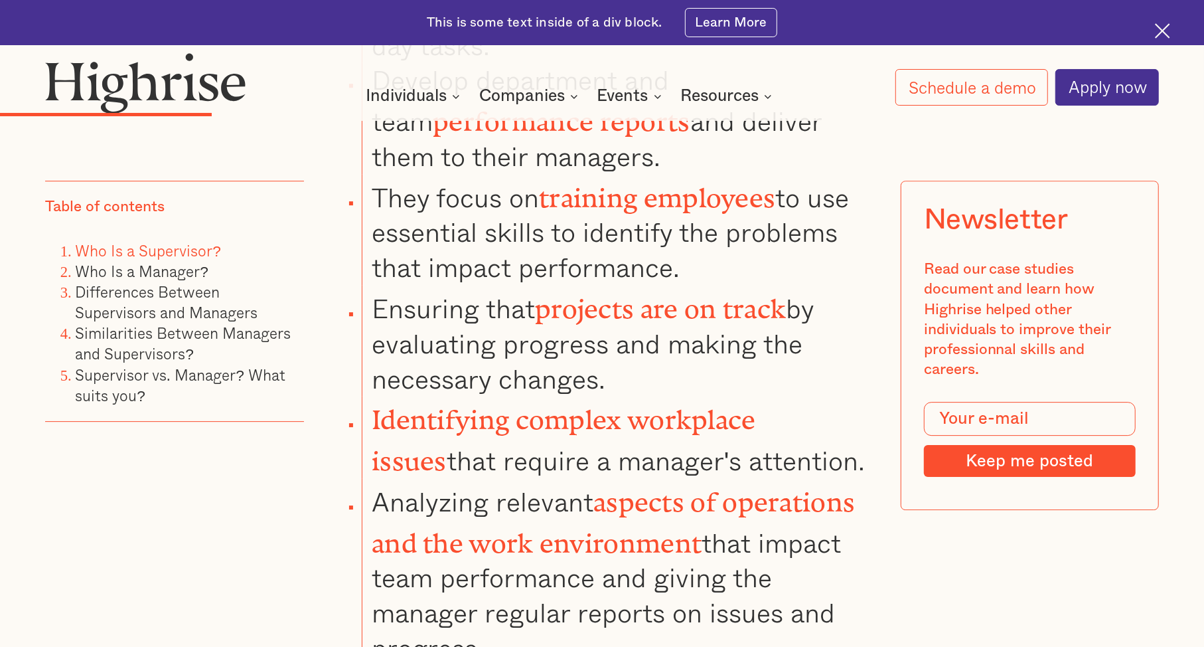
scroll to position [3277, 0]
drag, startPoint x: 481, startPoint y: 418, endPoint x: 512, endPoint y: 554, distance: 139.8
click at [512, 554] on li "Analyzing relevant aspects of operations and the work environment that impact t…" at bounding box center [617, 572] width 511 height 187
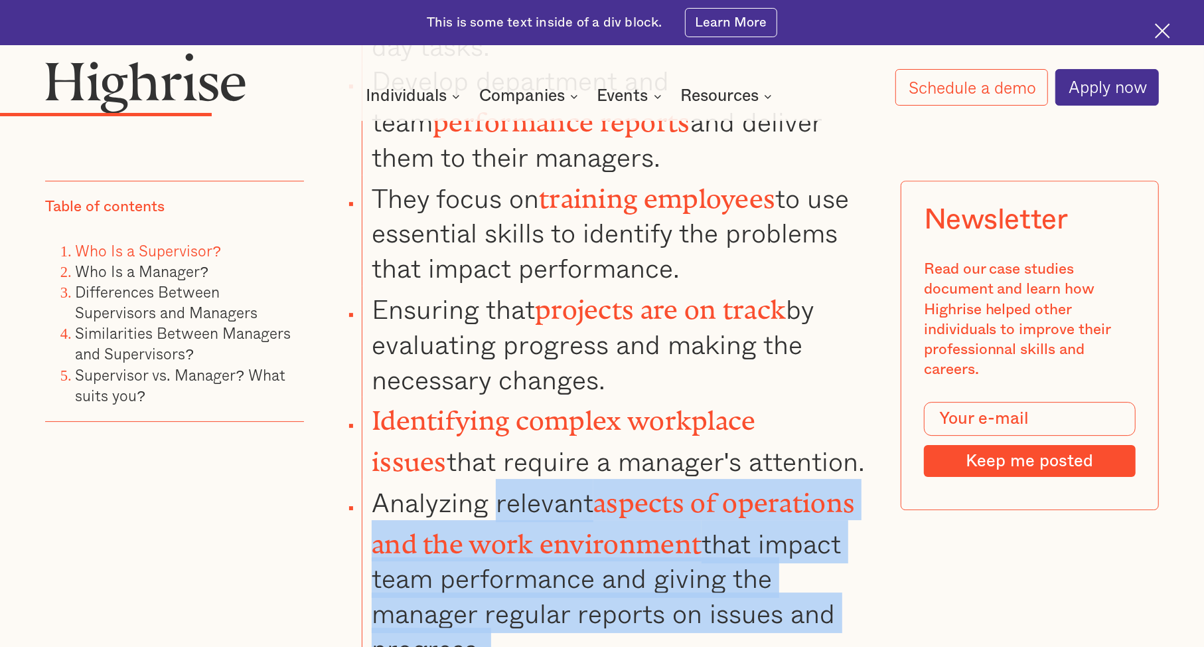
drag, startPoint x: 512, startPoint y: 554, endPoint x: 490, endPoint y: 414, distance: 141.2
click at [490, 479] on li "Analyzing relevant aspects of operations and the work environment that impact t…" at bounding box center [617, 572] width 511 height 187
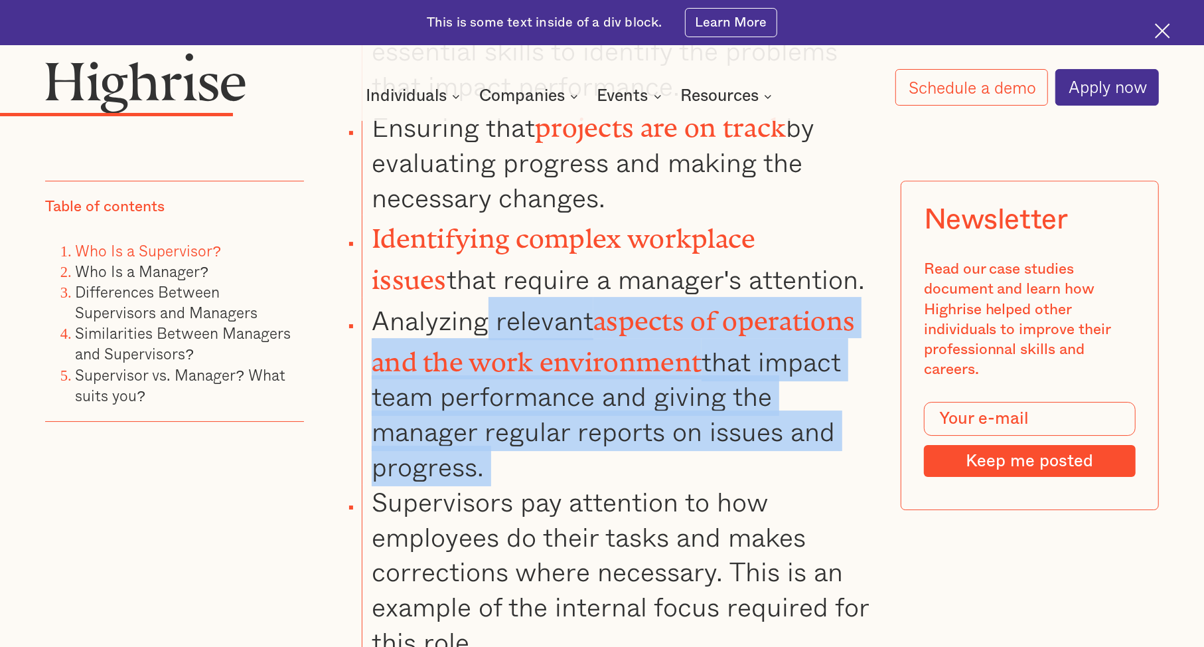
scroll to position [3596, 0]
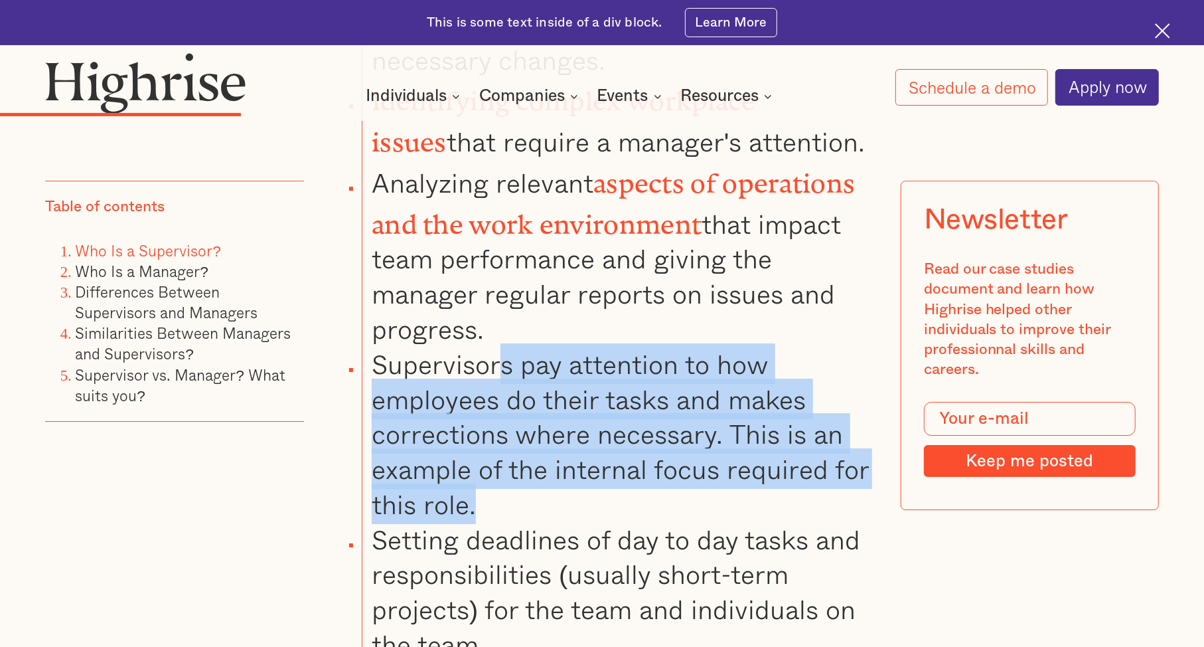
drag, startPoint x: 473, startPoint y: 414, endPoint x: 495, endPoint y: 268, distance: 147.0
click at [495, 347] on li "Supervisors pay attention to how employees do their tasks and makes corrections…" at bounding box center [617, 434] width 511 height 175
click at [491, 395] on li "Supervisors pay attention to how employees do their tasks and makes corrections…" at bounding box center [617, 434] width 511 height 175
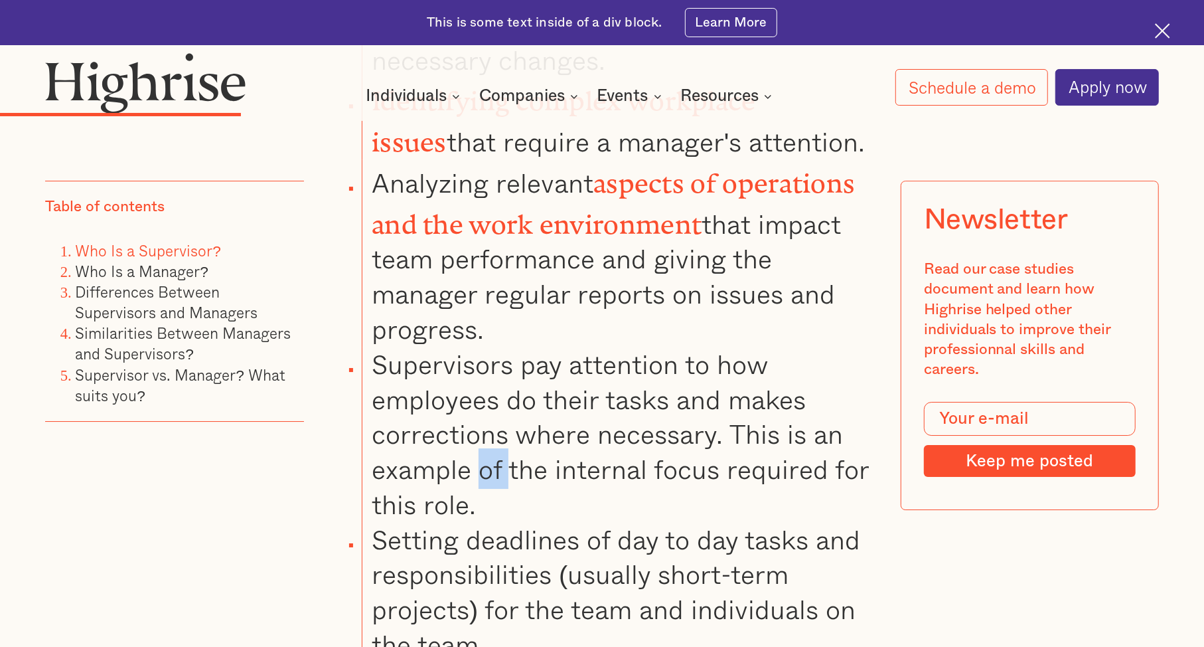
click at [491, 395] on li "Supervisors pay attention to how employees do their tasks and makes corrections…" at bounding box center [617, 434] width 511 height 175
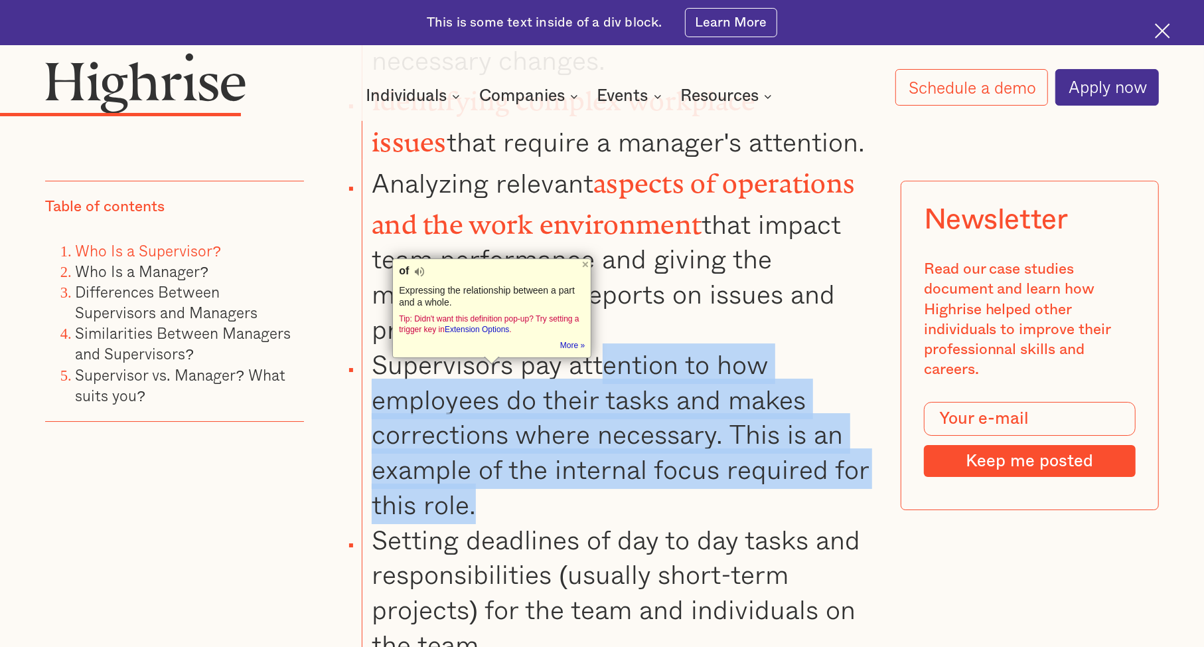
drag, startPoint x: 477, startPoint y: 409, endPoint x: 601, endPoint y: 273, distance: 184.2
click at [601, 347] on li "Supervisors pay attention to how employees do their tasks and makes corrections…" at bounding box center [617, 434] width 511 height 175
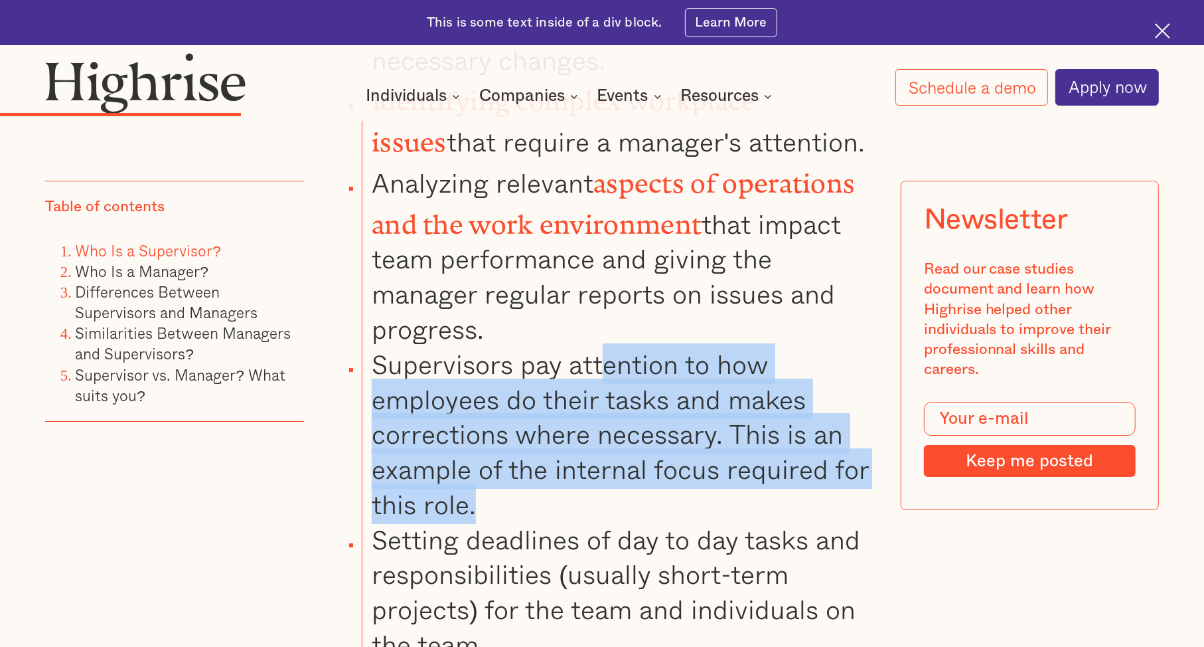
click at [601, 347] on li "Supervisors pay attention to how employees do their tasks and makes corrections…" at bounding box center [617, 434] width 511 height 175
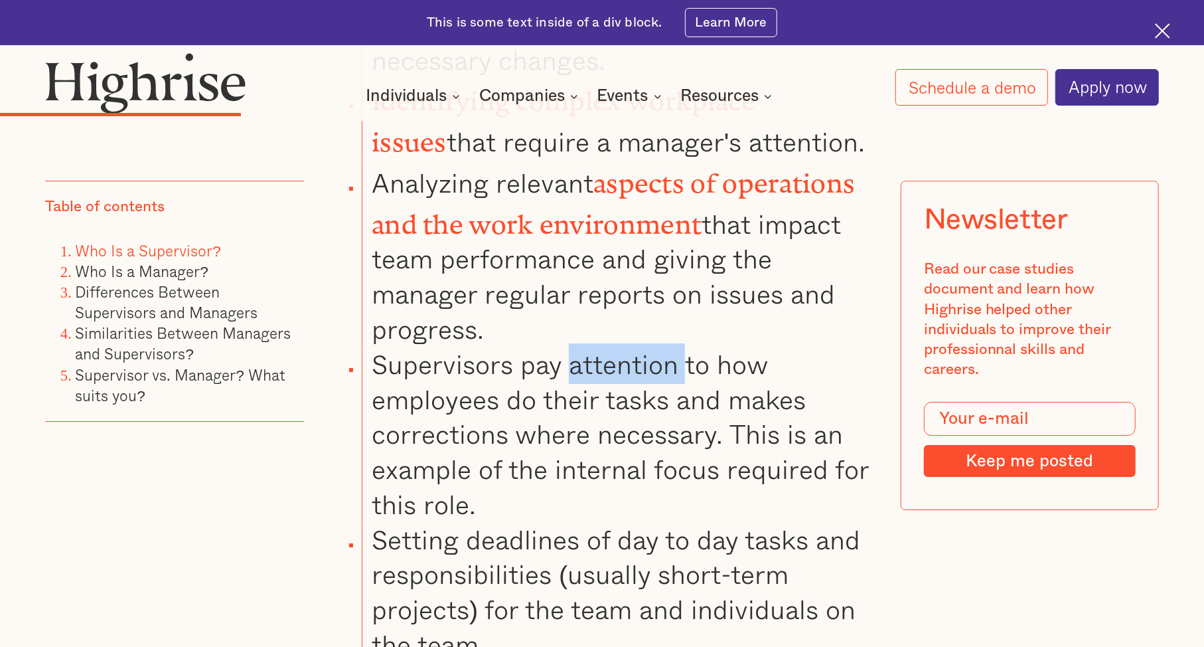
click at [601, 347] on li "Supervisors pay attention to how employees do their tasks and makes corrections…" at bounding box center [617, 434] width 511 height 175
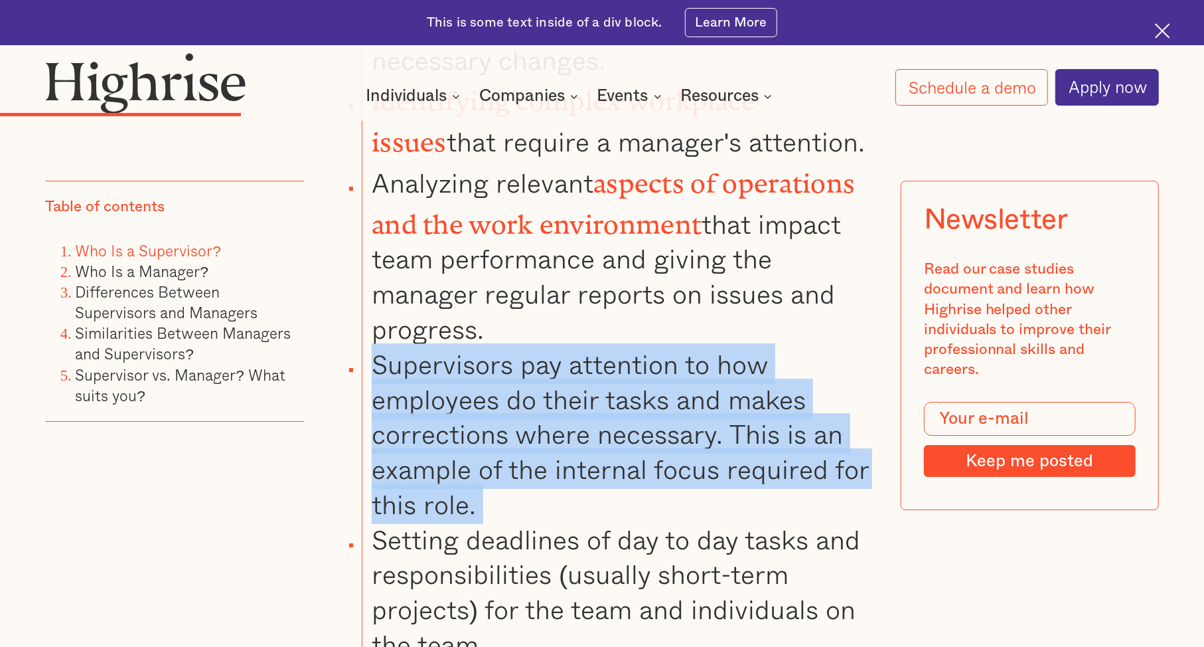
click at [601, 347] on li "Supervisors pay attention to how employees do their tasks and makes corrections…" at bounding box center [617, 434] width 511 height 175
click at [483, 416] on li "Supervisors pay attention to how employees do their tasks and makes corrections…" at bounding box center [617, 434] width 511 height 175
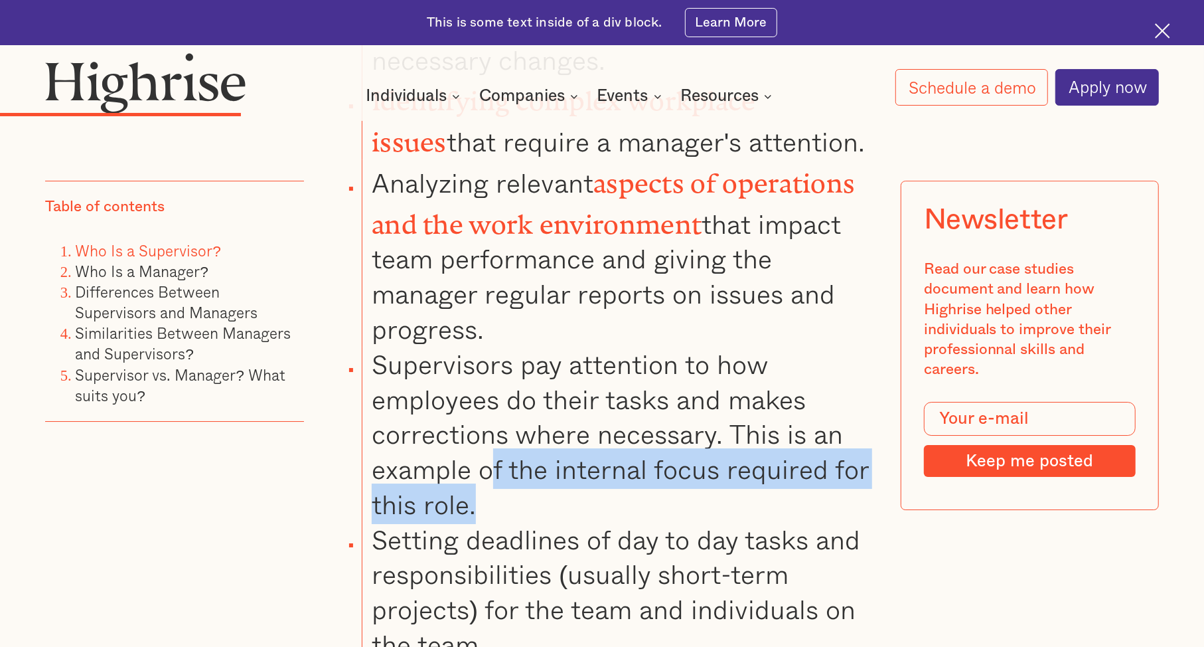
drag, startPoint x: 483, startPoint y: 416, endPoint x: 489, endPoint y: 347, distance: 69.9
click at [489, 347] on li "Supervisors pay attention to how employees do their tasks and makes corrections…" at bounding box center [617, 434] width 511 height 175
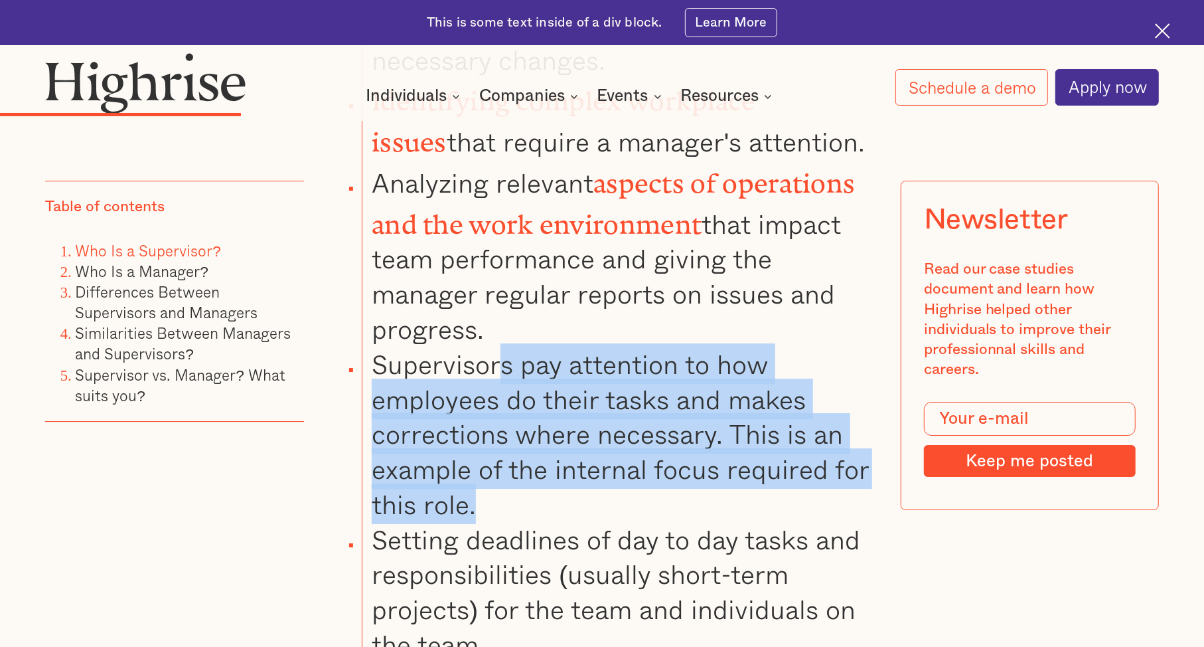
drag, startPoint x: 503, startPoint y: 281, endPoint x: 477, endPoint y: 410, distance: 130.8
click at [477, 410] on li "Supervisors pay attention to how employees do their tasks and makes corrections…" at bounding box center [617, 434] width 511 height 175
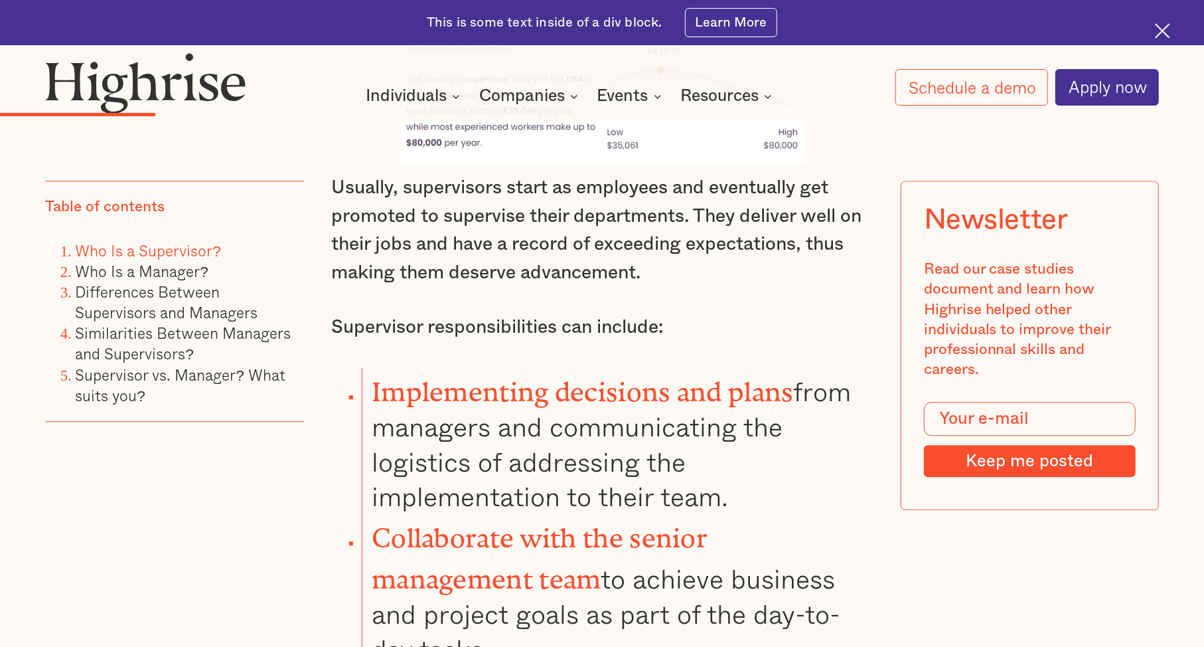
scroll to position [2672, 0]
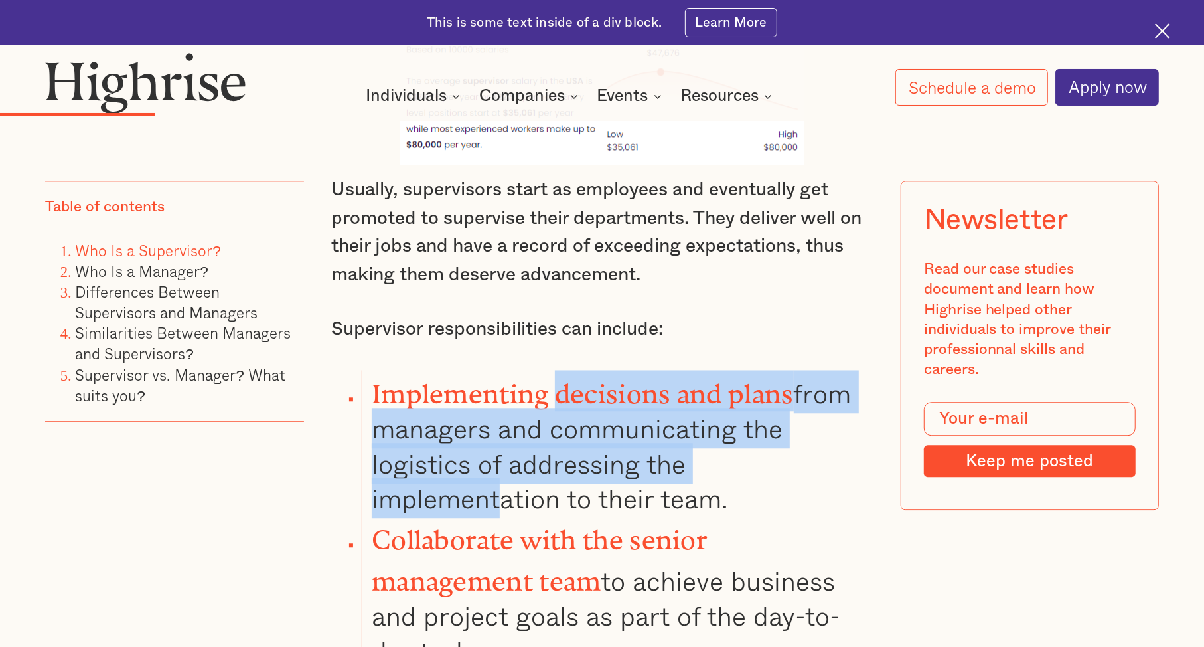
drag, startPoint x: 481, startPoint y: 457, endPoint x: 554, endPoint y: 348, distance: 131.3
click at [554, 370] on li "Implementing decisions and plans from managers and communicating the logistics …" at bounding box center [617, 443] width 511 height 146
drag, startPoint x: 566, startPoint y: 463, endPoint x: 552, endPoint y: 342, distance: 121.5
click at [552, 370] on li "Implementing decisions and plans from managers and communicating the logistics …" at bounding box center [617, 443] width 511 height 146
click at [552, 378] on strong "Implementing decisions and plans" at bounding box center [583, 386] width 422 height 17
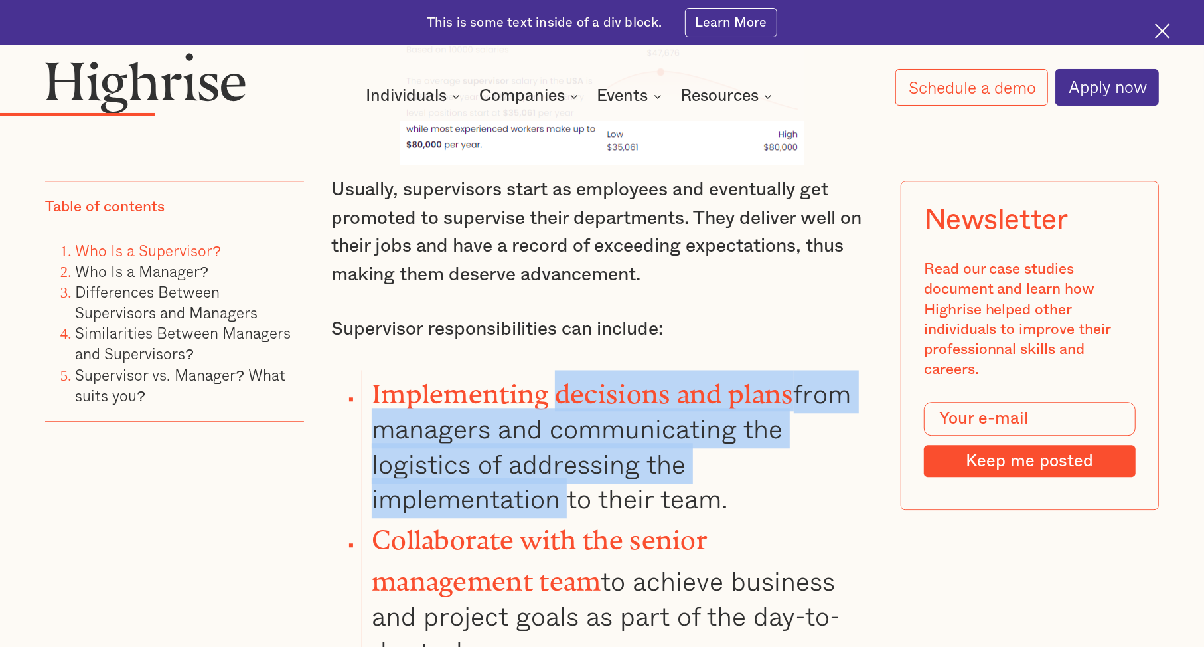
drag, startPoint x: 552, startPoint y: 342, endPoint x: 538, endPoint y: 462, distance: 121.0
click at [538, 462] on li "Implementing decisions and plans from managers and communicating the logistics …" at bounding box center [617, 443] width 511 height 146
drag, startPoint x: 532, startPoint y: 579, endPoint x: 587, endPoint y: 490, distance: 105.0
click at [587, 516] on li "Collaborate with the senior management team to achieve business and project goa…" at bounding box center [617, 592] width 511 height 152
click at [615, 526] on li "Collaborate with the senior management team to achieve business and project goa…" at bounding box center [617, 592] width 511 height 152
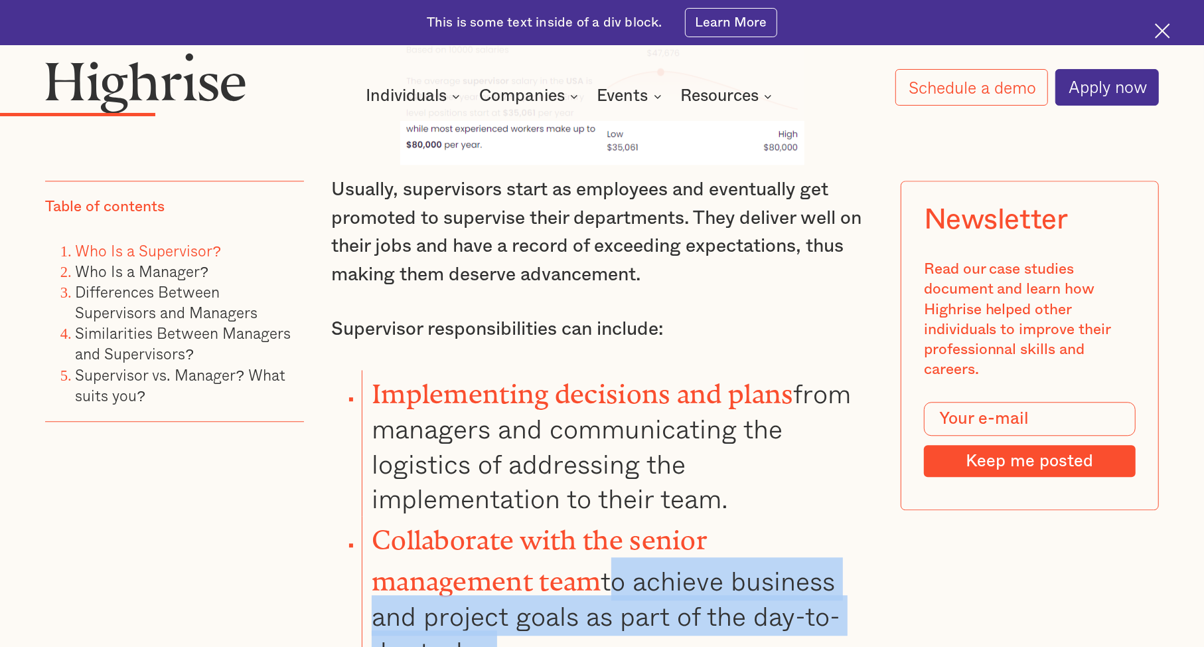
drag, startPoint x: 615, startPoint y: 526, endPoint x: 615, endPoint y: 593, distance: 67.0
click at [615, 593] on li "Collaborate with the senior management team to achieve business and project goa…" at bounding box center [617, 592] width 511 height 152
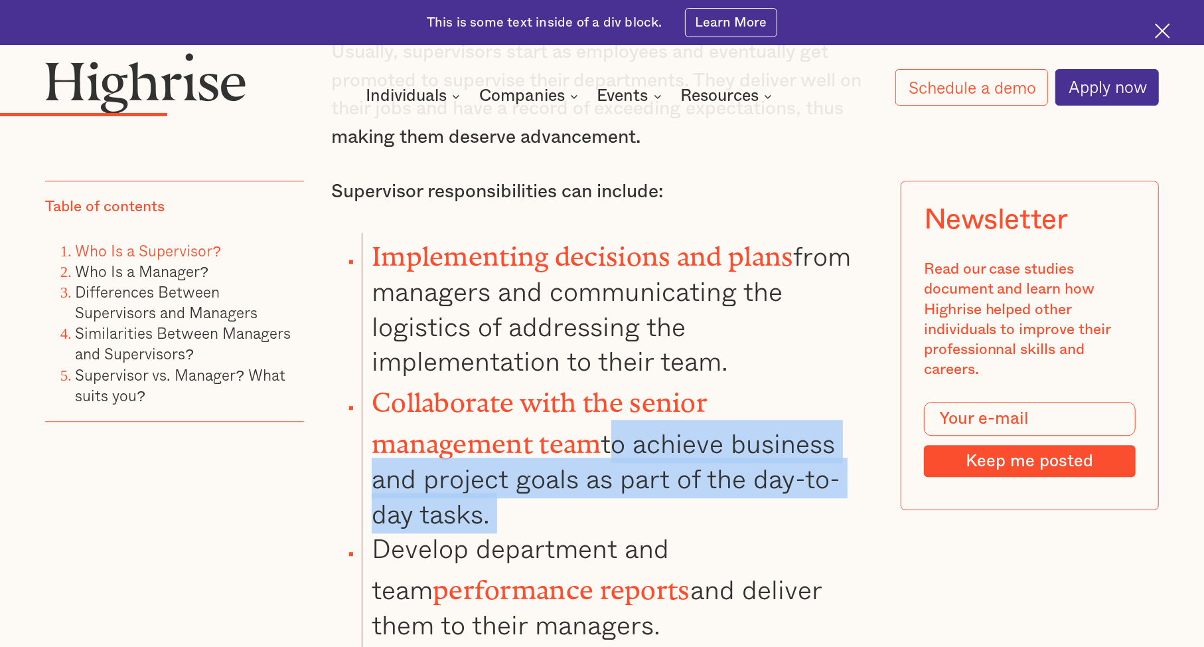
scroll to position [2812, 0]
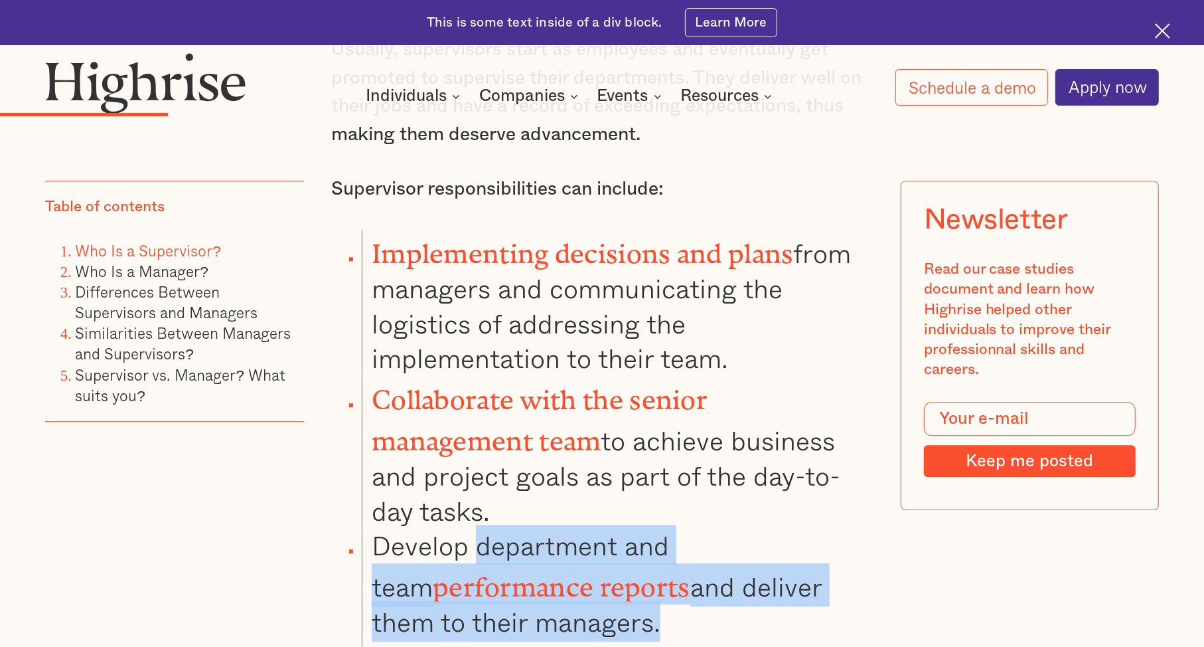
drag, startPoint x: 473, startPoint y: 489, endPoint x: 556, endPoint y: 566, distance: 112.3
click at [556, 566] on li "Develop department and team performance reports and deliver them to their manag…" at bounding box center [617, 583] width 511 height 111
drag, startPoint x: 556, startPoint y: 566, endPoint x: 392, endPoint y: 491, distance: 180.0
click at [392, 528] on li "Develop department and team performance reports and deliver them to their manag…" at bounding box center [617, 583] width 511 height 111
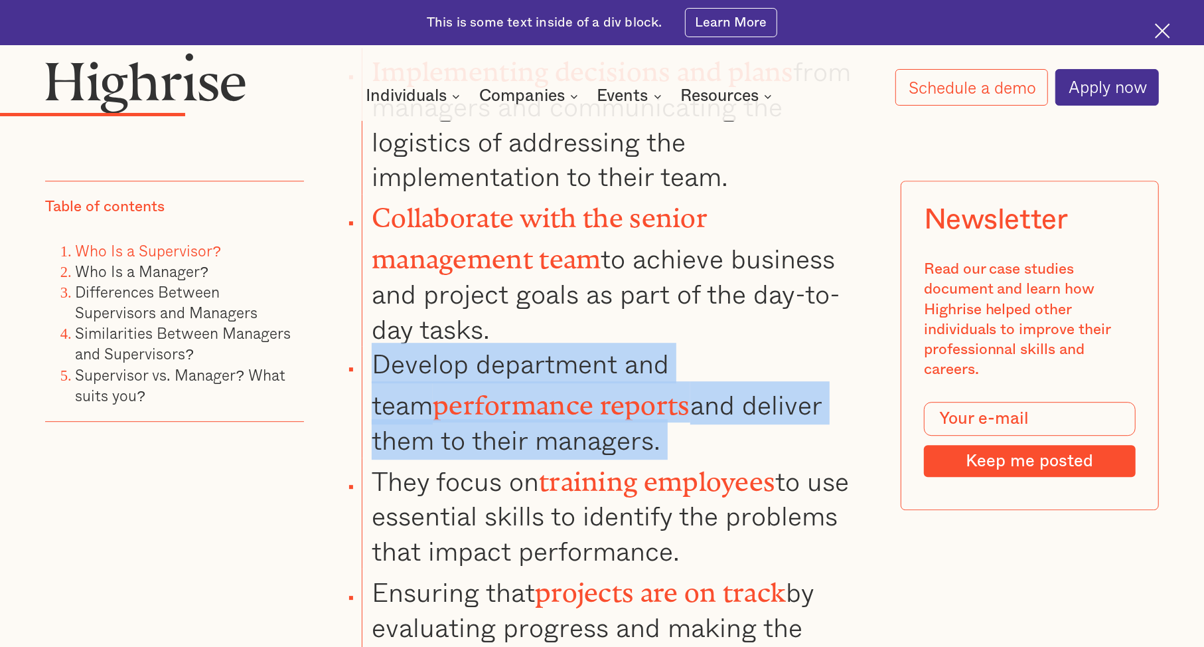
scroll to position [2995, 0]
drag, startPoint x: 380, startPoint y: 406, endPoint x: 707, endPoint y: 487, distance: 337.1
click at [707, 487] on li "They focus on training employees to use essential skills to identify the proble…" at bounding box center [617, 511] width 511 height 111
click at [679, 495] on li "They focus on training employees to use essential skills to identify the proble…" at bounding box center [617, 511] width 511 height 111
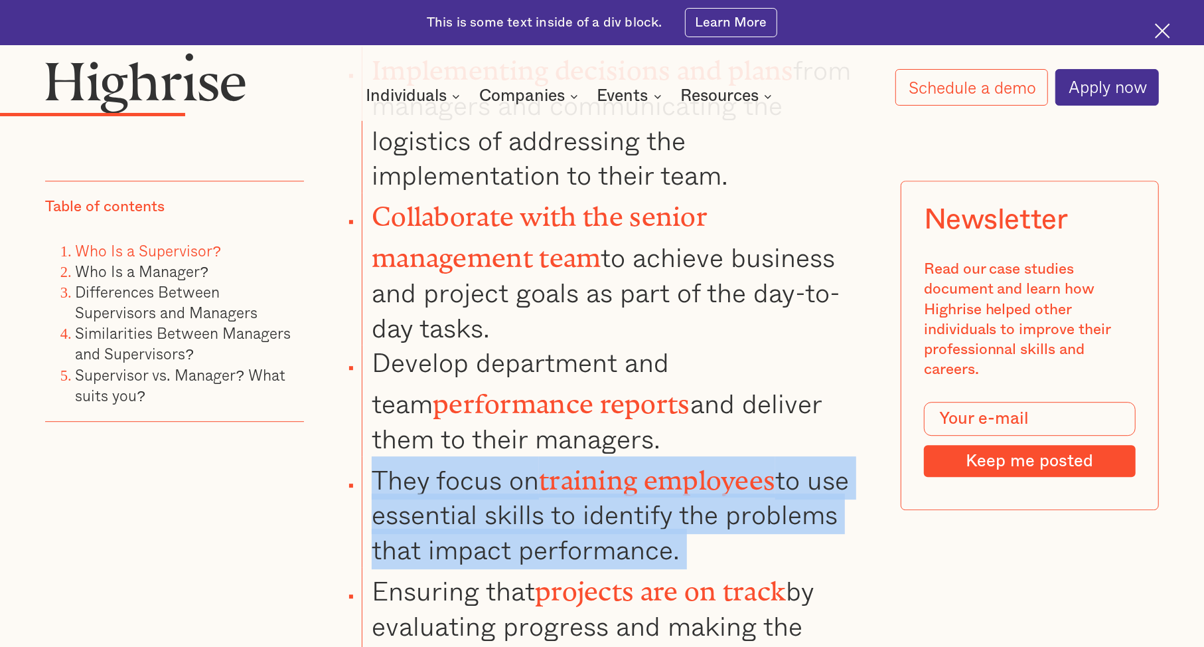
drag, startPoint x: 679, startPoint y: 495, endPoint x: 389, endPoint y: 415, distance: 301.0
click at [389, 456] on li "They focus on training employees to use essential skills to identify the proble…" at bounding box center [617, 511] width 511 height 111
drag, startPoint x: 389, startPoint y: 415, endPoint x: 481, endPoint y: 473, distance: 108.6
click at [481, 473] on li "They focus on training employees to use essential skills to identify the proble…" at bounding box center [617, 511] width 511 height 111
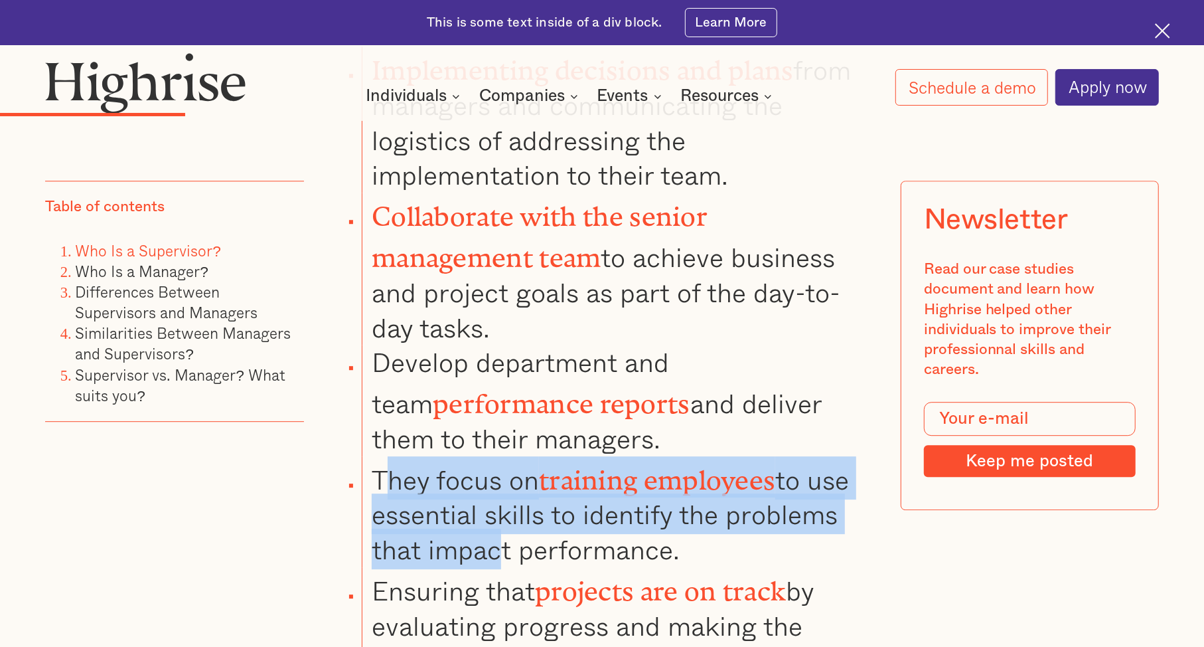
click at [481, 473] on li "They focus on training employees to use essential skills to identify the proble…" at bounding box center [617, 511] width 511 height 111
drag, startPoint x: 481, startPoint y: 473, endPoint x: 483, endPoint y: 424, distance: 49.2
click at [483, 456] on li "They focus on training employees to use essential skills to identify the proble…" at bounding box center [617, 511] width 511 height 111
drag, startPoint x: 483, startPoint y: 424, endPoint x: 497, endPoint y: 477, distance: 55.1
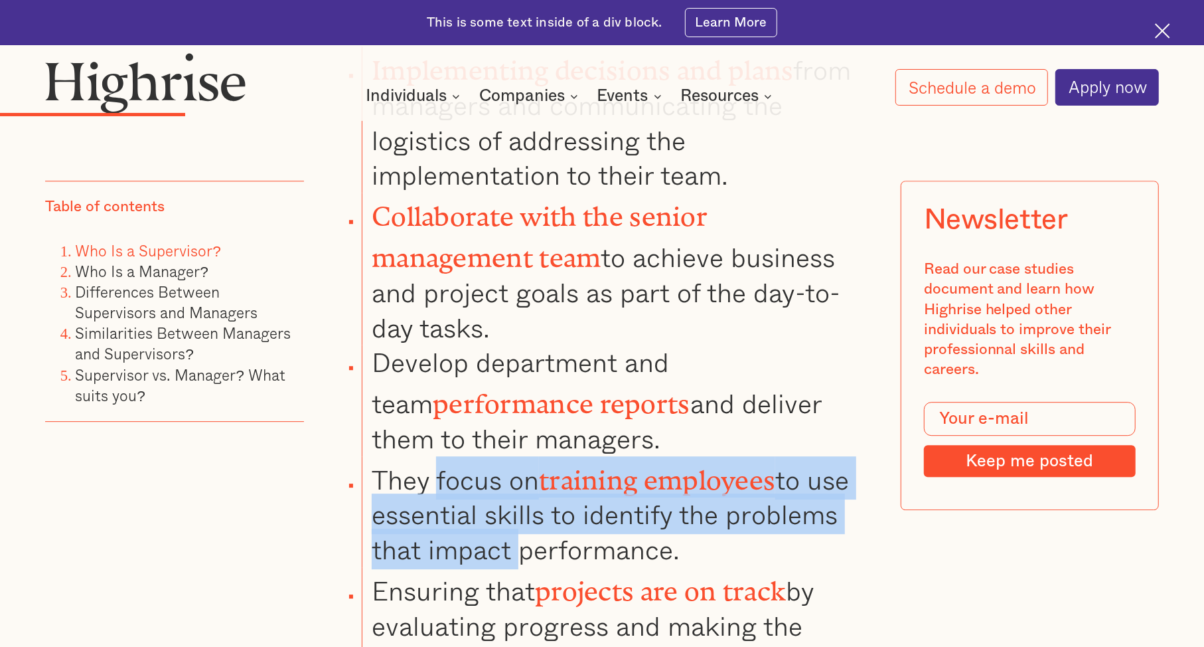
click at [497, 477] on li "They focus on training employees to use essential skills to identify the proble…" at bounding box center [617, 511] width 511 height 111
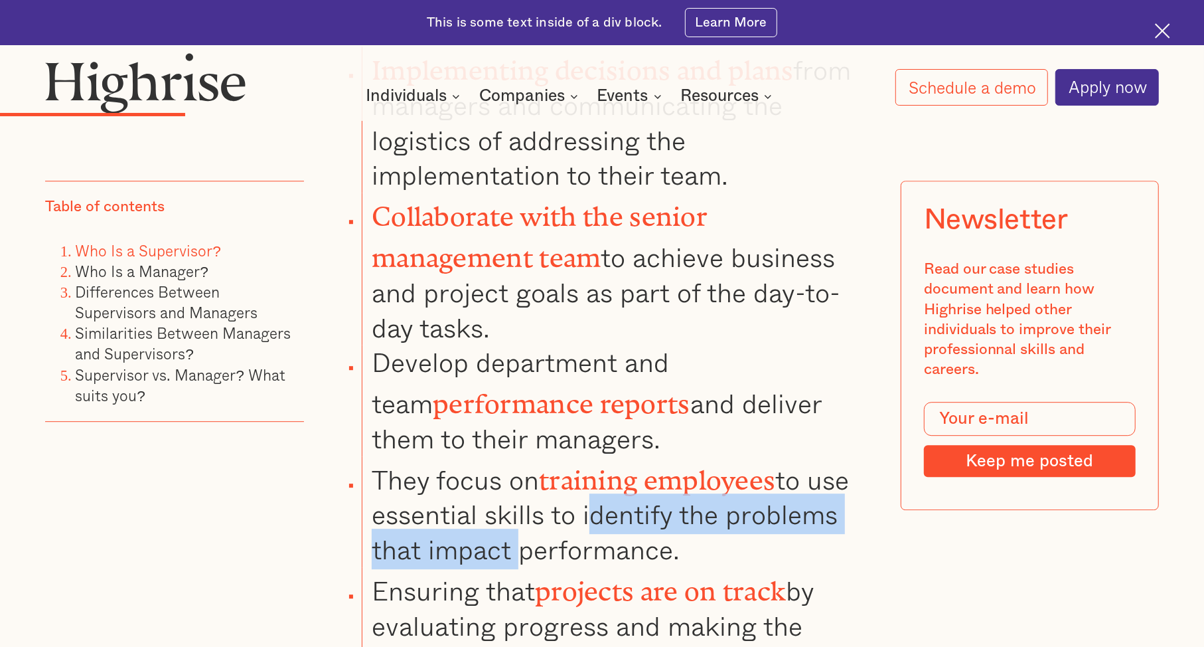
drag, startPoint x: 497, startPoint y: 477, endPoint x: 586, endPoint y: 451, distance: 92.8
click at [586, 456] on li "They focus on training employees to use essential skills to identify the proble…" at bounding box center [617, 511] width 511 height 111
drag, startPoint x: 586, startPoint y: 451, endPoint x: 686, endPoint y: 483, distance: 105.4
click at [686, 483] on li "They focus on training employees to use essential skills to identify the proble…" at bounding box center [617, 511] width 511 height 111
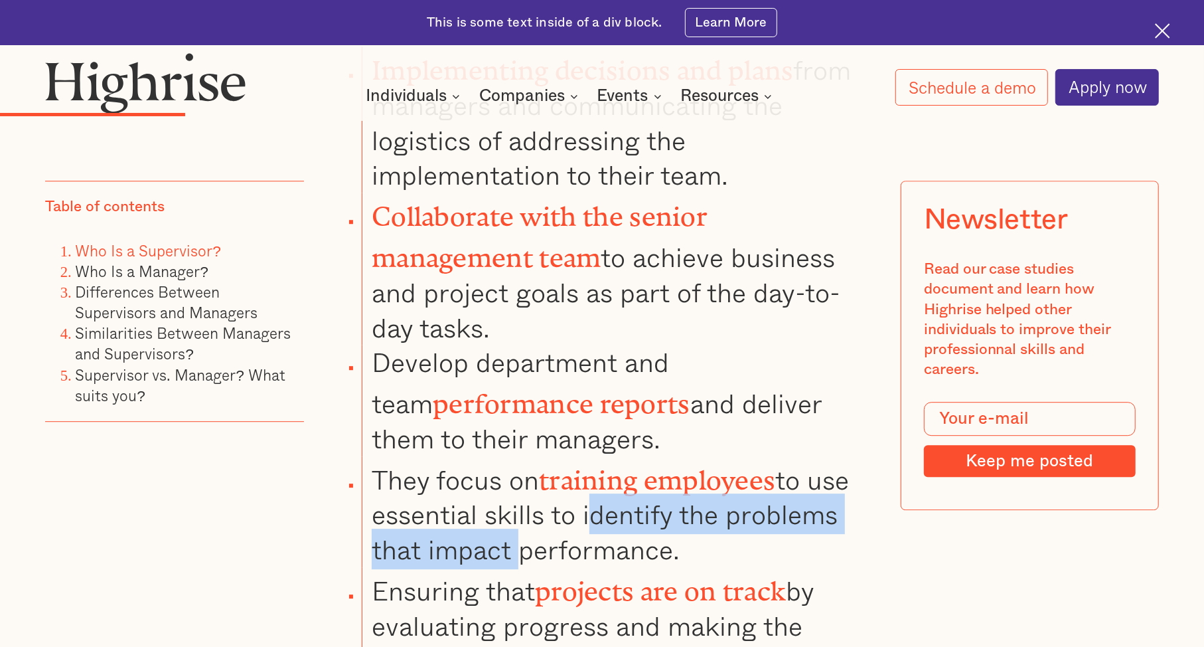
click at [686, 483] on li "They focus on training employees to use essential skills to identify the proble…" at bounding box center [617, 511] width 511 height 111
drag, startPoint x: 686, startPoint y: 483, endPoint x: 585, endPoint y: 450, distance: 106.2
click at [585, 456] on li "They focus on training employees to use essential skills to identify the proble…" at bounding box center [617, 511] width 511 height 111
drag, startPoint x: 585, startPoint y: 450, endPoint x: 674, endPoint y: 488, distance: 96.7
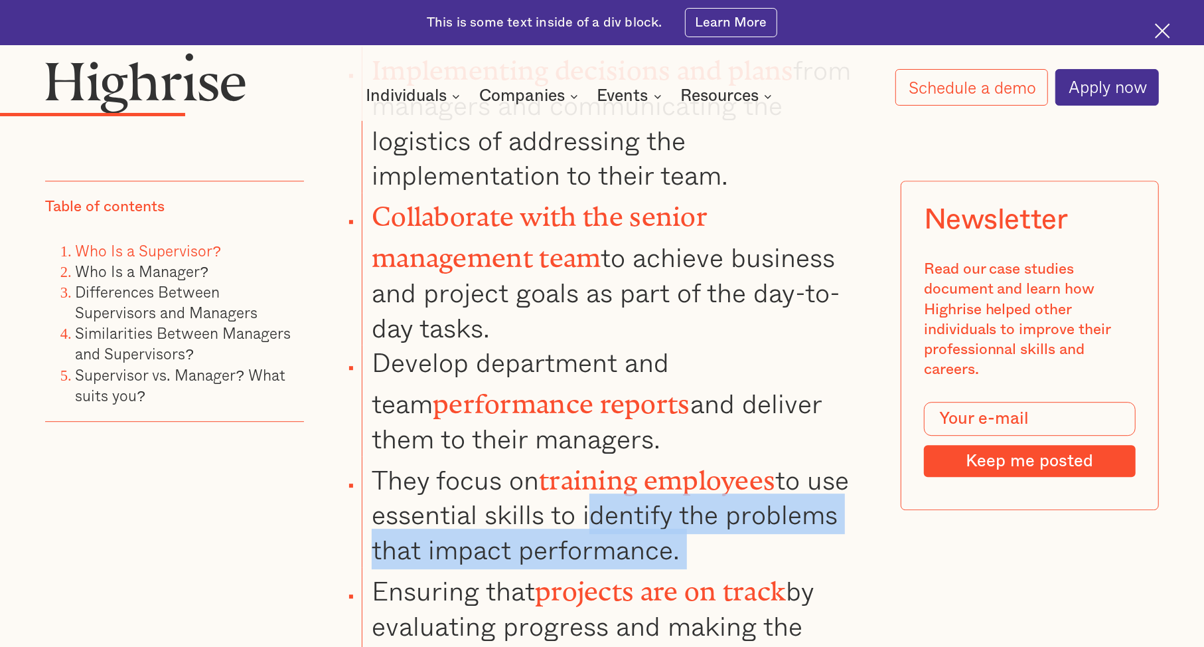
click at [674, 488] on li "They focus on training employees to use essential skills to identify the proble…" at bounding box center [617, 511] width 511 height 111
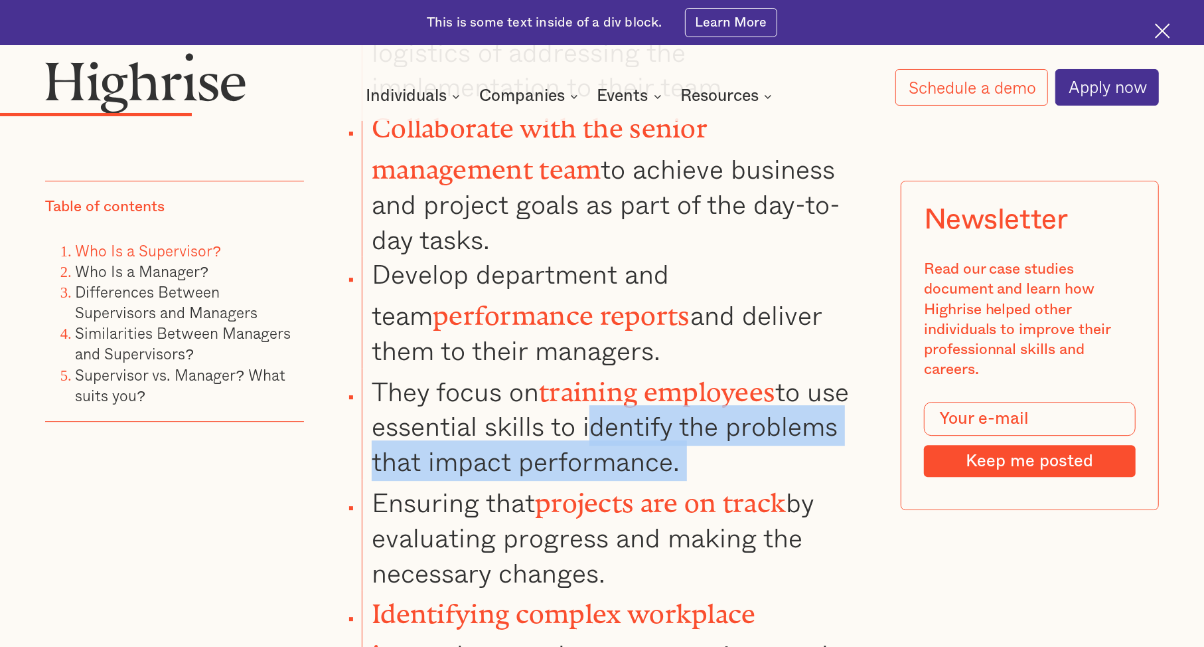
scroll to position [3084, 0]
drag, startPoint x: 674, startPoint y: 488, endPoint x: 600, endPoint y: 471, distance: 76.3
click at [600, 478] on li "Ensuring that projects are on track by evaluating progress and making the neces…" at bounding box center [617, 533] width 511 height 111
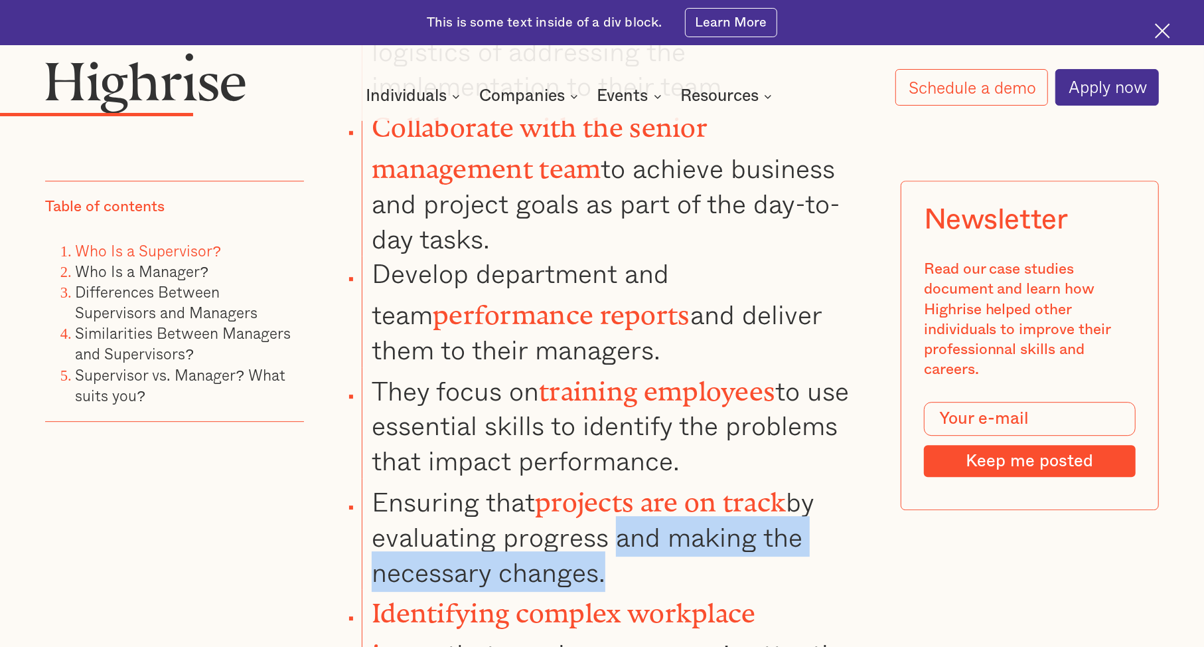
drag, startPoint x: 600, startPoint y: 471, endPoint x: 608, endPoint y: 506, distance: 36.1
click at [608, 506] on li "Ensuring that projects are on track by evaluating progress and making the neces…" at bounding box center [617, 533] width 511 height 111
drag, startPoint x: 608, startPoint y: 506, endPoint x: 532, endPoint y: 464, distance: 87.0
click at [532, 478] on li "Ensuring that projects are on track by evaluating progress and making the neces…" at bounding box center [617, 533] width 511 height 111
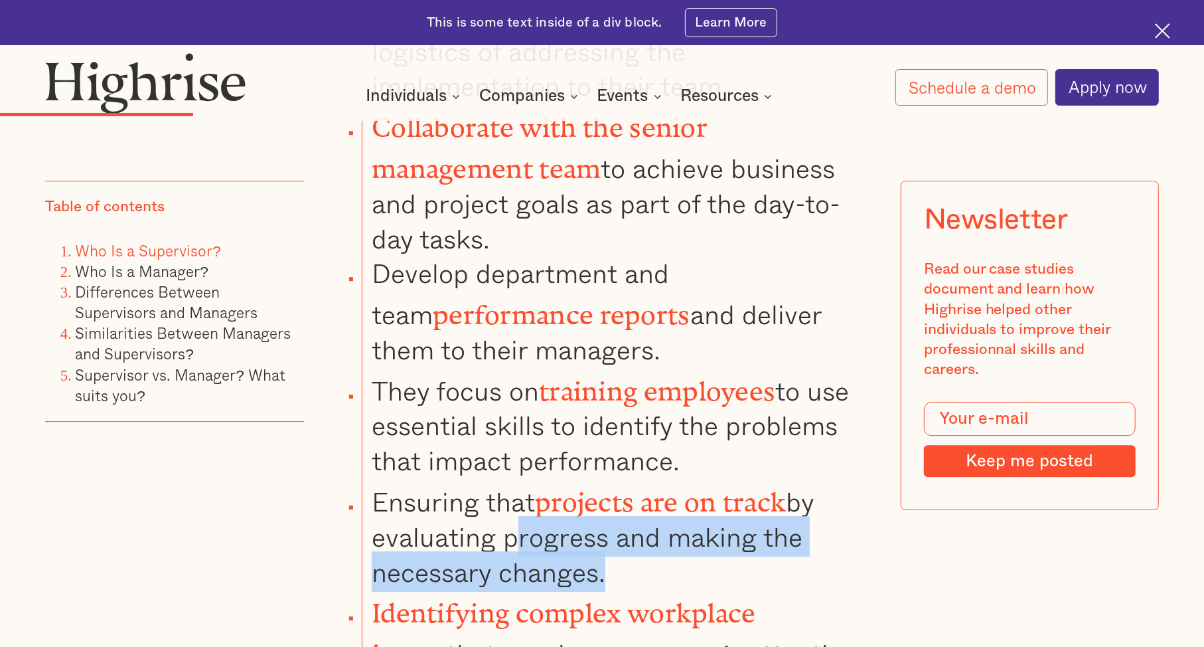
click at [532, 478] on li "Ensuring that projects are on track by evaluating progress and making the neces…" at bounding box center [617, 533] width 511 height 111
drag, startPoint x: 532, startPoint y: 464, endPoint x: 617, endPoint y: 512, distance: 97.5
click at [617, 512] on li "Ensuring that projects are on track by evaluating progress and making the neces…" at bounding box center [617, 533] width 511 height 111
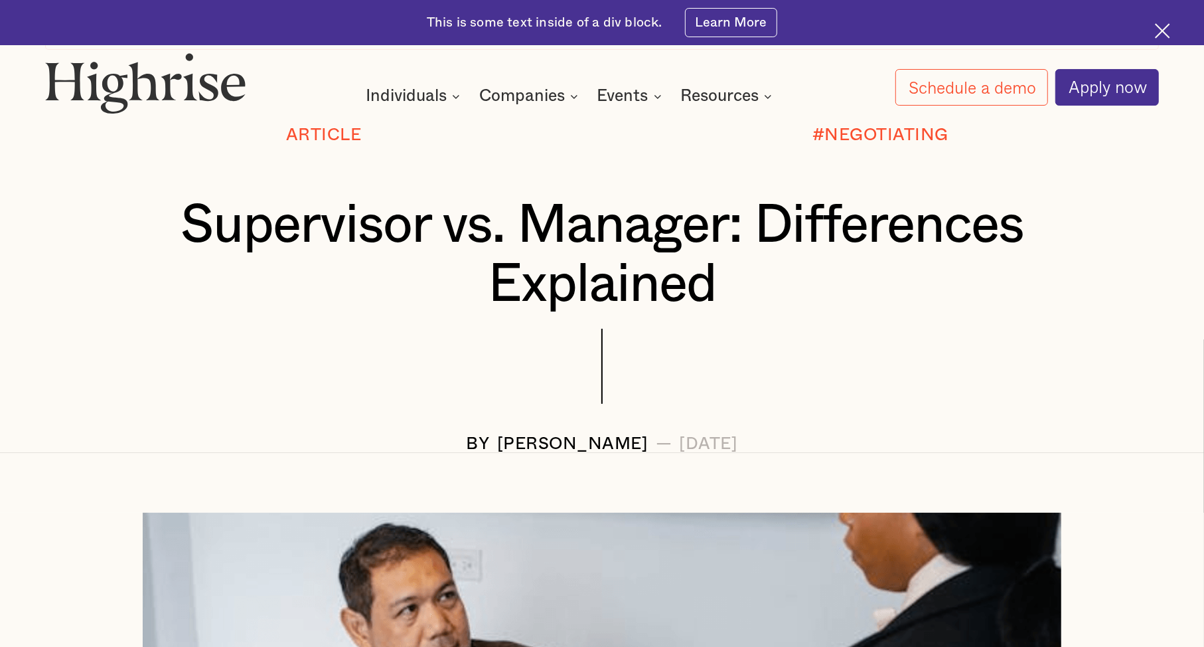
scroll to position [0, 0]
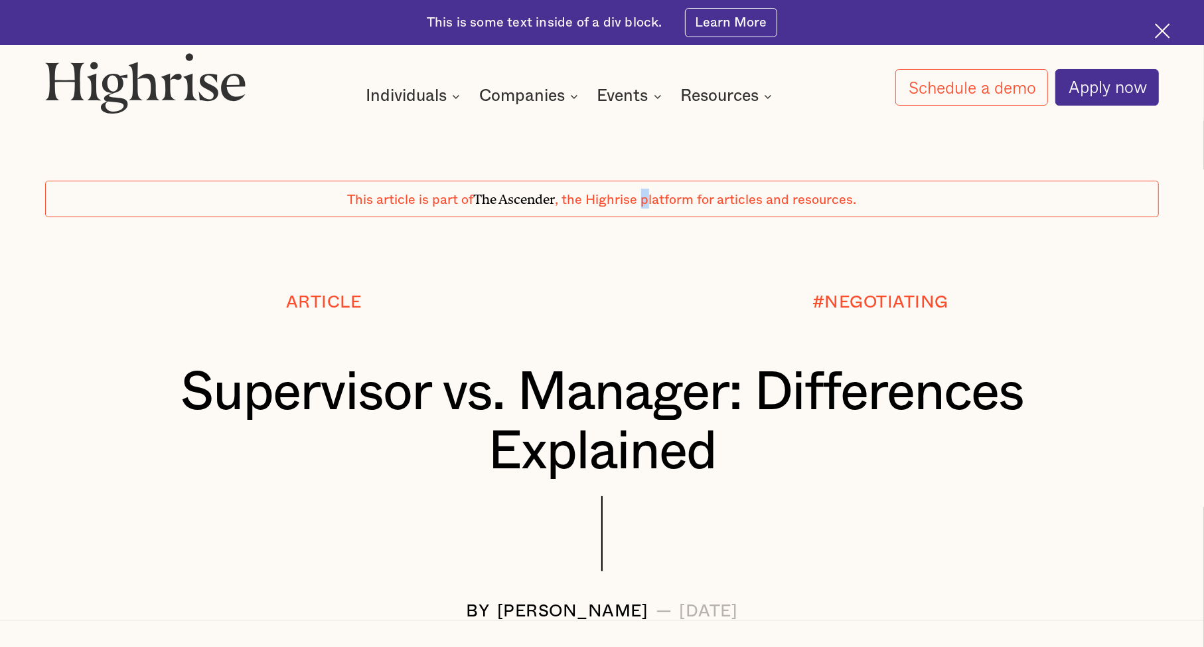
click at [649, 202] on span ", the Highrise platform for articles and resources." at bounding box center [706, 199] width 301 height 13
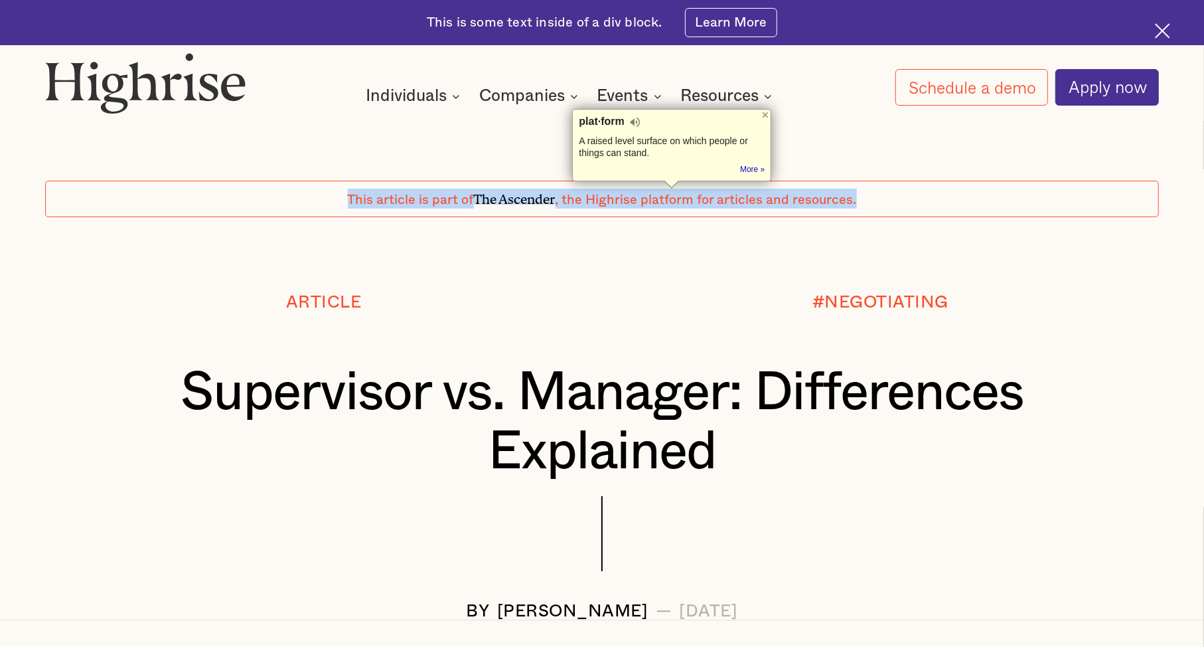
click at [649, 202] on span ", the Highrise platform for articles and resources." at bounding box center [706, 199] width 301 height 13
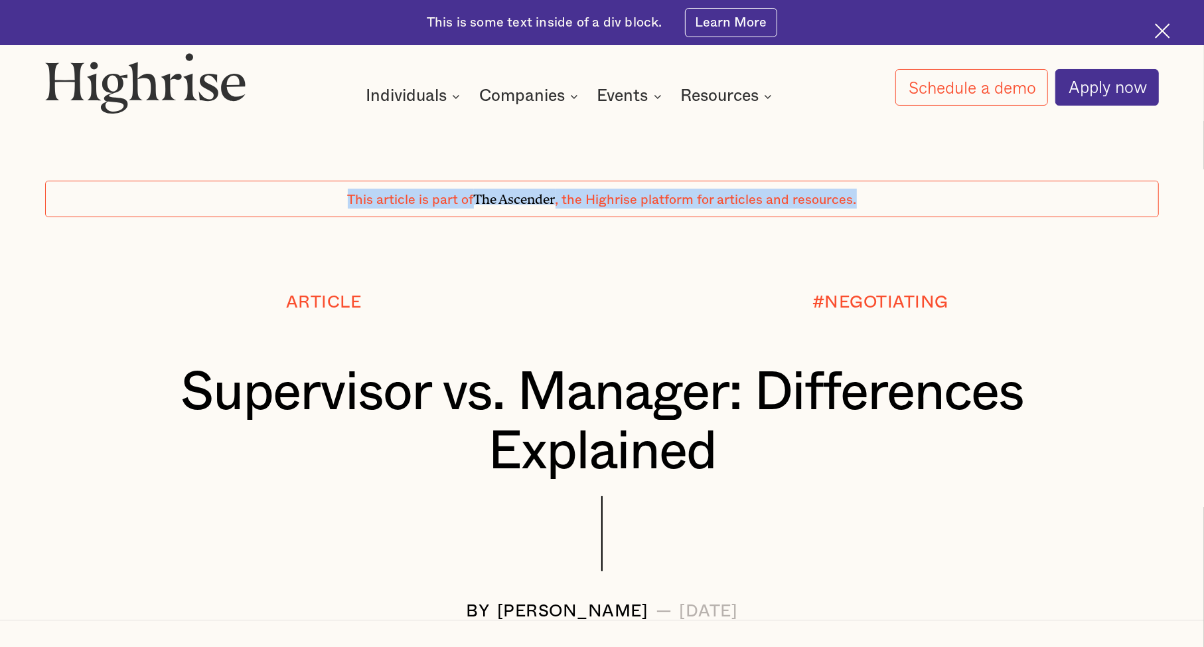
click at [649, 202] on span ", the Highrise platform for articles and resources." at bounding box center [706, 199] width 301 height 13
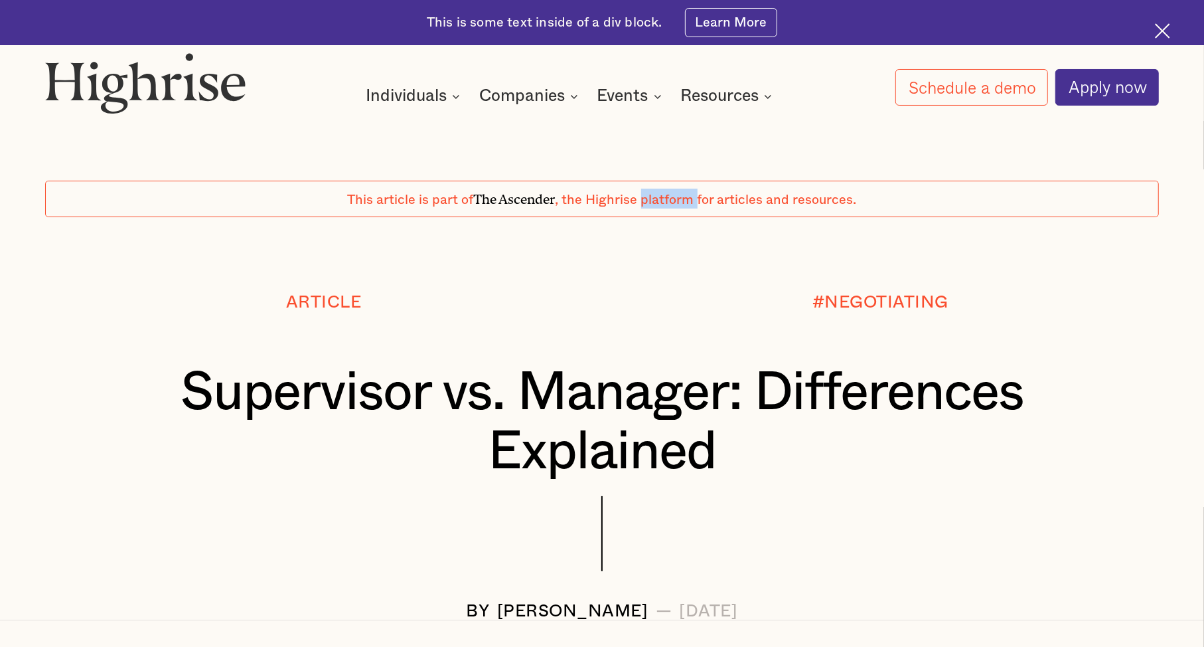
click at [649, 202] on span ", the Highrise platform for articles and resources." at bounding box center [706, 199] width 301 height 13
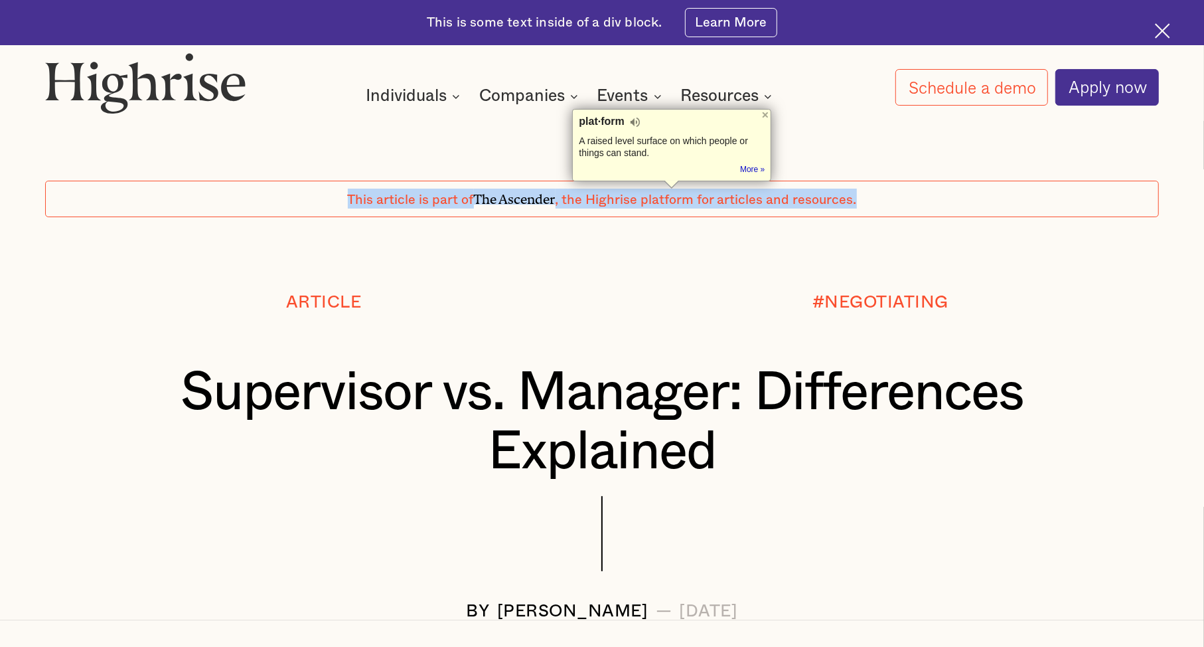
click at [649, 202] on span ", the Highrise platform for articles and resources." at bounding box center [706, 199] width 301 height 13
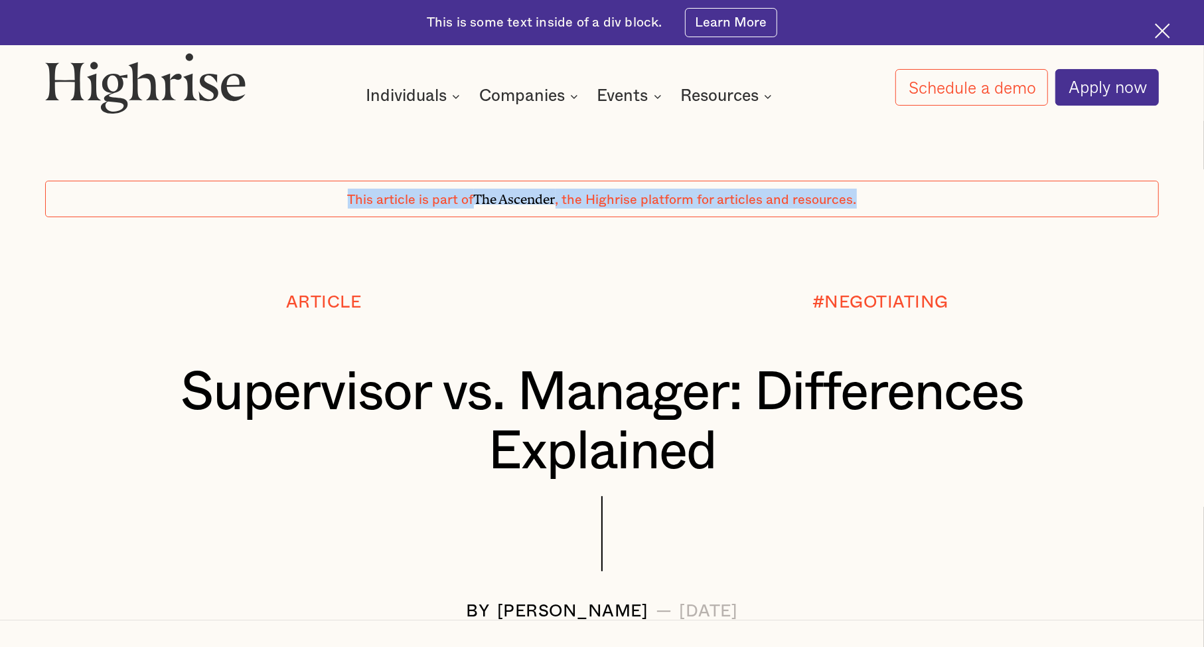
click at [675, 289] on div at bounding box center [602, 254] width 1204 height 75
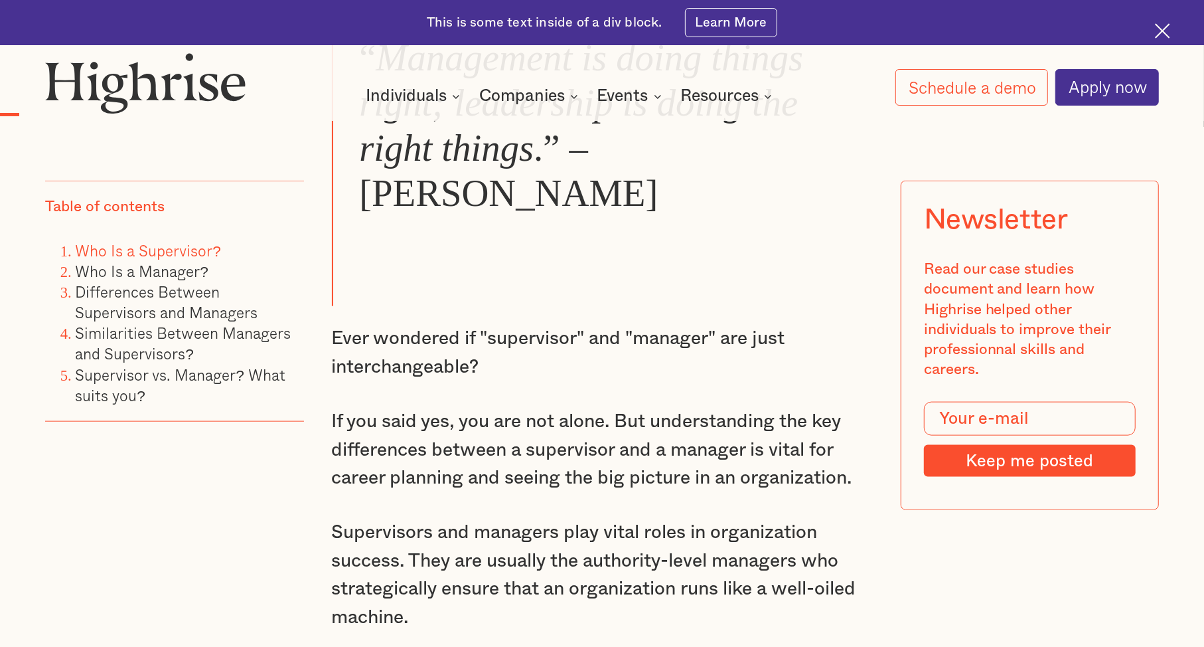
scroll to position [1225, 0]
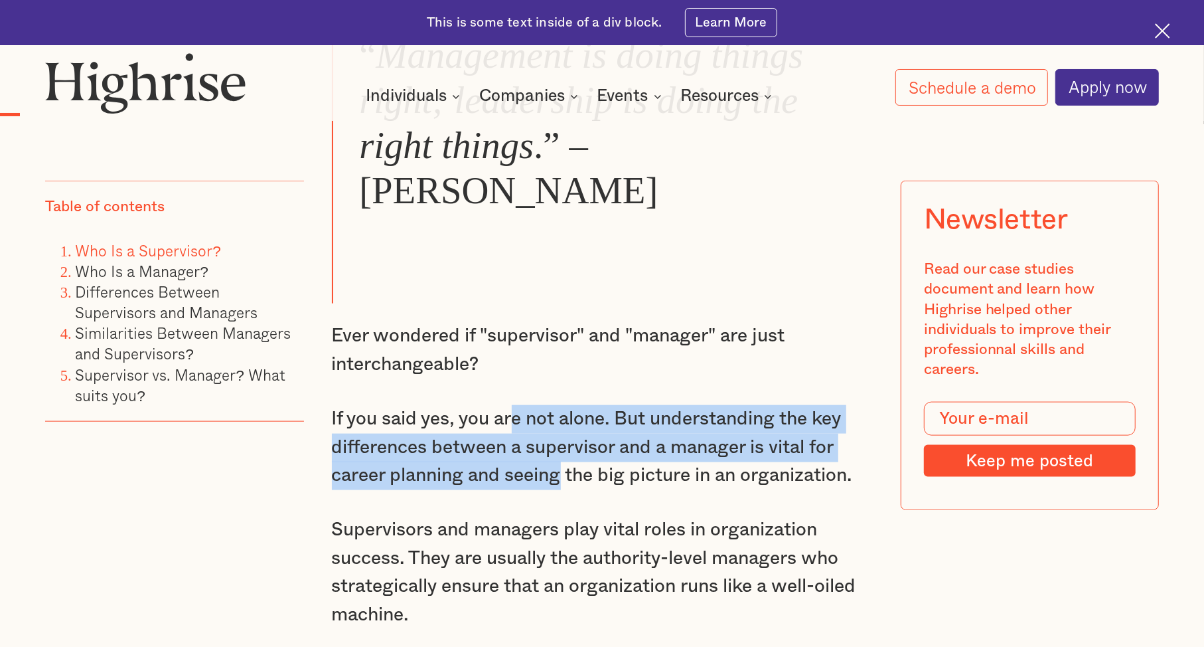
drag, startPoint x: 519, startPoint y: 391, endPoint x: 564, endPoint y: 453, distance: 77.0
click at [564, 453] on p "If you said yes, you are not alone. But understanding the key differences betwe…" at bounding box center [602, 447] width 541 height 85
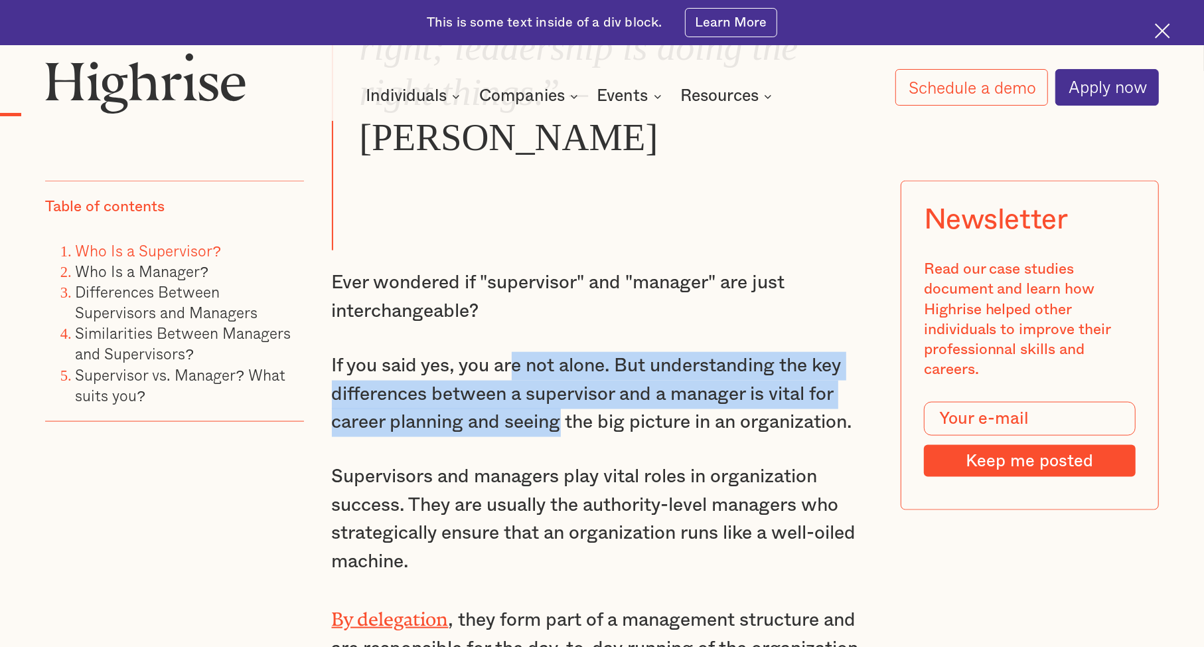
scroll to position [1291, 0]
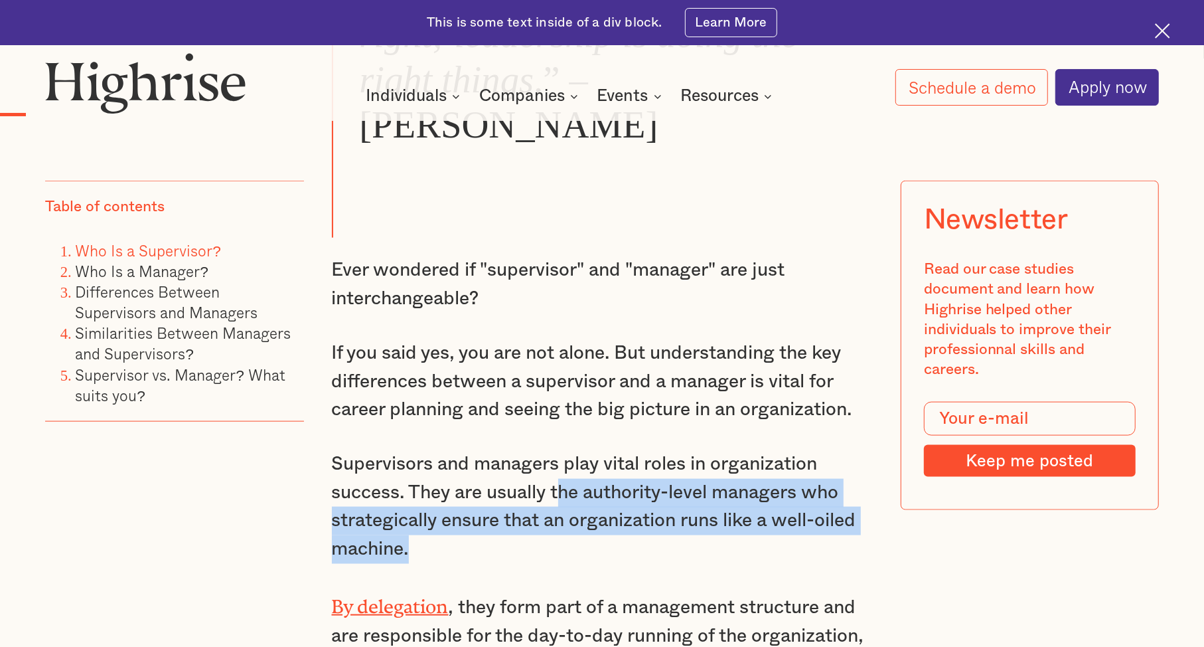
drag, startPoint x: 564, startPoint y: 453, endPoint x: 571, endPoint y: 502, distance: 48.9
click at [571, 502] on p "Supervisors and managers play vital roles in organization success. They are usu…" at bounding box center [602, 506] width 541 height 113
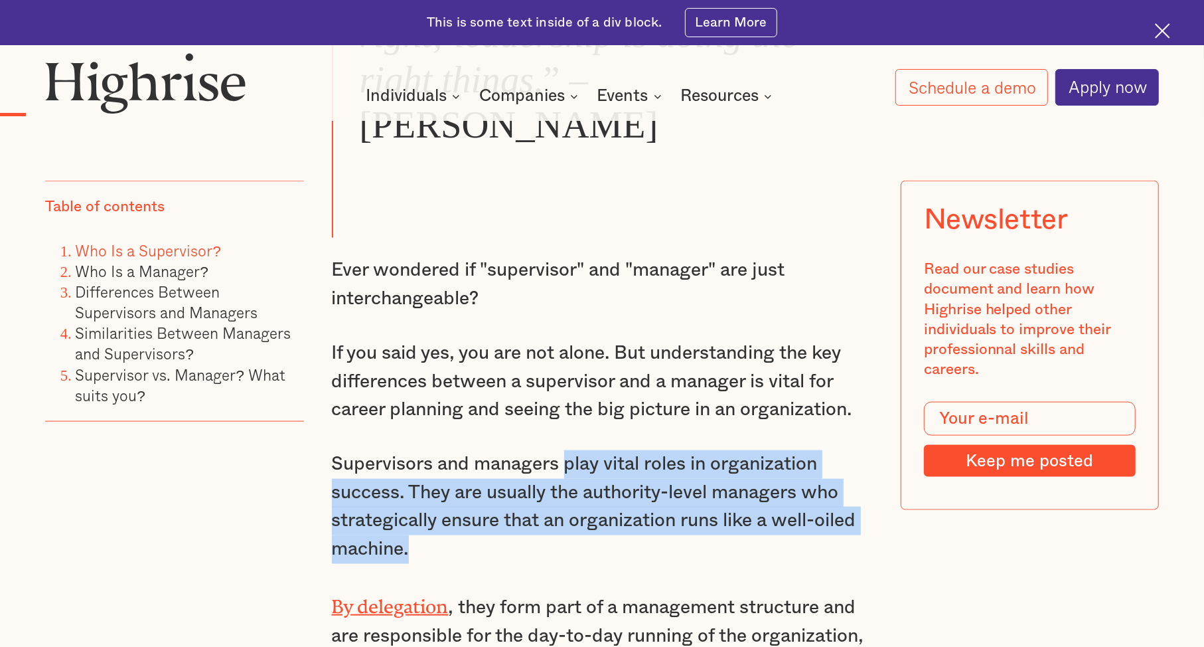
drag, startPoint x: 566, startPoint y: 443, endPoint x: 542, endPoint y: 524, distance: 83.8
click at [542, 524] on p "Supervisors and managers play vital roles in organization success. They are usu…" at bounding box center [602, 506] width 541 height 113
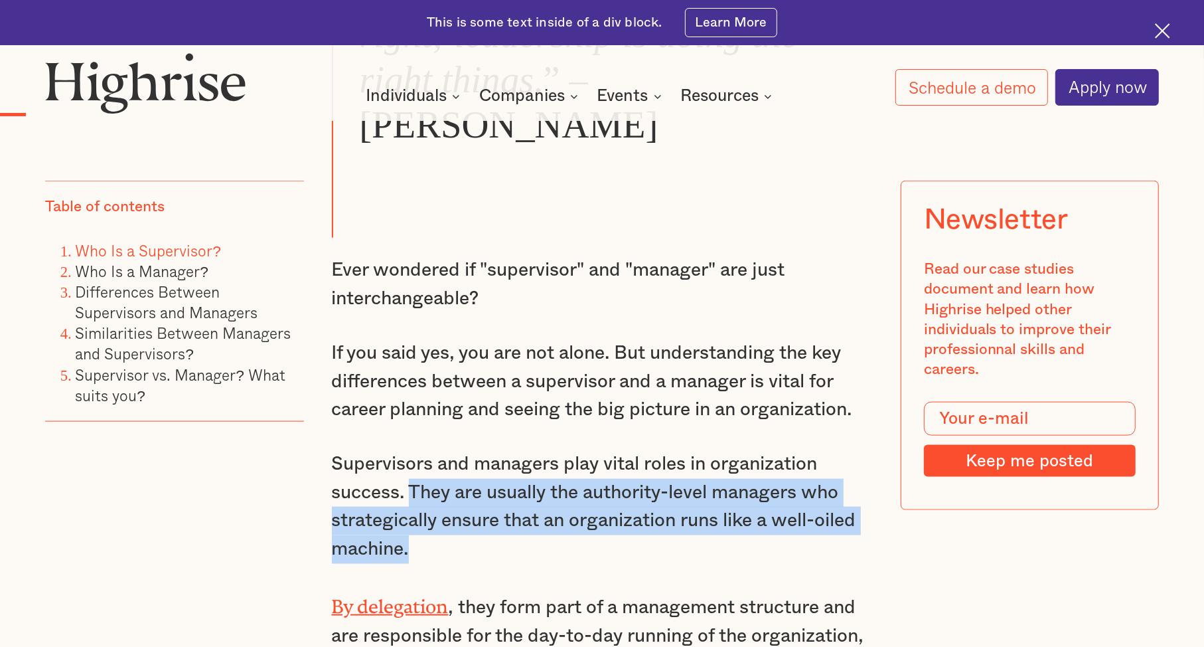
drag, startPoint x: 542, startPoint y: 524, endPoint x: 433, endPoint y: 460, distance: 126.1
click at [433, 460] on p "Supervisors and managers play vital roles in organization success. They are usu…" at bounding box center [602, 506] width 541 height 113
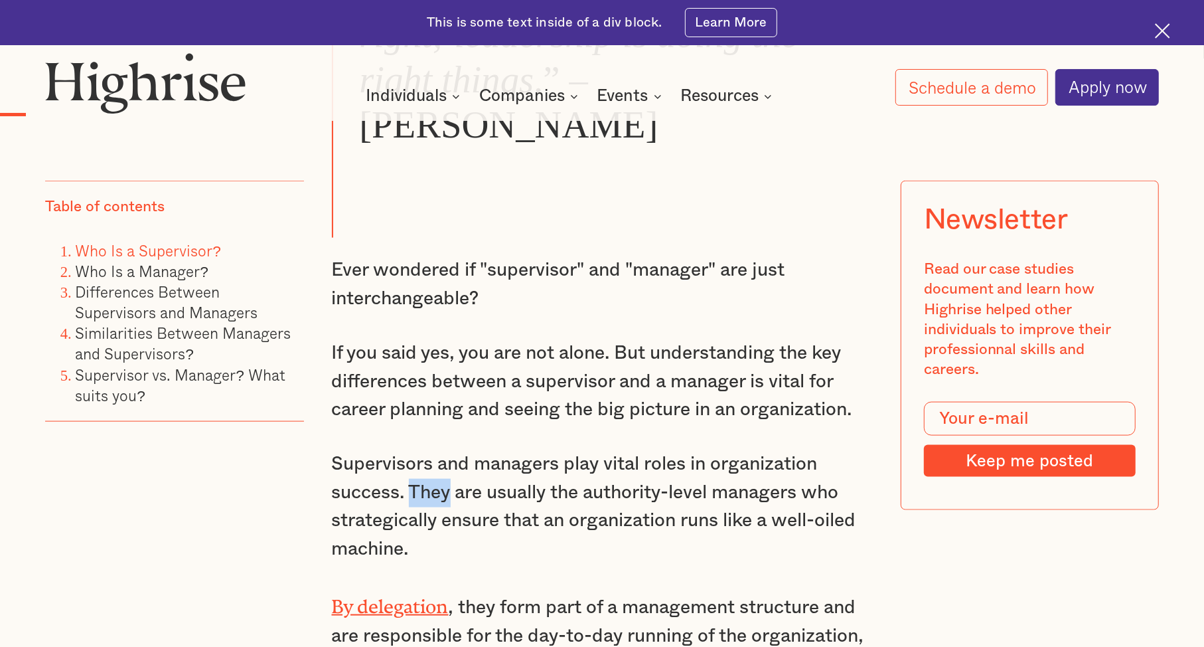
click at [433, 460] on p "Supervisors and managers play vital roles in organization success. They are usu…" at bounding box center [602, 506] width 541 height 113
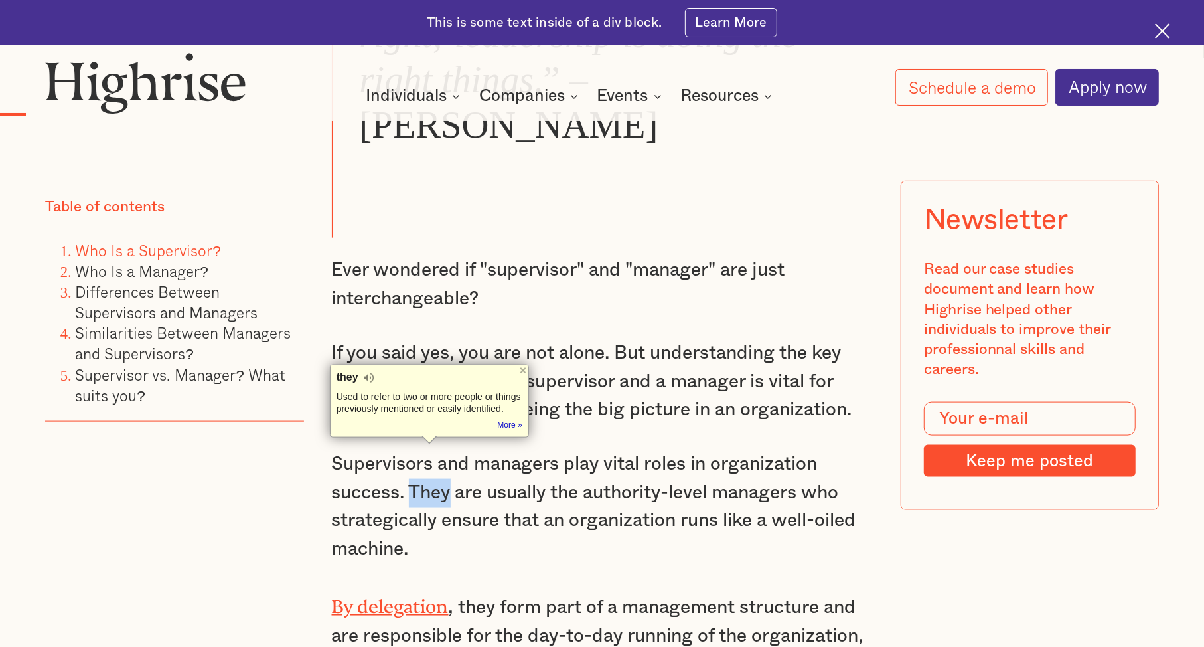
click at [433, 460] on p "Supervisors and managers play vital roles in organization success. They are usu…" at bounding box center [602, 506] width 541 height 113
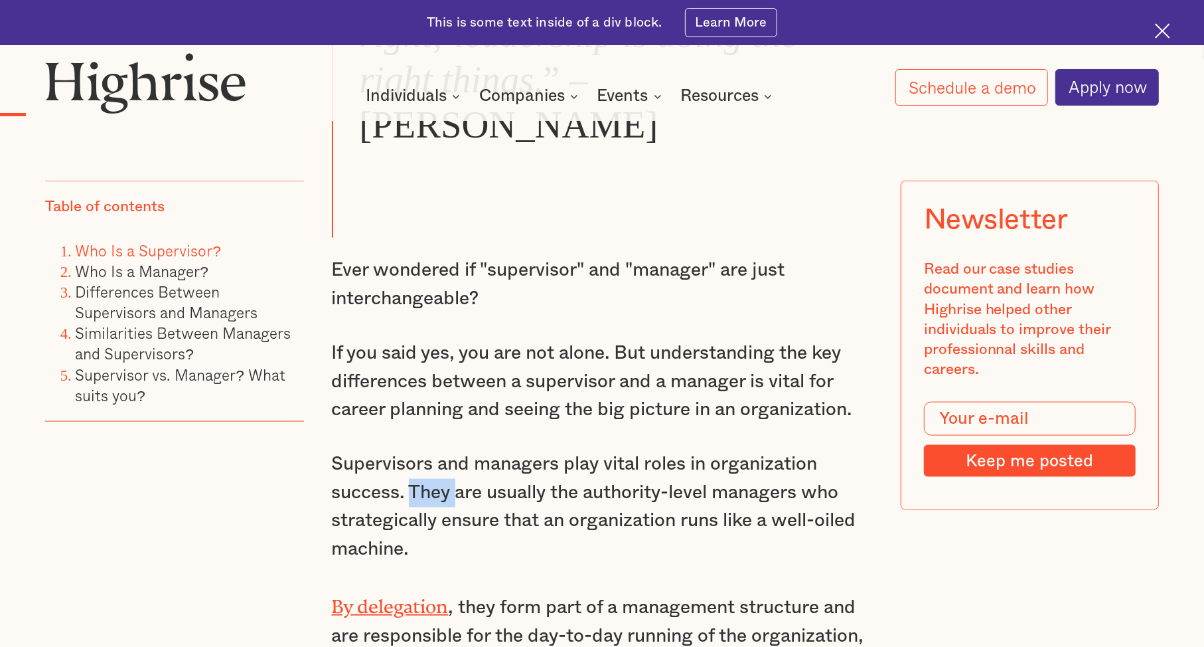
click at [433, 460] on p "Supervisors and managers play vital roles in organization success. They are usu…" at bounding box center [602, 506] width 541 height 113
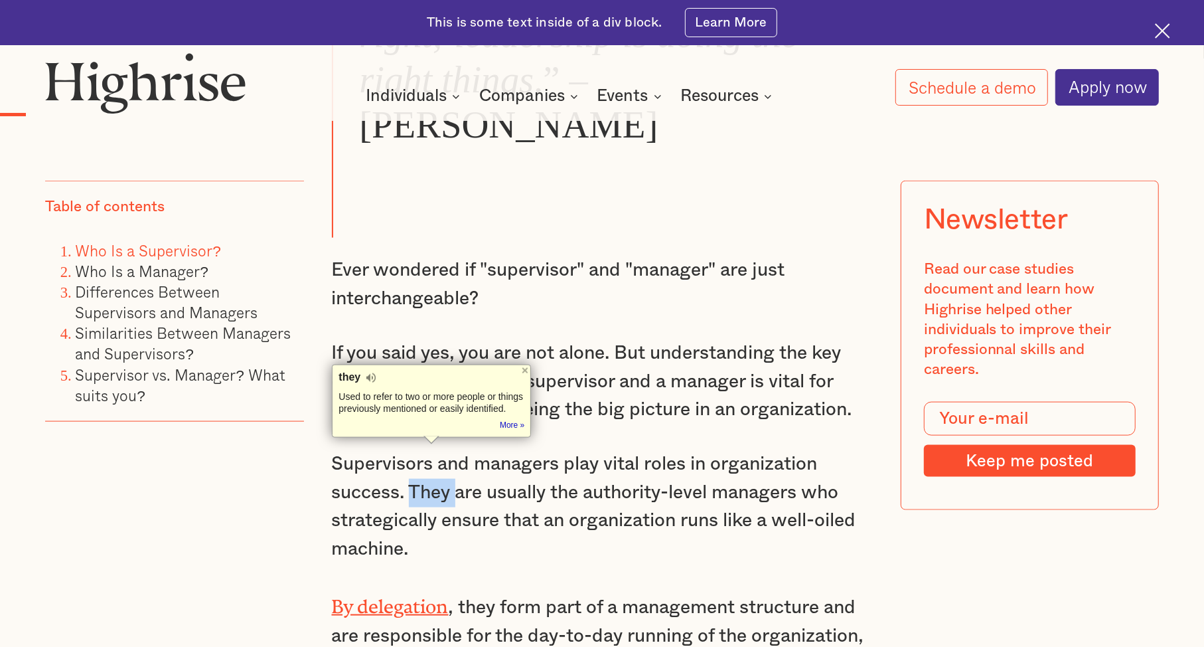
click at [433, 460] on p "Supervisors and managers play vital roles in organization success. They are usu…" at bounding box center [602, 506] width 541 height 113
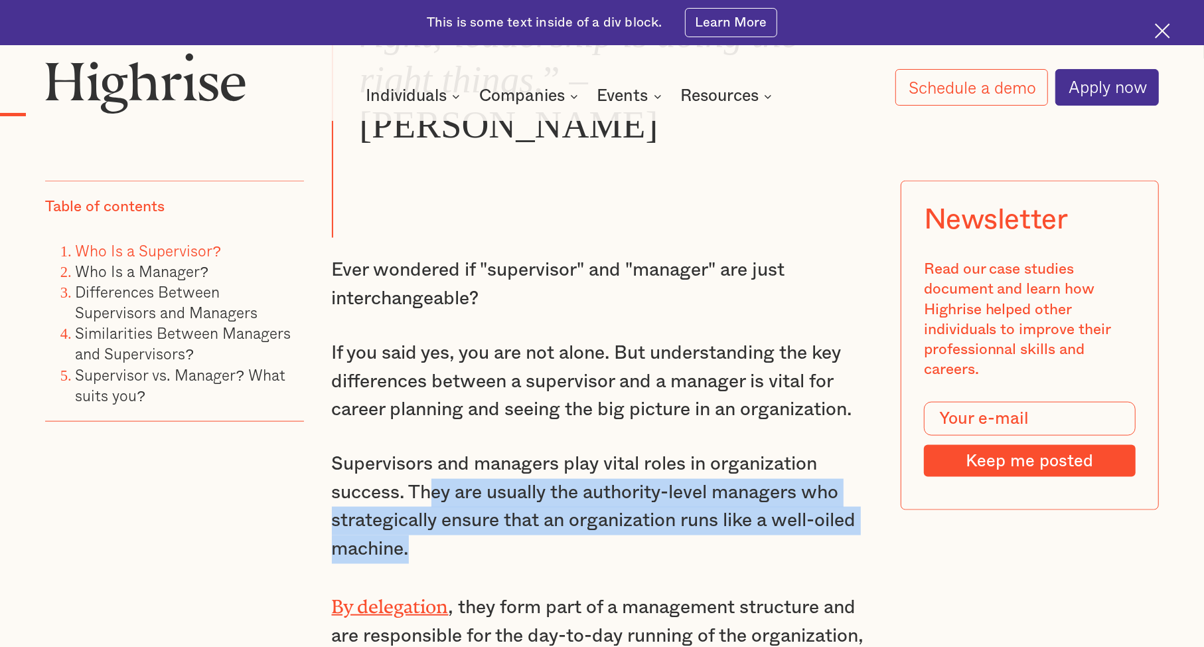
drag, startPoint x: 433, startPoint y: 460, endPoint x: 425, endPoint y: 520, distance: 60.4
click at [425, 520] on p "Supervisors and managers play vital roles in organization success. They are usu…" at bounding box center [602, 506] width 541 height 113
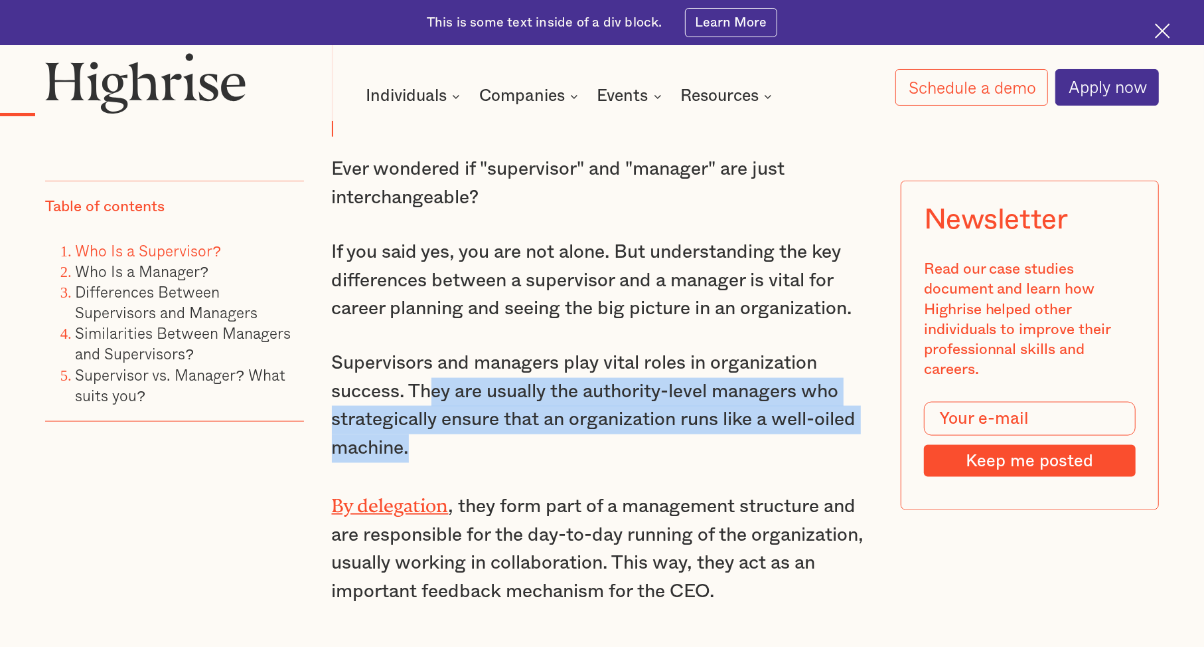
scroll to position [1395, 0]
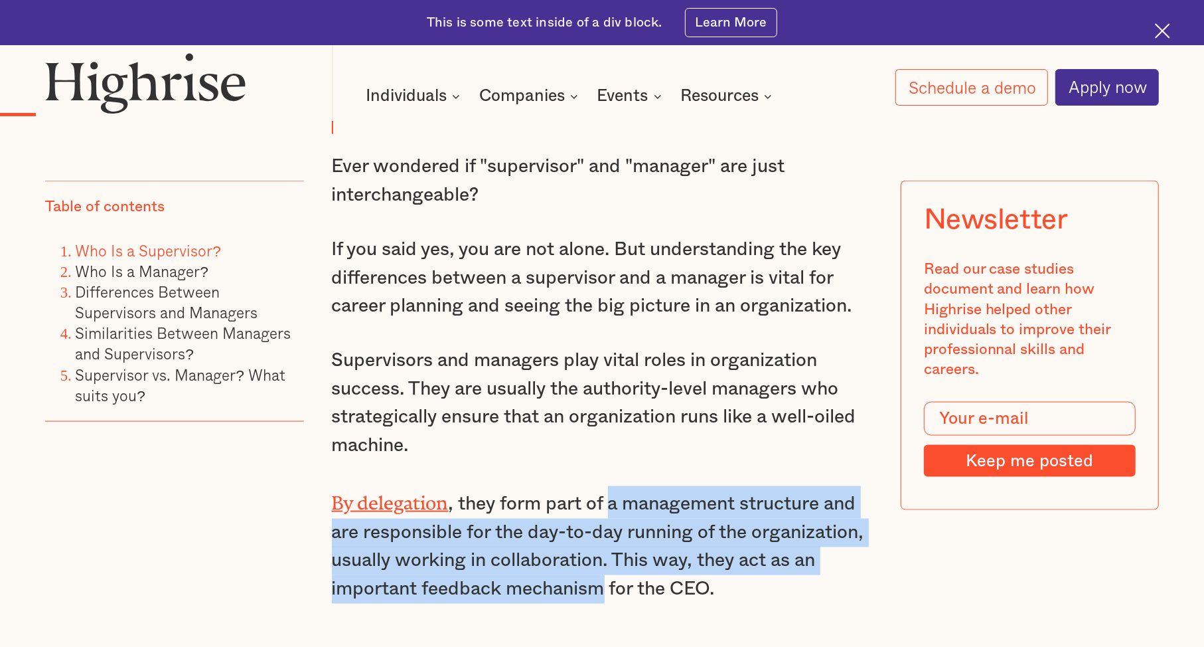
drag, startPoint x: 608, startPoint y: 473, endPoint x: 599, endPoint y: 553, distance: 80.9
click at [599, 553] on p "By delegation , they form part of a management structure and are responsible fo…" at bounding box center [602, 544] width 541 height 117
drag, startPoint x: 599, startPoint y: 553, endPoint x: 609, endPoint y: 467, distance: 86.9
click at [609, 486] on p "By delegation , they form part of a management structure and are responsible fo…" at bounding box center [602, 544] width 541 height 117
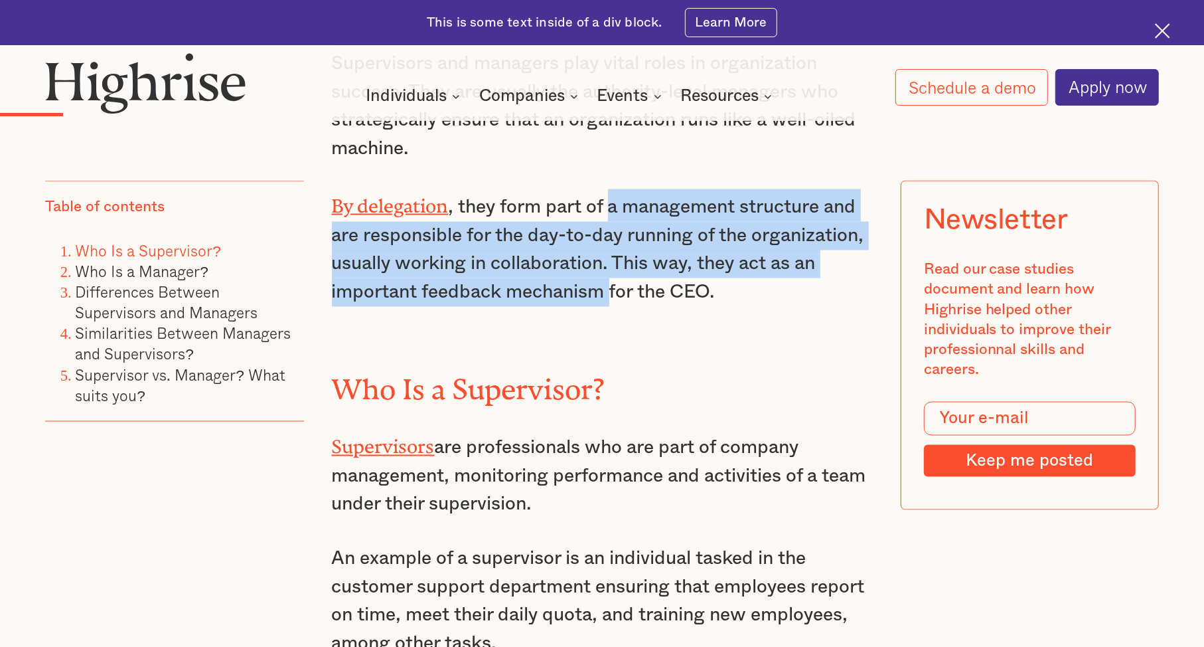
scroll to position [1689, 0]
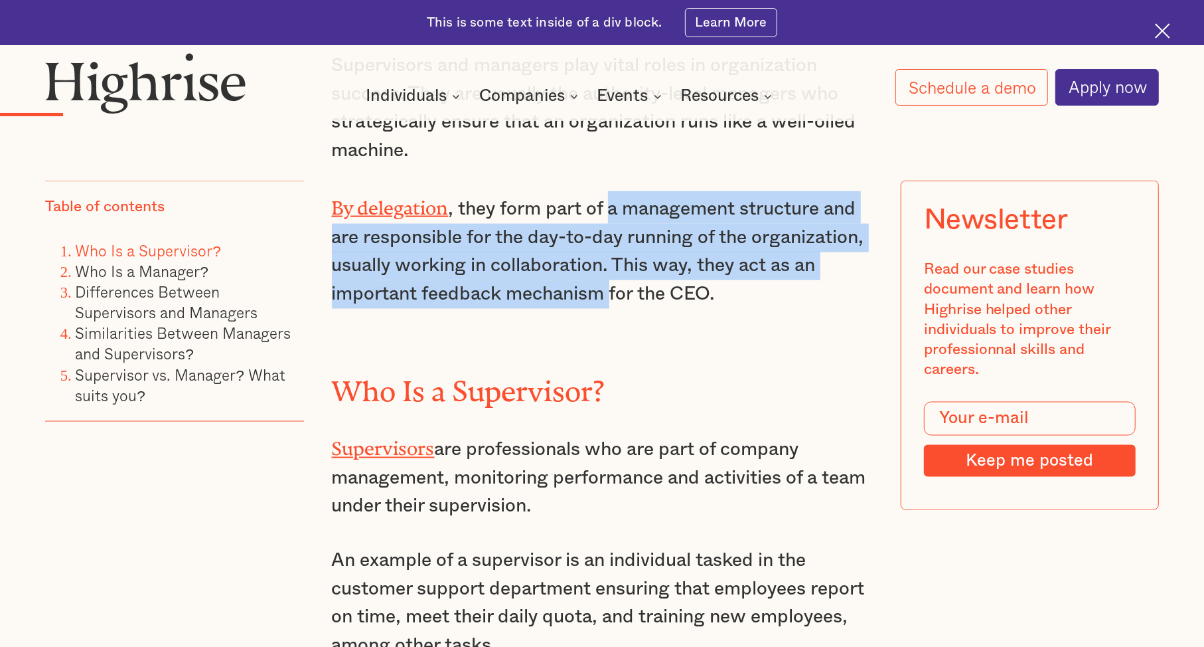
drag, startPoint x: 592, startPoint y: 414, endPoint x: 582, endPoint y: 477, distance: 64.0
click at [582, 477] on p "Supervisors are professionals who are part of company management, monitoring pe…" at bounding box center [602, 476] width 541 height 89
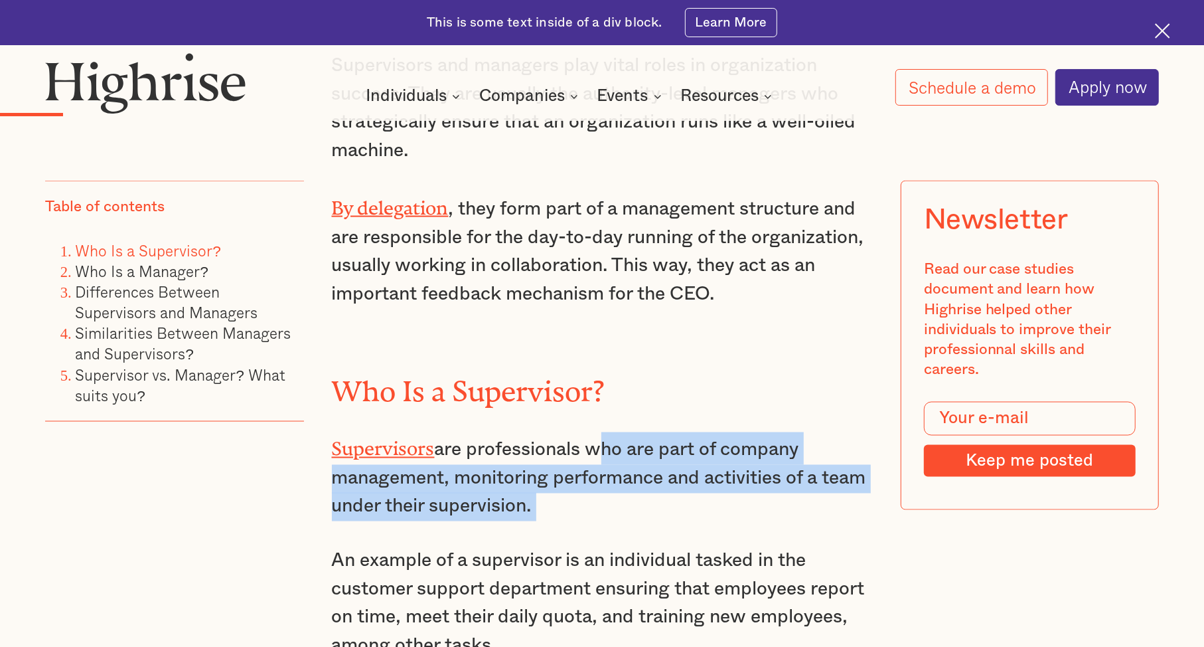
drag, startPoint x: 582, startPoint y: 477, endPoint x: 590, endPoint y: 408, distance: 69.6
click at [590, 432] on p "Supervisors are professionals who are part of company management, monitoring pe…" at bounding box center [602, 476] width 541 height 89
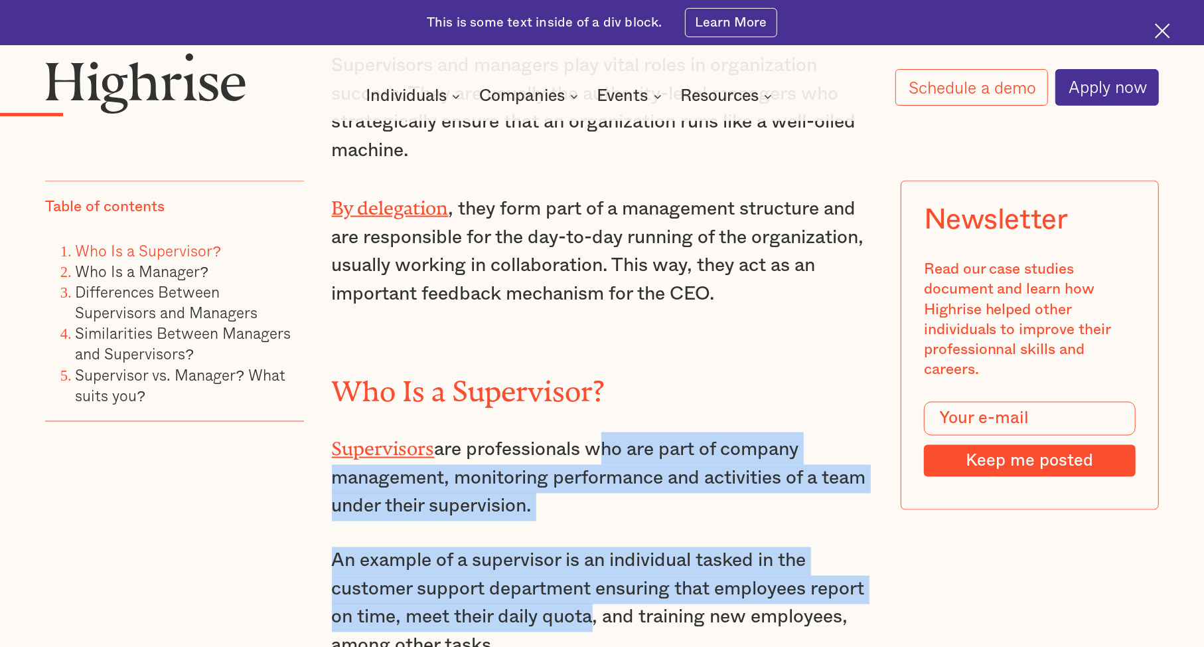
drag, startPoint x: 590, startPoint y: 408, endPoint x: 560, endPoint y: 585, distance: 179.9
click at [560, 585] on p "An example of a supervisor is an individual tasked in the customer support depa…" at bounding box center [602, 603] width 541 height 113
drag, startPoint x: 560, startPoint y: 585, endPoint x: 615, endPoint y: 414, distance: 179.9
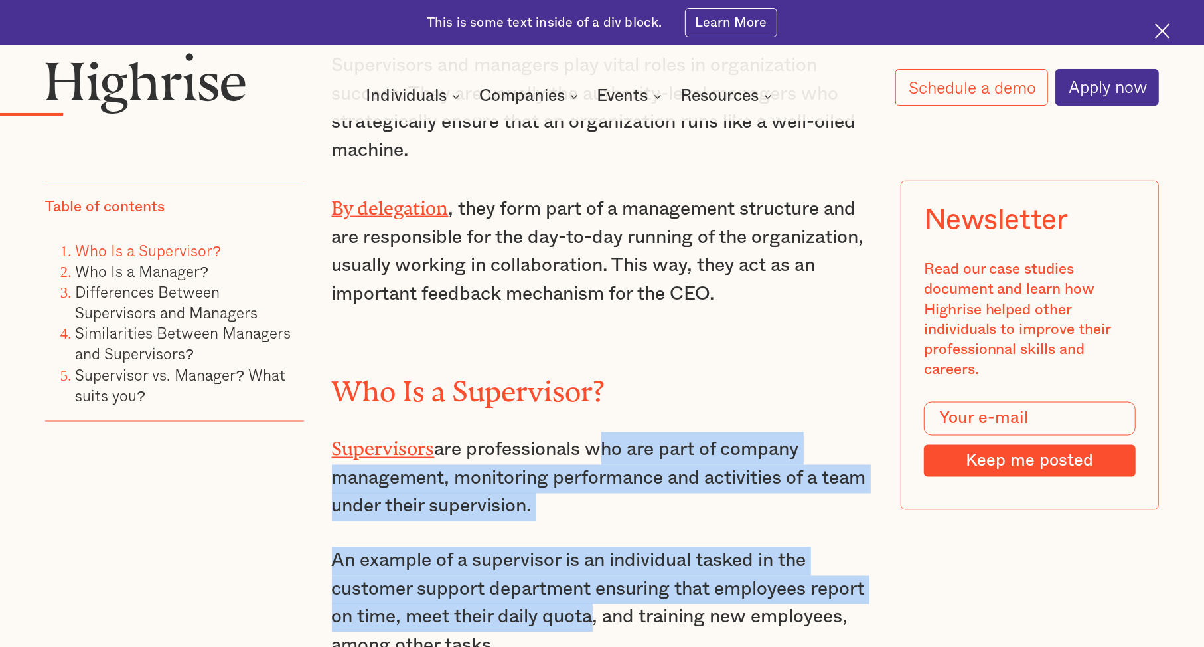
click at [615, 432] on p "Supervisors are professionals who are part of company management, monitoring pe…" at bounding box center [602, 476] width 541 height 89
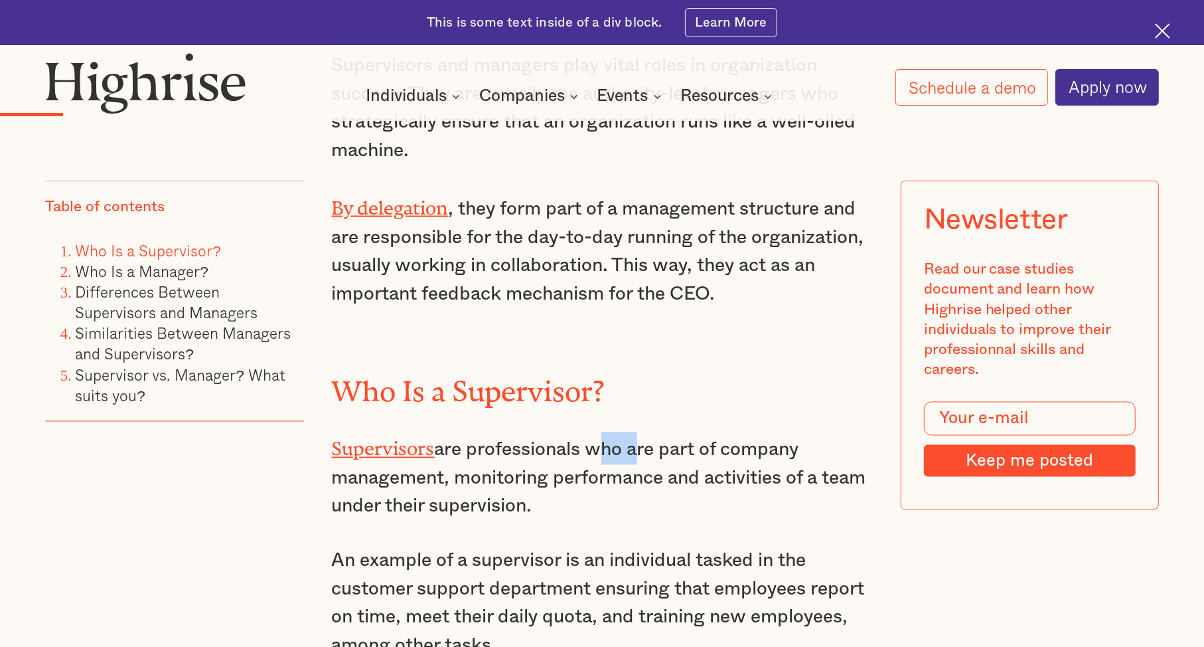
click at [615, 432] on p "Supervisors are professionals who are part of company management, monitoring pe…" at bounding box center [602, 476] width 541 height 89
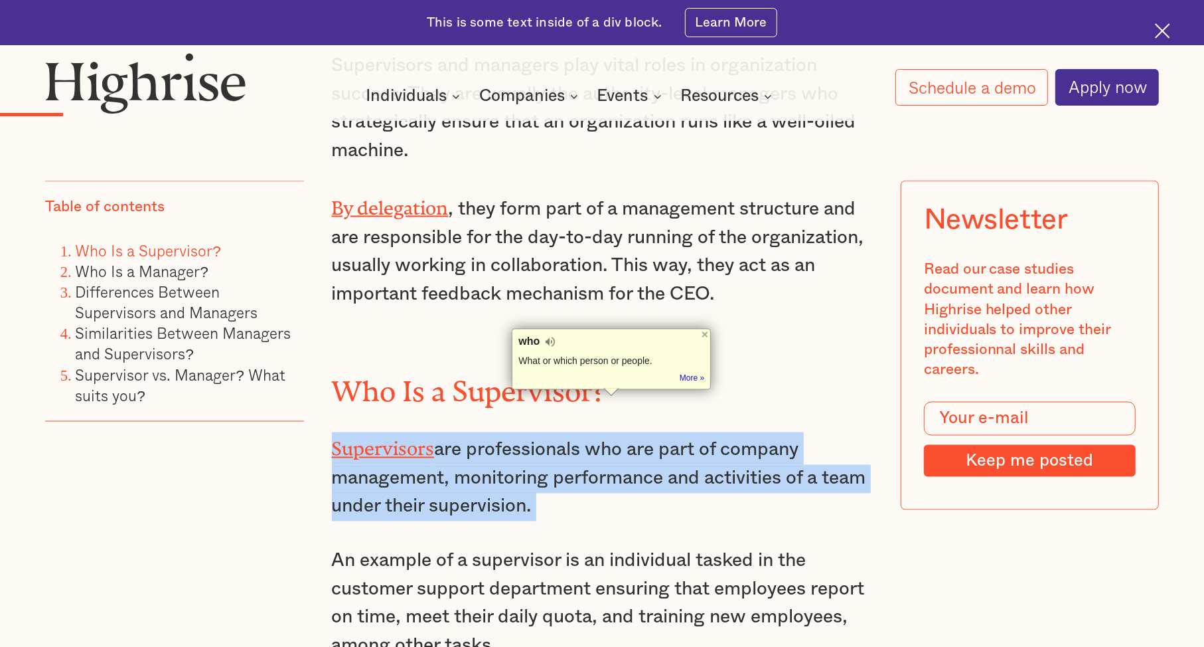
drag, startPoint x: 615, startPoint y: 414, endPoint x: 591, endPoint y: 461, distance: 52.8
click at [591, 461] on p "Supervisors are professionals who are part of company management, monitoring pe…" at bounding box center [602, 476] width 541 height 89
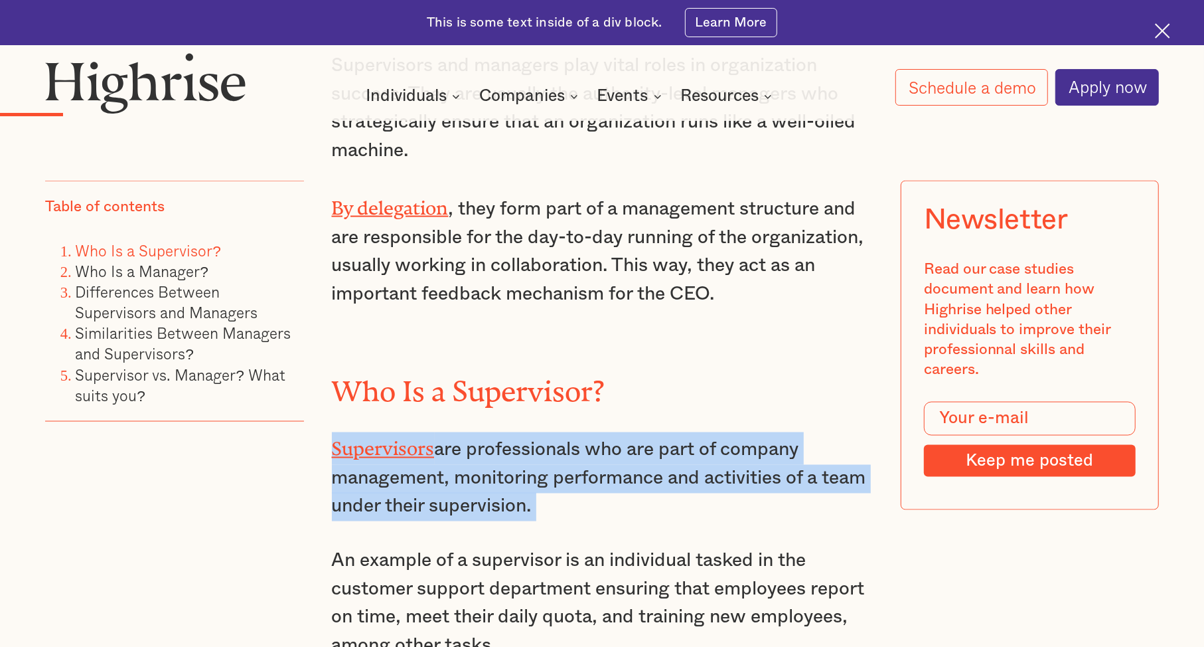
click at [591, 461] on p "Supervisors are professionals who are part of company management, monitoring pe…" at bounding box center [602, 476] width 541 height 89
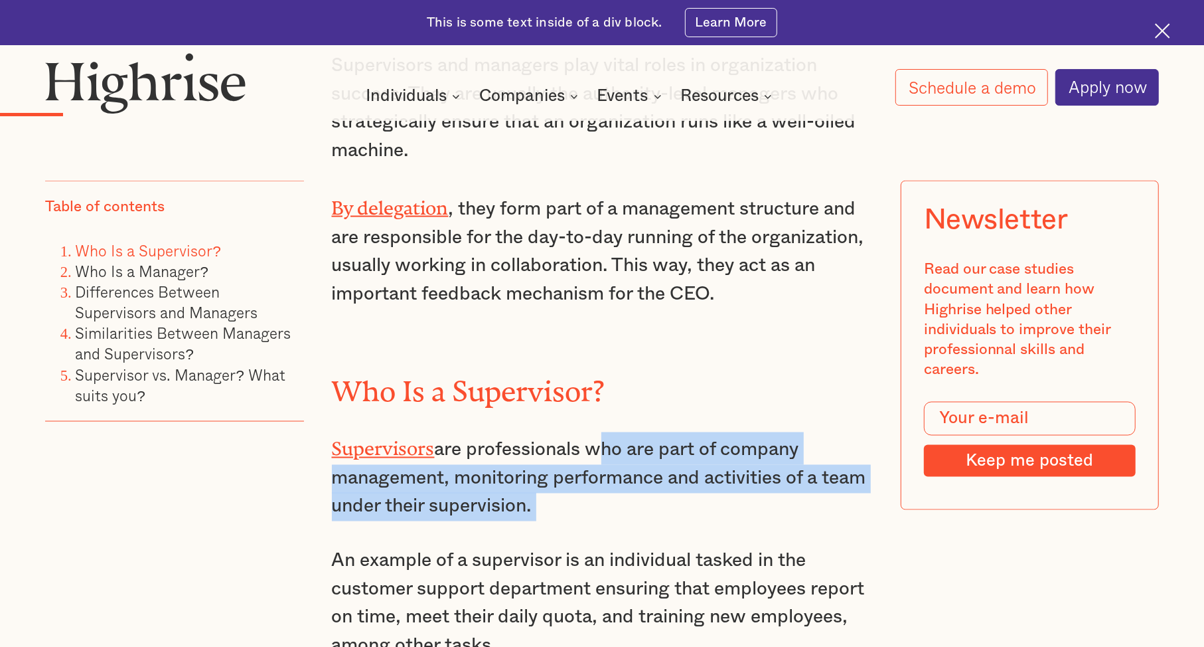
drag, startPoint x: 591, startPoint y: 461, endPoint x: 595, endPoint y: 406, distance: 54.6
click at [595, 432] on p "Supervisors are professionals who are part of company management, monitoring pe…" at bounding box center [602, 476] width 541 height 89
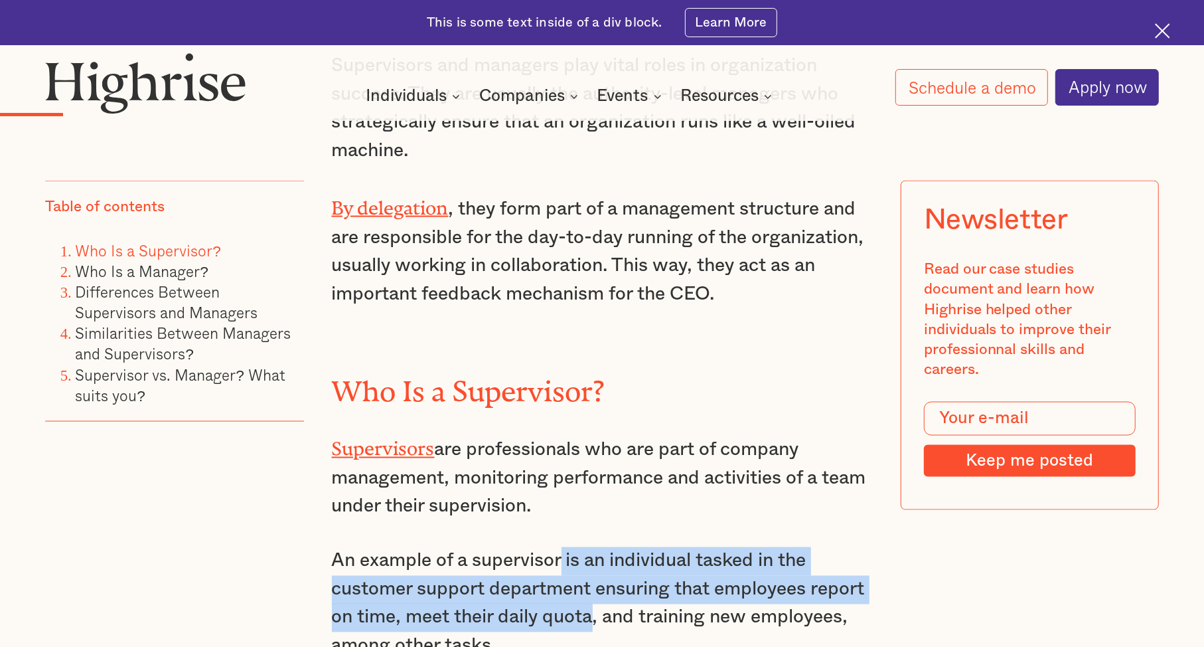
drag, startPoint x: 566, startPoint y: 525, endPoint x: 597, endPoint y: 577, distance: 60.8
click at [597, 577] on p "An example of a supervisor is an individual tasked in the customer support depa…" at bounding box center [602, 603] width 541 height 113
drag, startPoint x: 597, startPoint y: 577, endPoint x: 571, endPoint y: 525, distance: 58.2
click at [571, 547] on p "An example of a supervisor is an individual tasked in the customer support depa…" at bounding box center [602, 603] width 541 height 113
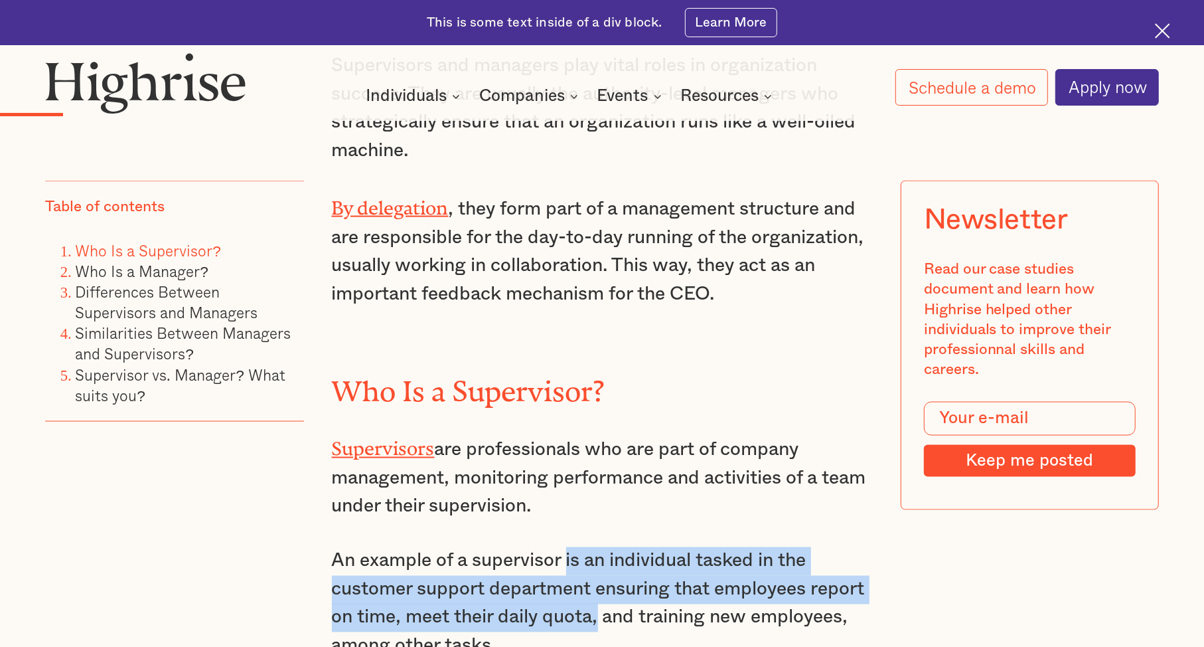
click at [571, 547] on p "An example of a supervisor is an individual tasked in the customer support depa…" at bounding box center [602, 603] width 541 height 113
drag, startPoint x: 571, startPoint y: 525, endPoint x: 597, endPoint y: 584, distance: 64.8
click at [597, 584] on p "An example of a supervisor is an individual tasked in the customer support depa…" at bounding box center [602, 603] width 541 height 113
drag, startPoint x: 597, startPoint y: 584, endPoint x: 585, endPoint y: 518, distance: 66.8
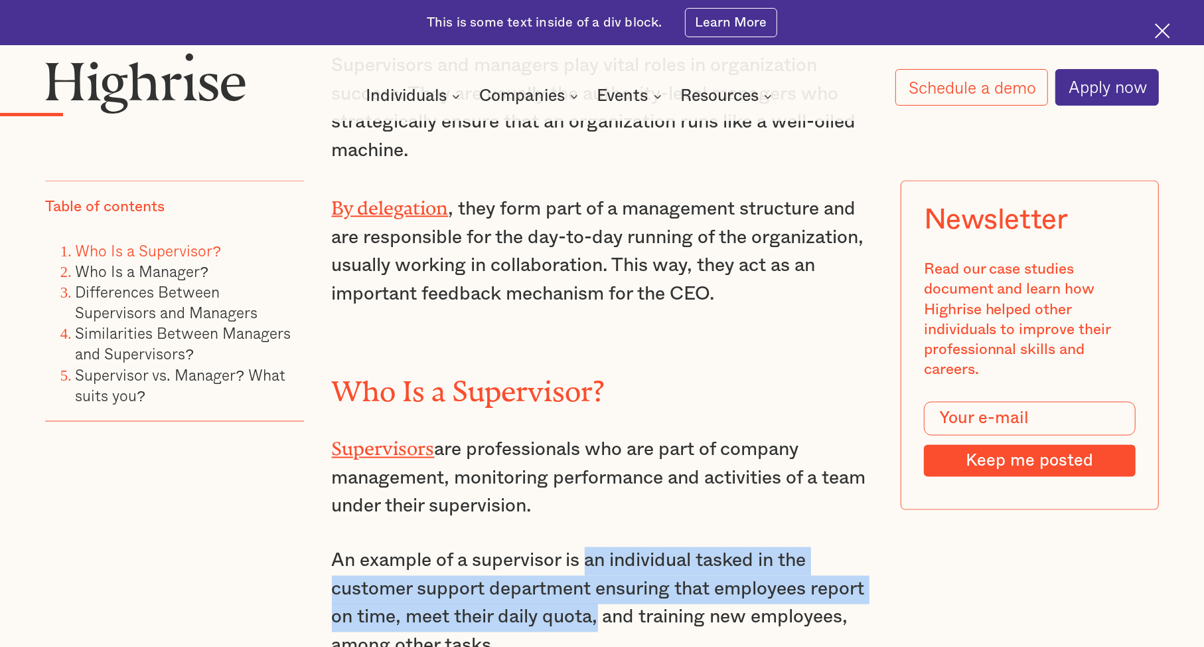
click at [585, 547] on p "An example of a supervisor is an individual tasked in the customer support depa…" at bounding box center [602, 603] width 541 height 113
click at [587, 547] on p "An example of a supervisor is an individual tasked in the customer support depa…" at bounding box center [602, 603] width 541 height 113
drag, startPoint x: 587, startPoint y: 522, endPoint x: 600, endPoint y: 580, distance: 58.6
click at [600, 580] on p "An example of a supervisor is an individual tasked in the customer support depa…" at bounding box center [602, 603] width 541 height 113
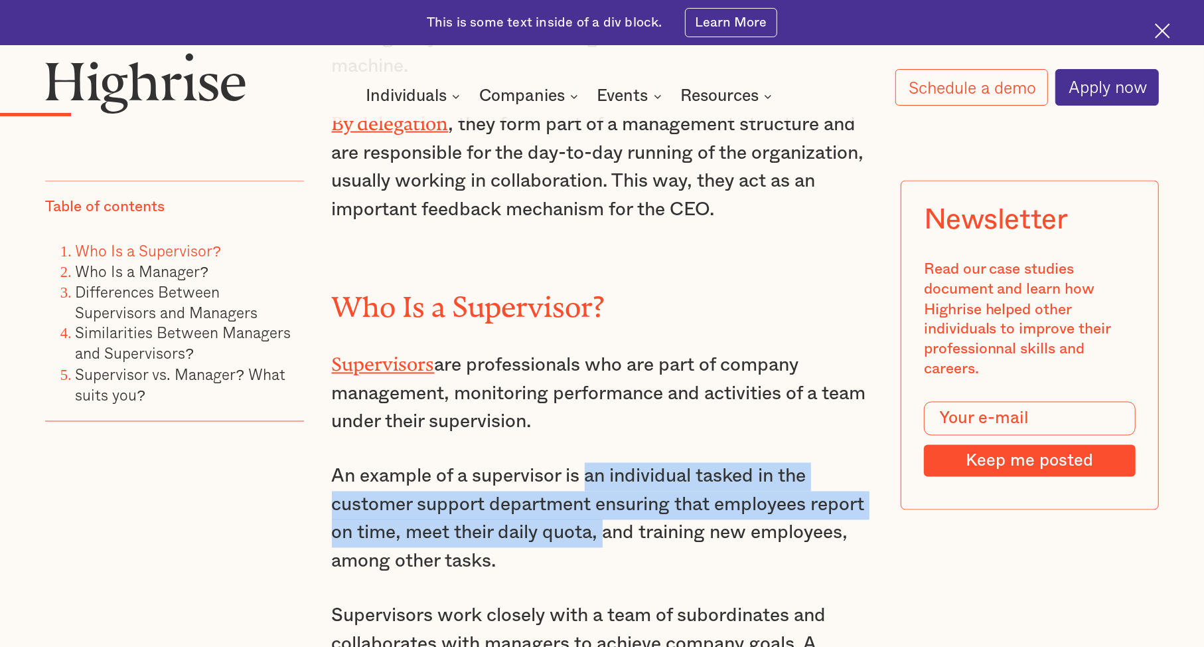
scroll to position [1772, 0]
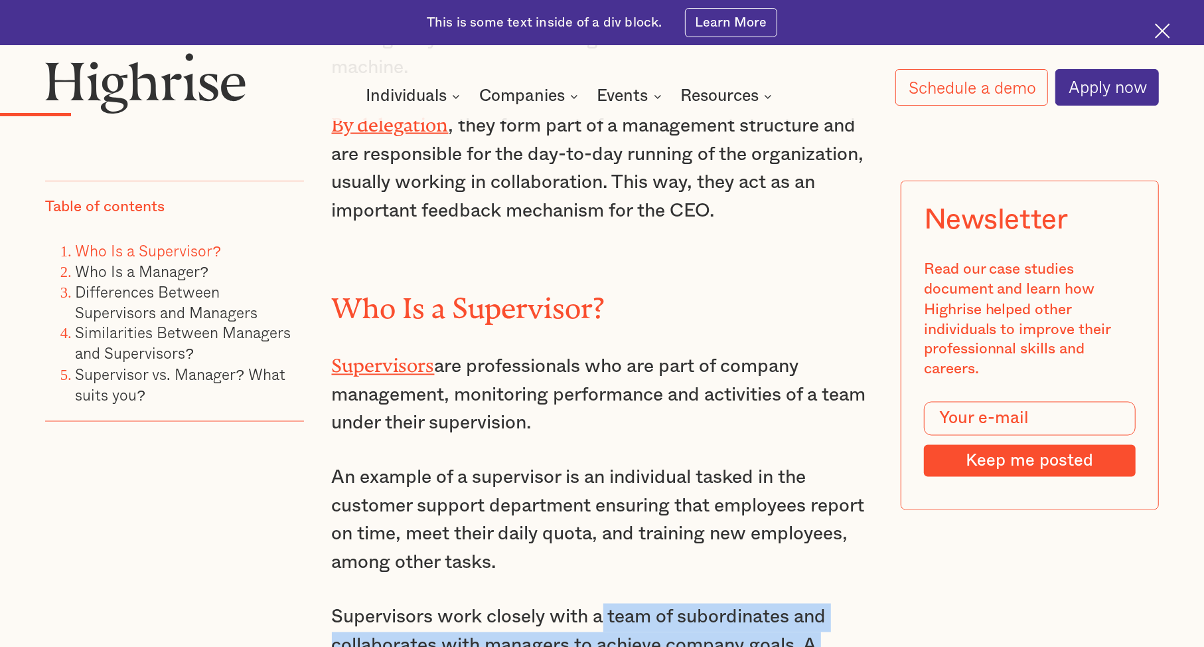
drag, startPoint x: 600, startPoint y: 580, endPoint x: 591, endPoint y: 633, distance: 53.8
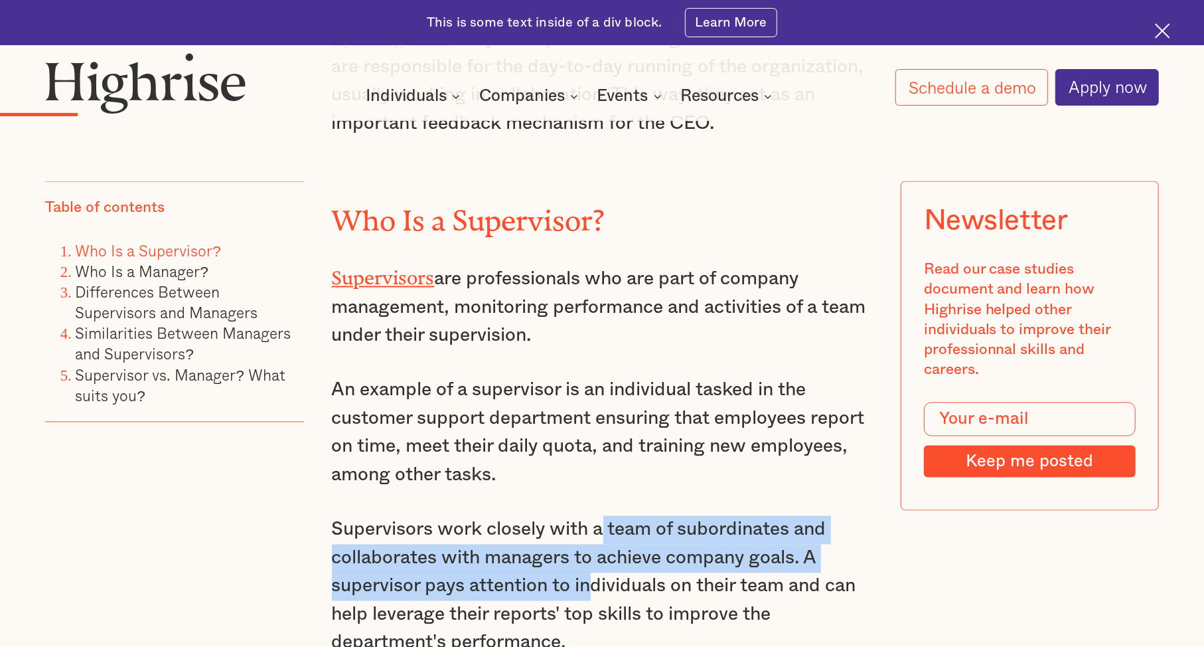
scroll to position [1867, 0]
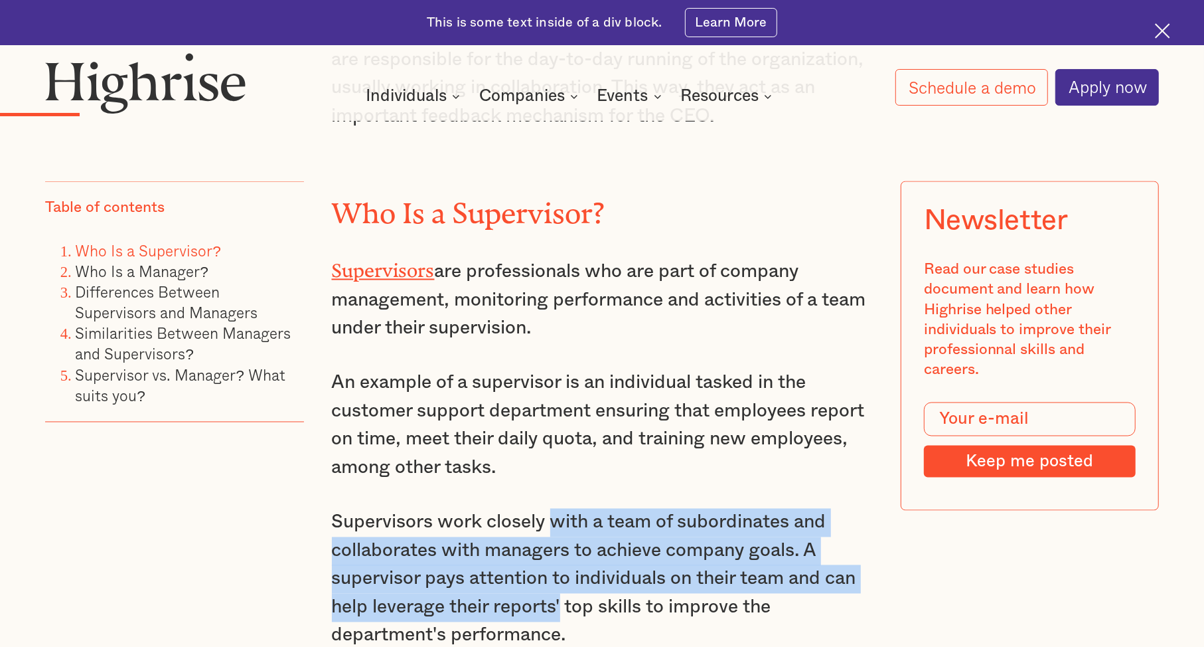
drag, startPoint x: 563, startPoint y: 576, endPoint x: 556, endPoint y: 493, distance: 83.2
click at [556, 508] on p "Supervisors work closely with a team of subordinates and collaborates with mana…" at bounding box center [602, 578] width 541 height 141
drag, startPoint x: 589, startPoint y: 487, endPoint x: 593, endPoint y: 574, distance: 87.1
click at [593, 574] on p "Supervisors work closely with a team of subordinates and collaborates with mana…" at bounding box center [602, 578] width 541 height 141
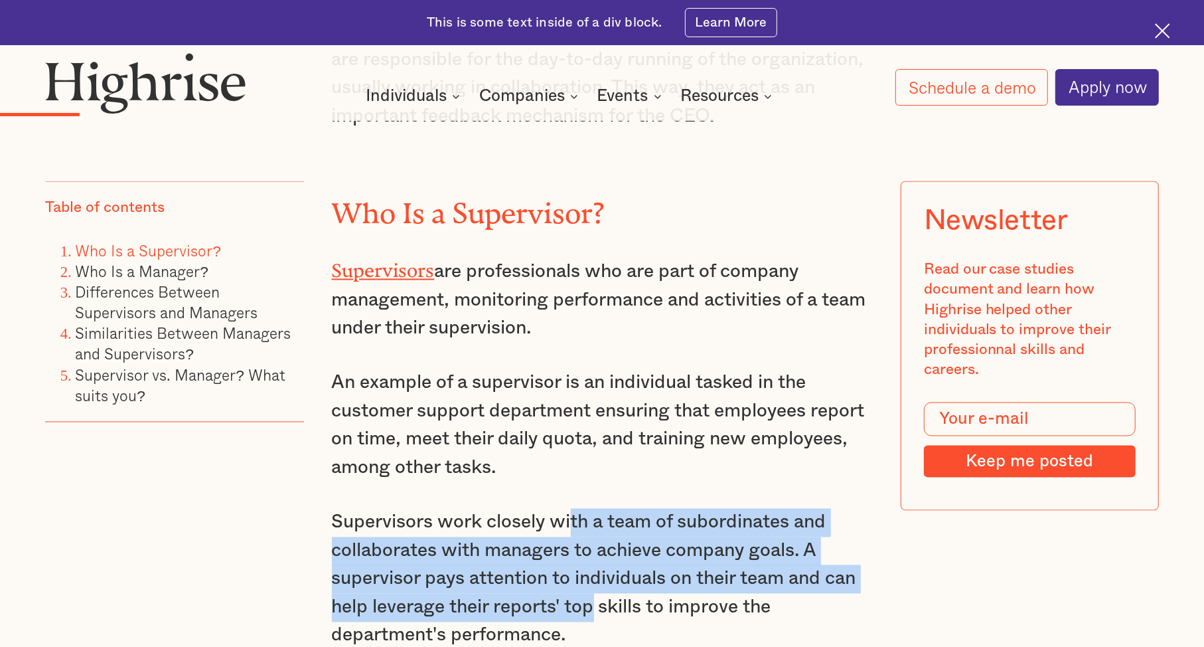
drag, startPoint x: 570, startPoint y: 491, endPoint x: 593, endPoint y: 576, distance: 88.1
click at [593, 576] on p "Supervisors work closely with a team of subordinates and collaborates with mana…" at bounding box center [602, 578] width 541 height 141
drag, startPoint x: 593, startPoint y: 576, endPoint x: 549, endPoint y: 494, distance: 92.7
click at [549, 508] on p "Supervisors work closely with a team of subordinates and collaborates with mana…" at bounding box center [602, 578] width 541 height 141
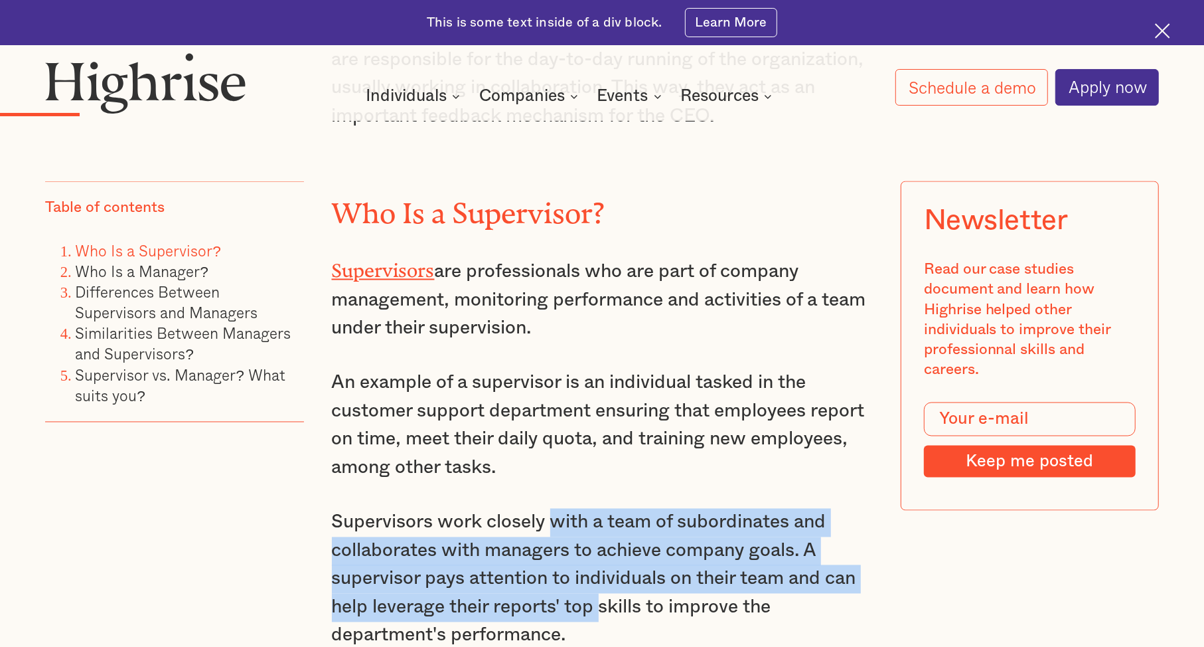
click at [549, 508] on p "Supervisors work closely with a team of subordinates and collaborates with mana…" at bounding box center [602, 578] width 541 height 141
drag, startPoint x: 549, startPoint y: 494, endPoint x: 589, endPoint y: 579, distance: 94.1
click at [589, 579] on p "Supervisors work closely with a team of subordinates and collaborates with mana…" at bounding box center [602, 578] width 541 height 141
drag, startPoint x: 589, startPoint y: 579, endPoint x: 589, endPoint y: 491, distance: 87.6
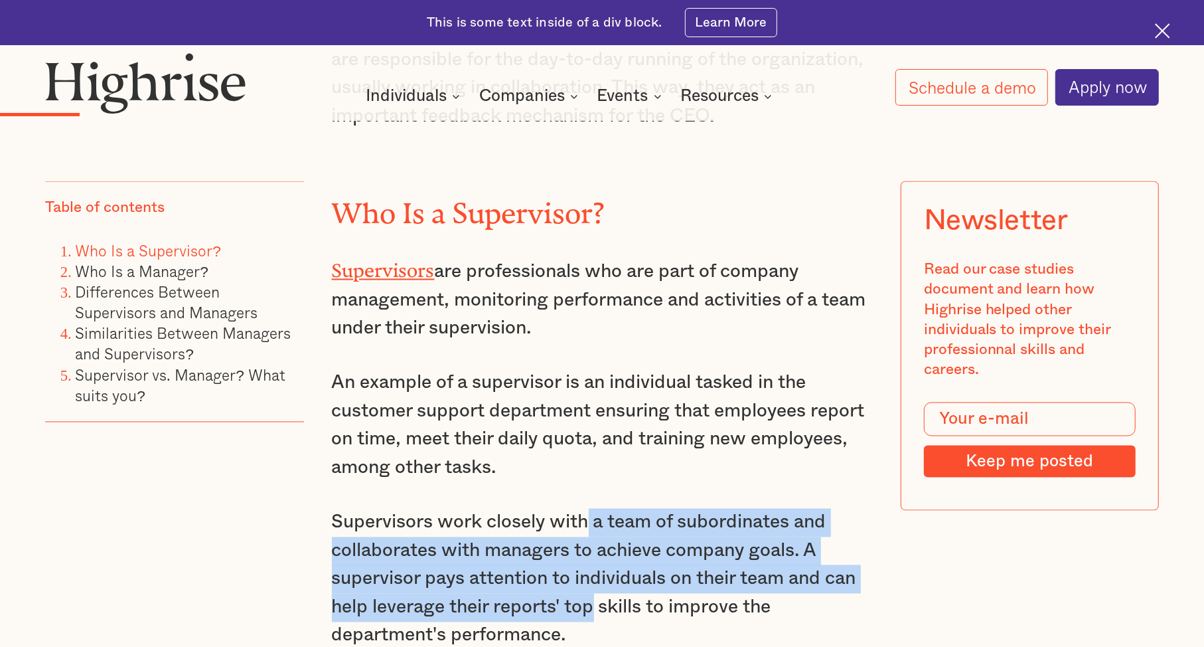
click at [589, 508] on p "Supervisors work closely with a team of subordinates and collaborates with mana…" at bounding box center [602, 578] width 541 height 141
drag, startPoint x: 589, startPoint y: 491, endPoint x: 593, endPoint y: 571, distance: 79.8
click at [593, 571] on p "Supervisors work closely with a team of subordinates and collaborates with mana…" at bounding box center [602, 578] width 541 height 141
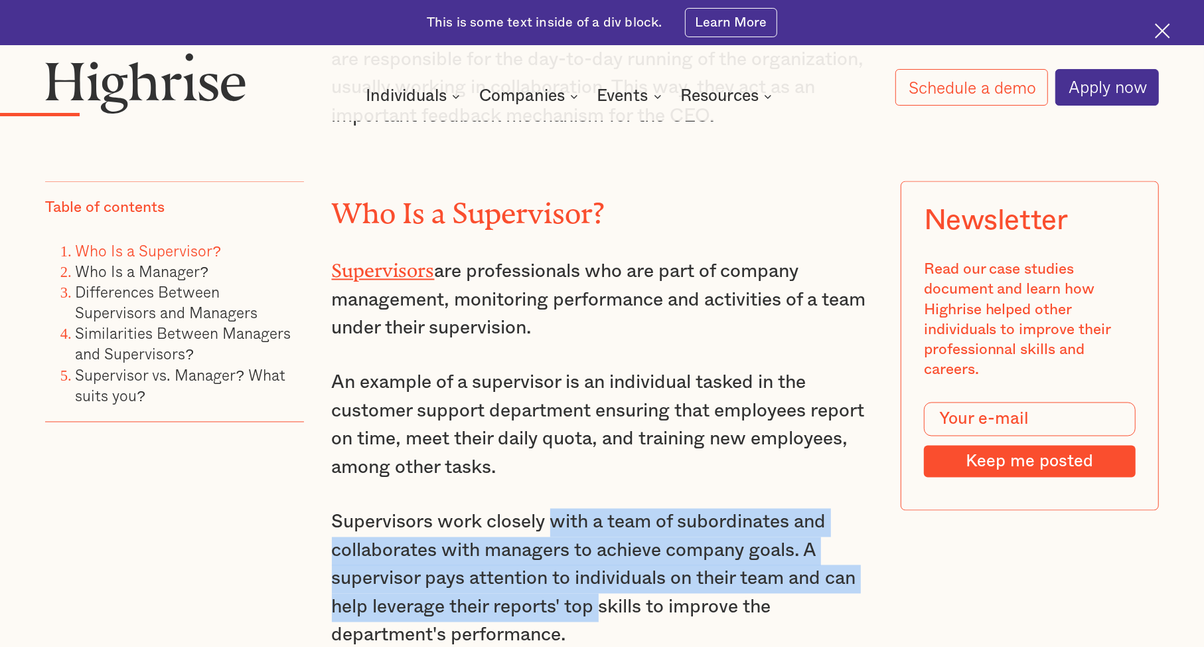
drag, startPoint x: 593, startPoint y: 571, endPoint x: 578, endPoint y: 489, distance: 83.2
click at [578, 508] on p "Supervisors work closely with a team of subordinates and collaborates with mana…" at bounding box center [602, 578] width 541 height 141
drag, startPoint x: 578, startPoint y: 489, endPoint x: 585, endPoint y: 570, distance: 81.3
click at [585, 570] on p "Supervisors work closely with a team of subordinates and collaborates with mana…" at bounding box center [602, 578] width 541 height 141
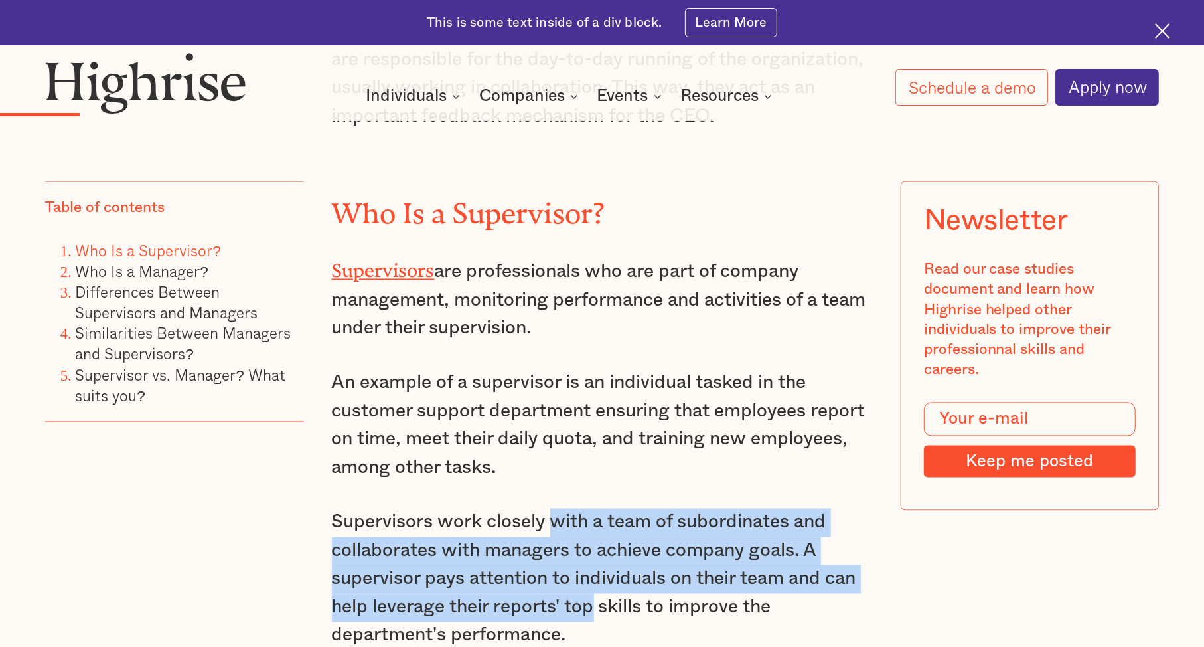
click at [585, 570] on p "Supervisors work closely with a team of subordinates and collaborates with mana…" at bounding box center [602, 578] width 541 height 141
drag, startPoint x: 585, startPoint y: 570, endPoint x: 559, endPoint y: 483, distance: 90.7
click at [559, 508] on p "Supervisors work closely with a team of subordinates and collaborates with mana…" at bounding box center [602, 578] width 541 height 141
drag, startPoint x: 559, startPoint y: 483, endPoint x: 574, endPoint y: 568, distance: 86.3
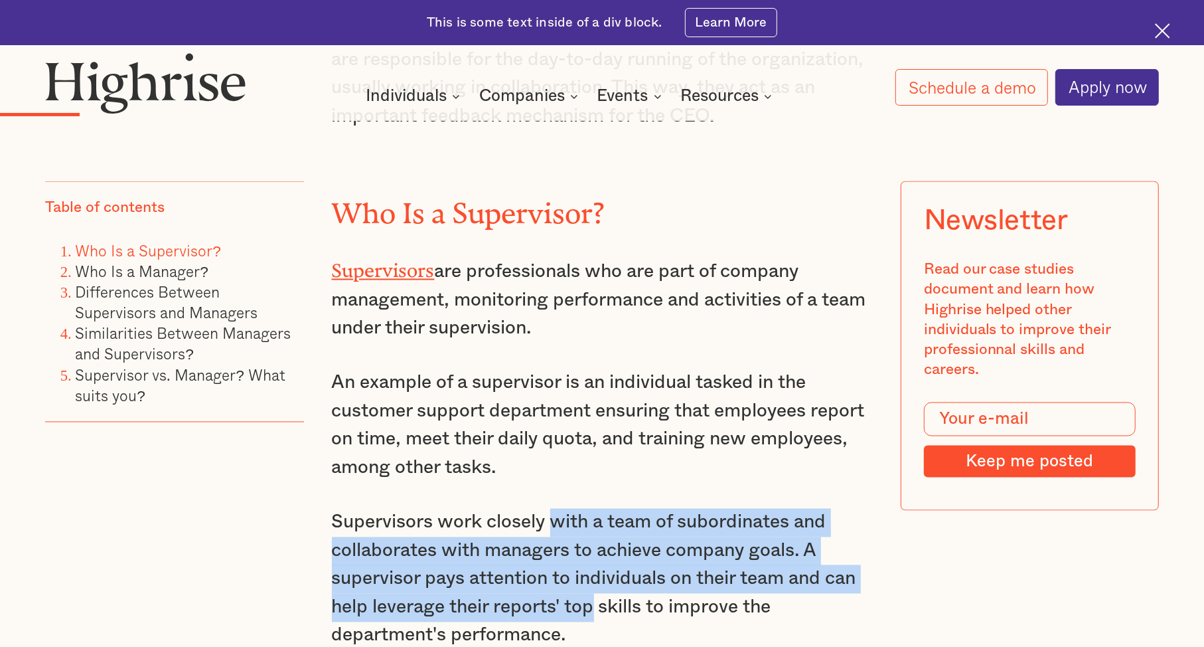
click at [574, 568] on p "Supervisors work closely with a team of subordinates and collaborates with mana…" at bounding box center [602, 578] width 541 height 141
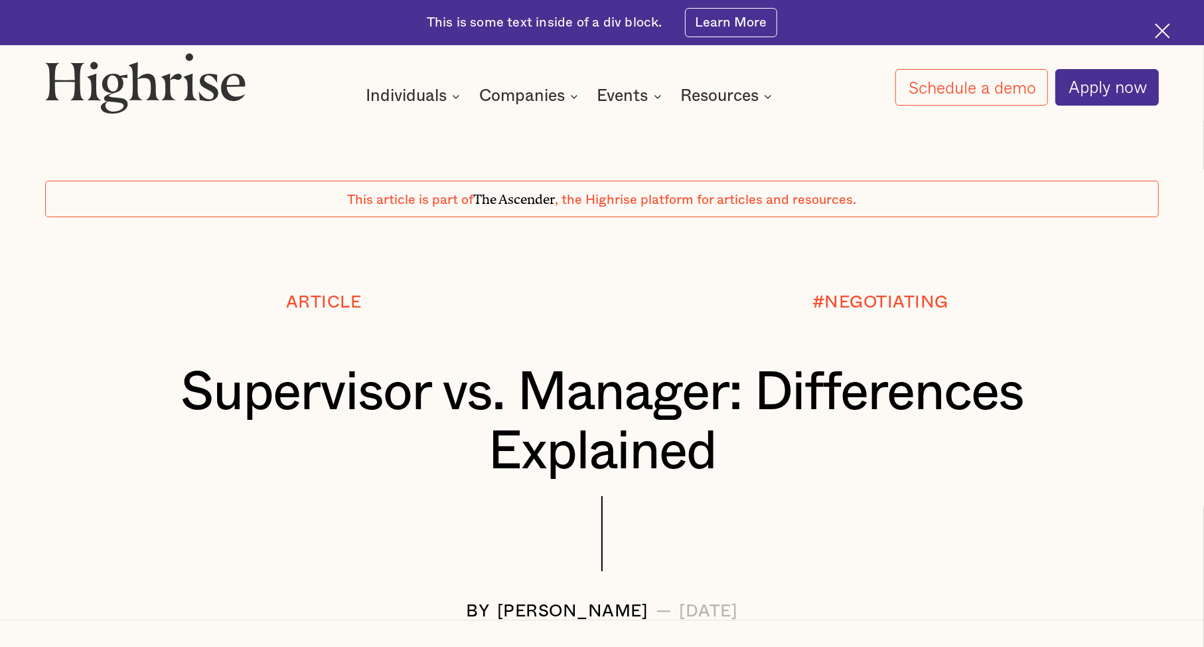
click at [1163, 29] on img at bounding box center [1162, 30] width 15 height 15
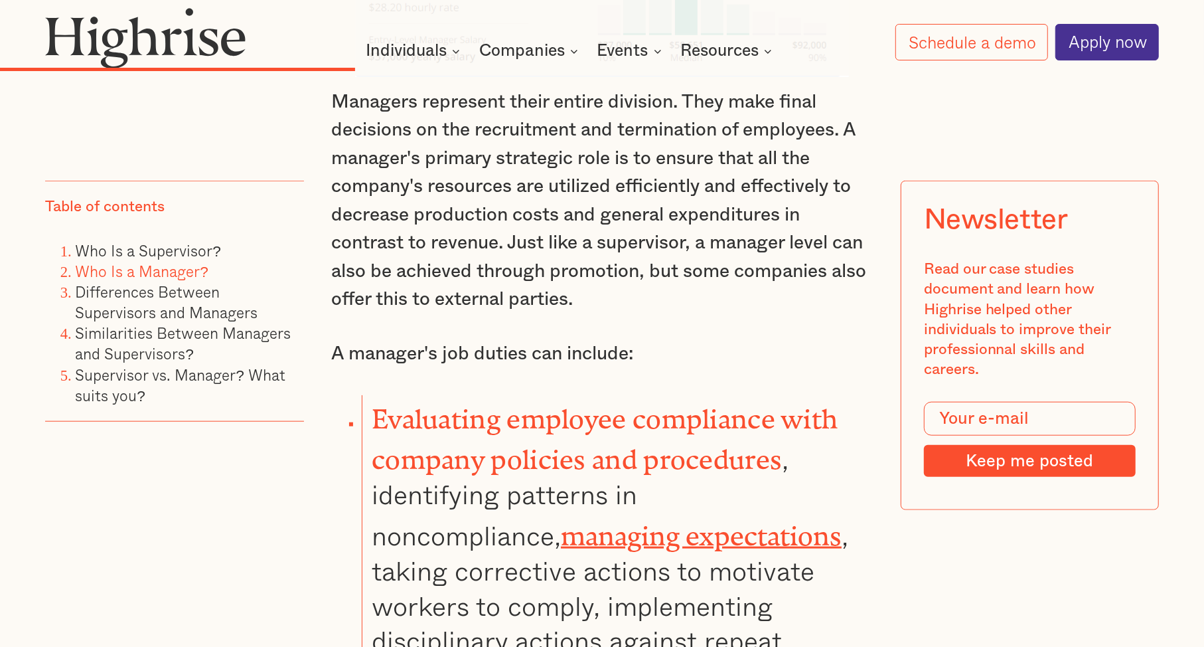
scroll to position [5221, 0]
